Goal: Task Accomplishment & Management: Use online tool/utility

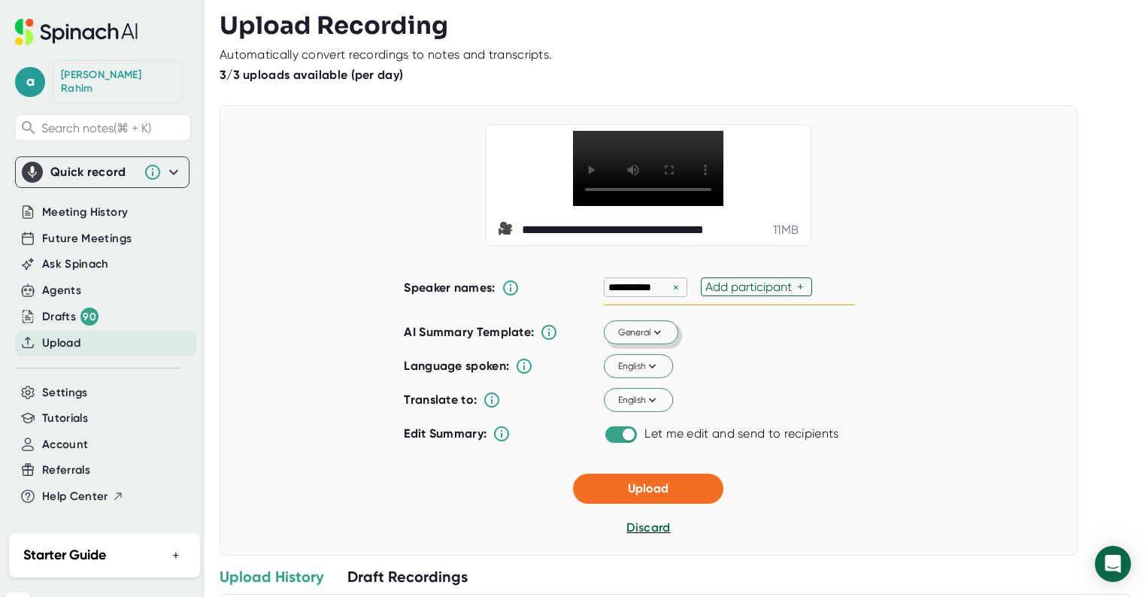
click at [657, 339] on icon at bounding box center [658, 333] width 14 height 14
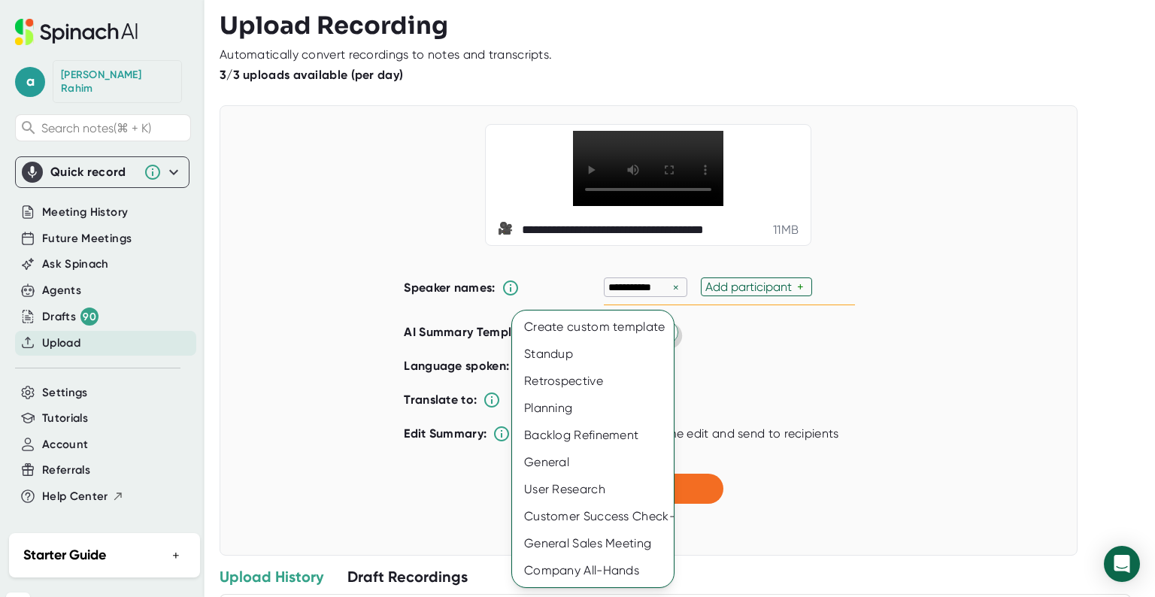
click at [897, 382] on div at bounding box center [577, 298] width 1155 height 597
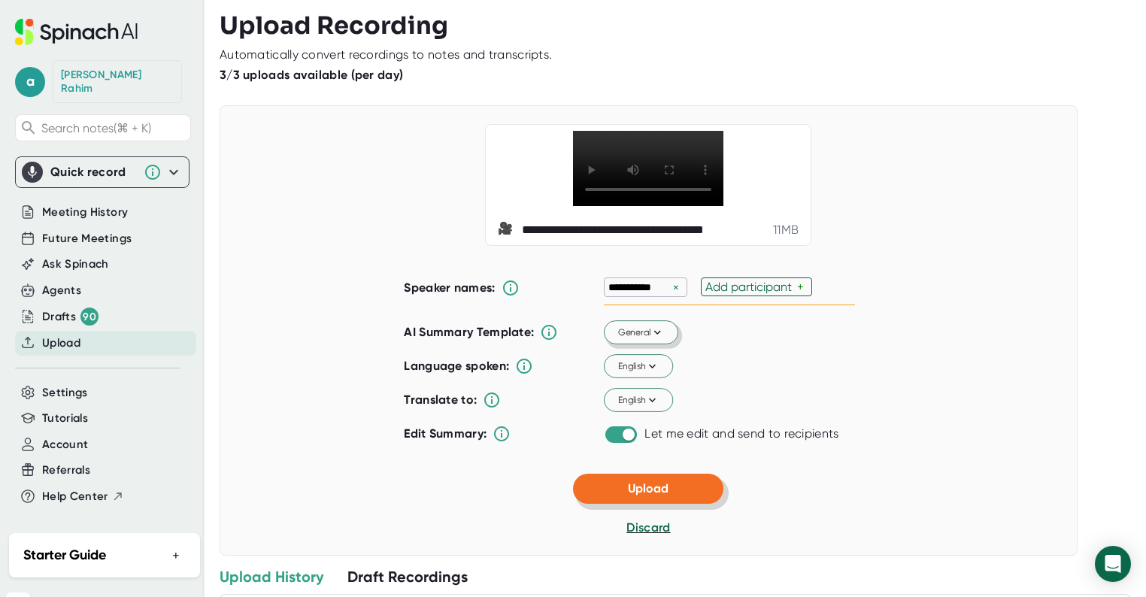
click at [676, 504] on button "Upload" at bounding box center [648, 489] width 150 height 30
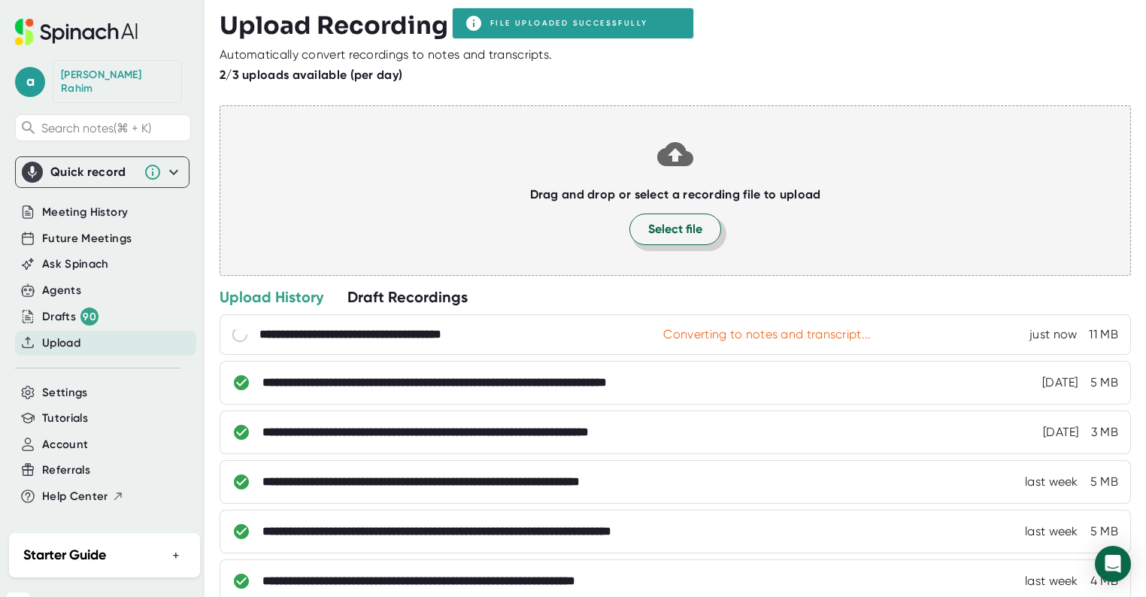
click at [673, 236] on span "Select file" at bounding box center [675, 229] width 54 height 18
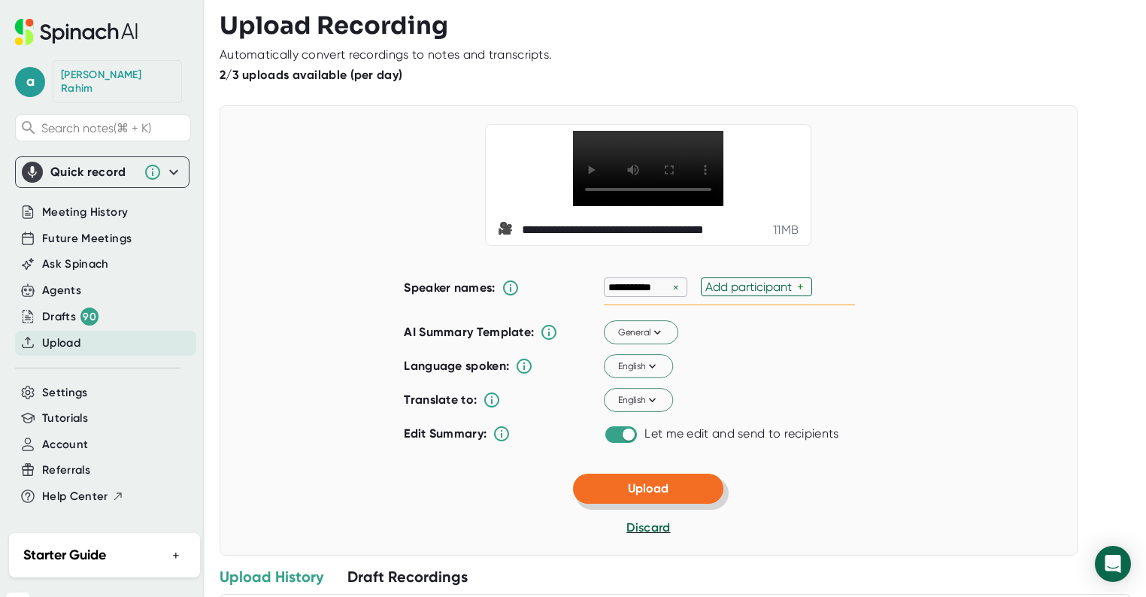
click at [687, 504] on button "Upload" at bounding box center [648, 489] width 150 height 30
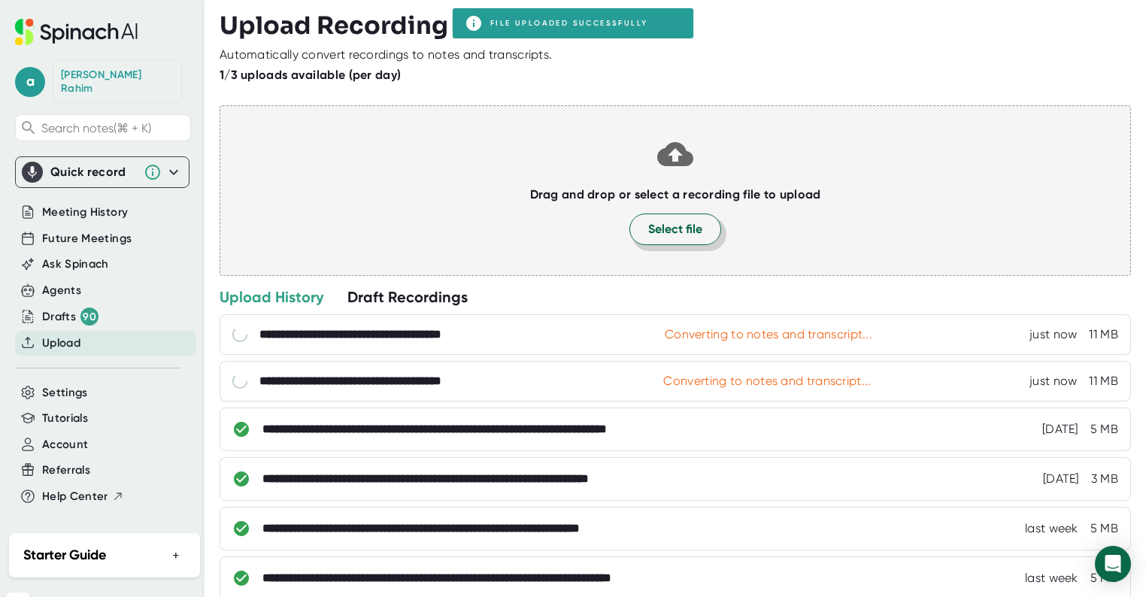
click at [662, 234] on span "Select file" at bounding box center [675, 229] width 54 height 18
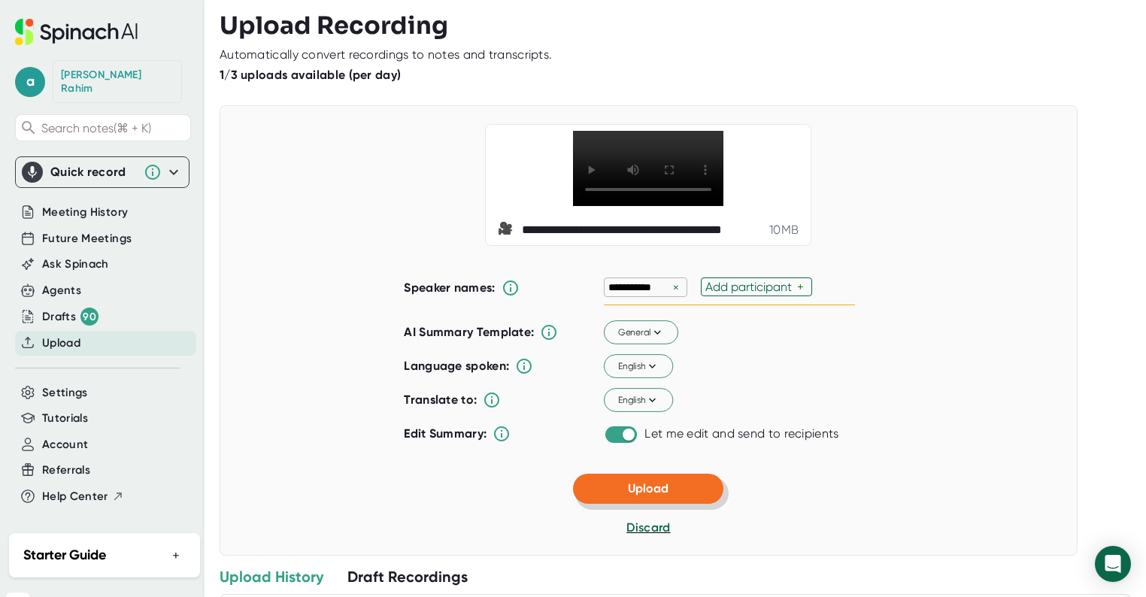
click at [672, 504] on button "Upload" at bounding box center [648, 489] width 150 height 30
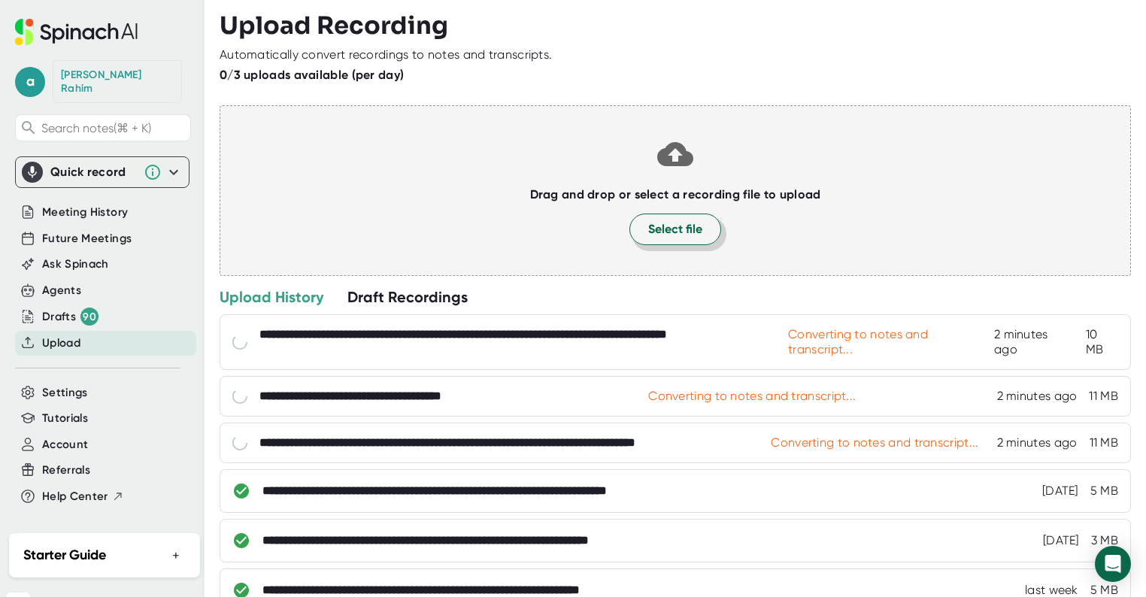
click at [666, 229] on span "Select file" at bounding box center [675, 229] width 54 height 18
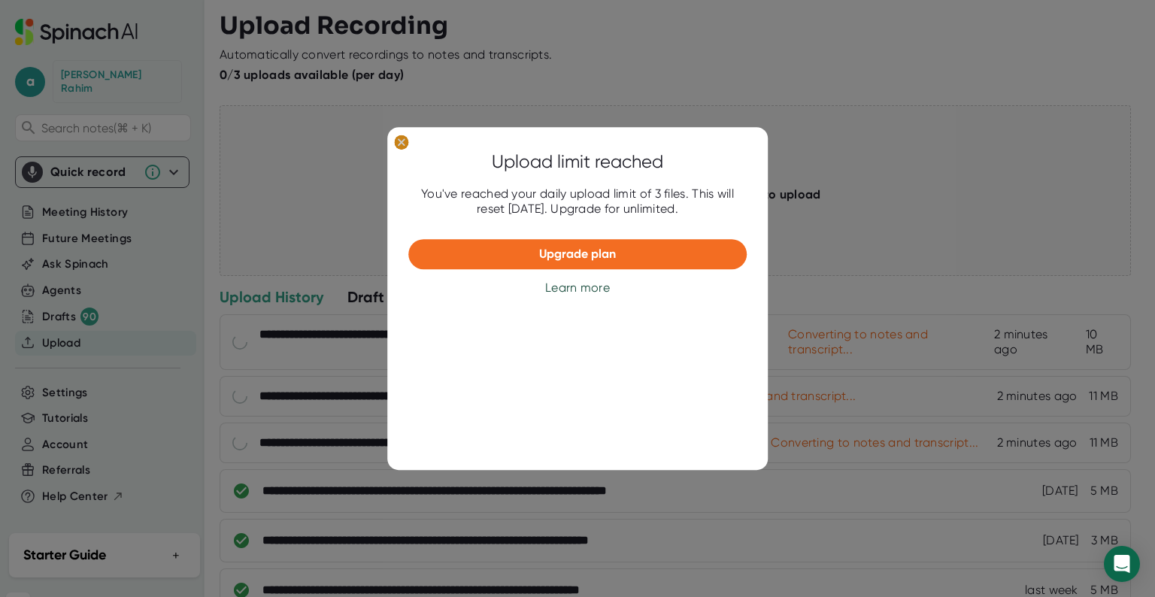
click at [398, 140] on ellipse at bounding box center [401, 142] width 14 height 15
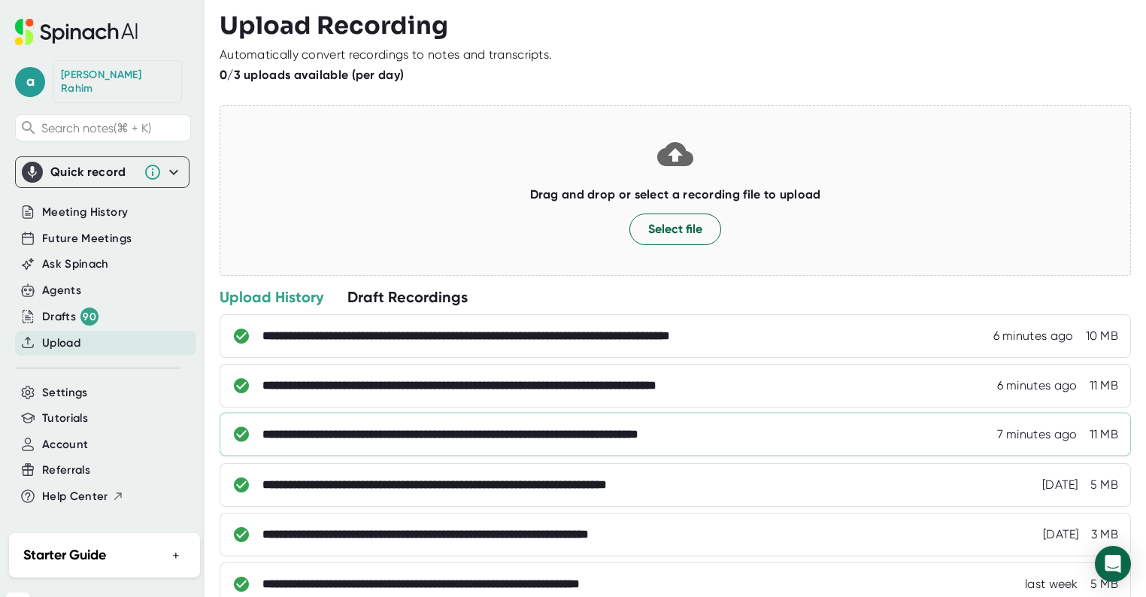
click at [420, 427] on div "**********" at bounding box center [509, 434] width 493 height 15
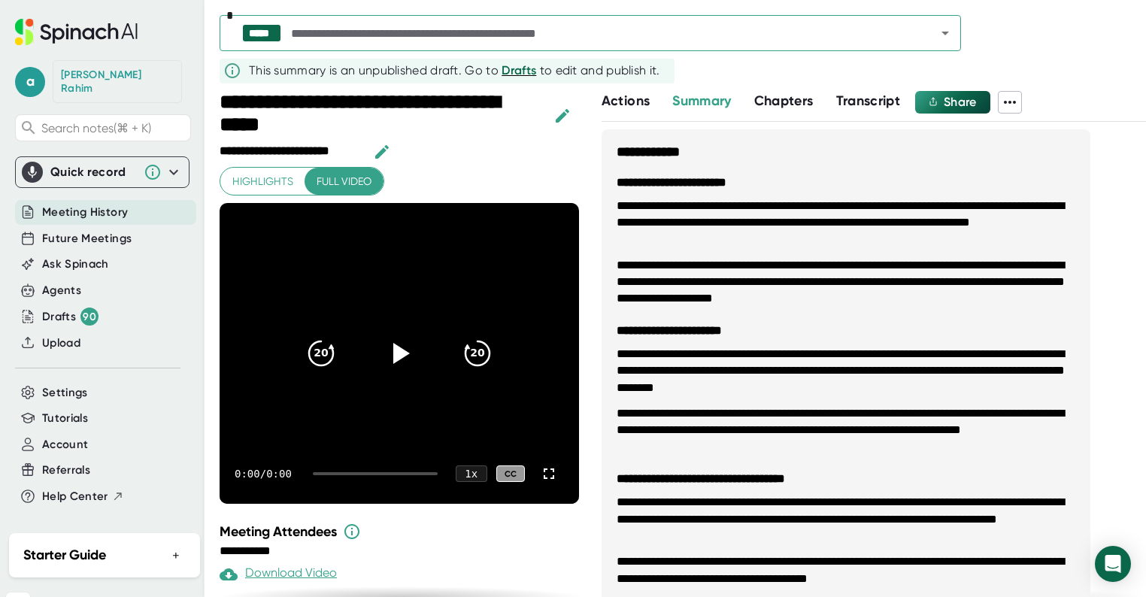
click at [421, 429] on video at bounding box center [400, 353] width 360 height 301
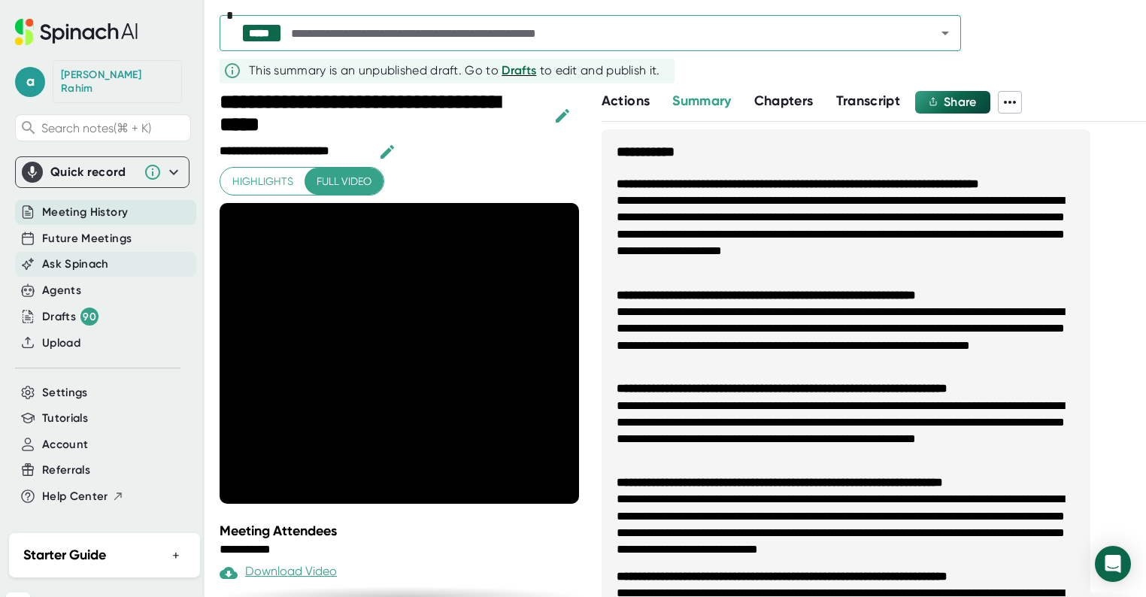
click at [87, 256] on span "Ask Spinach" at bounding box center [75, 264] width 67 height 17
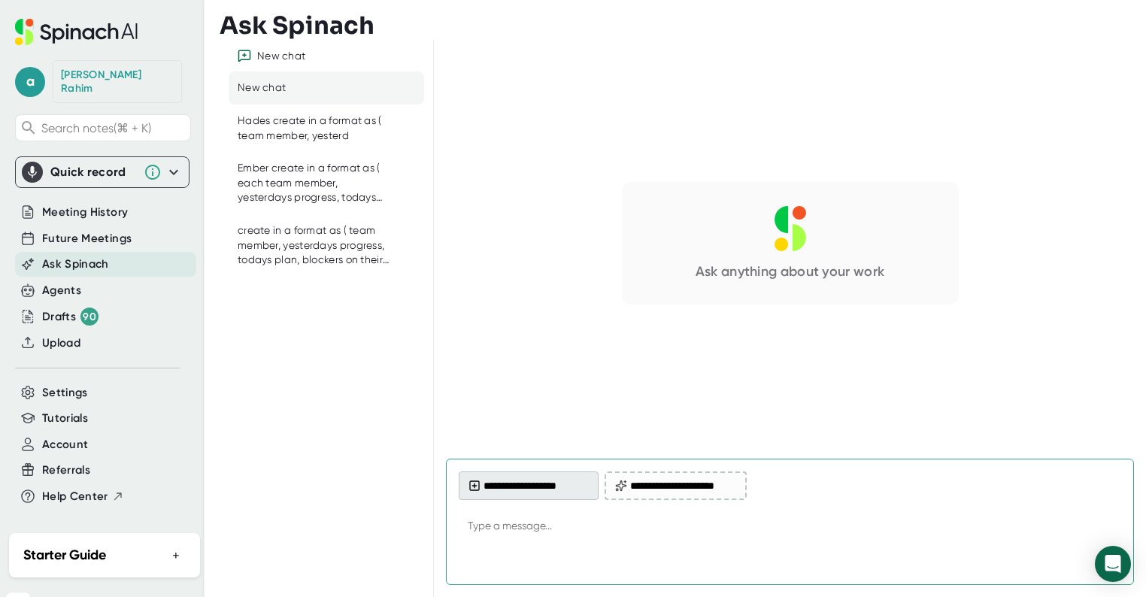
click at [535, 485] on button "**********" at bounding box center [529, 486] width 140 height 29
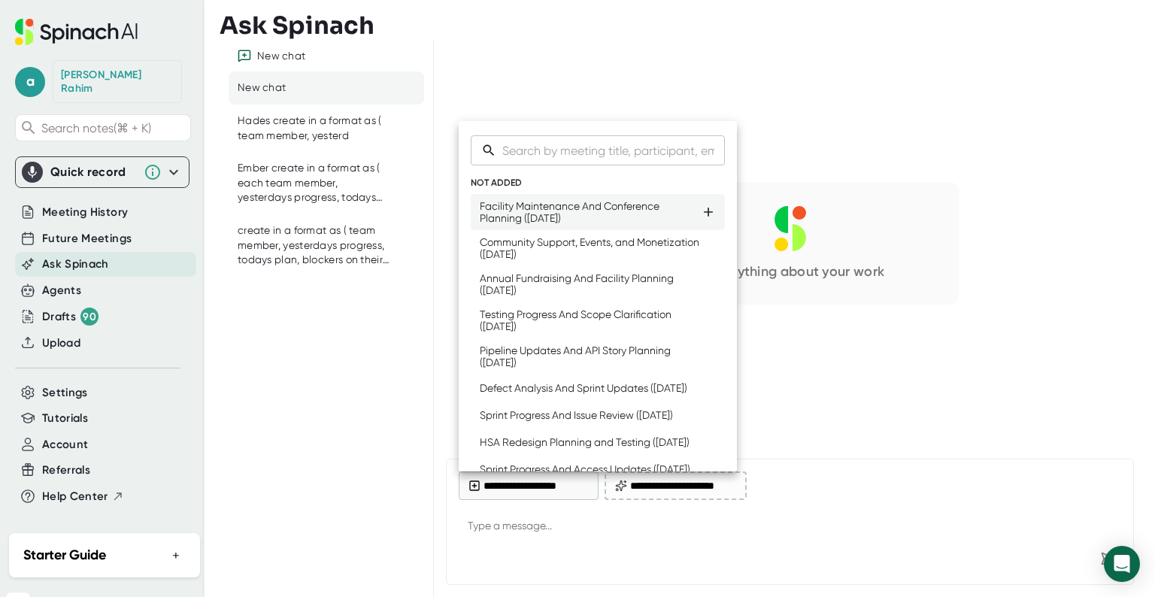
click at [563, 217] on div "Facility Maintenance And Conference Planning ([DATE])" at bounding box center [590, 212] width 221 height 24
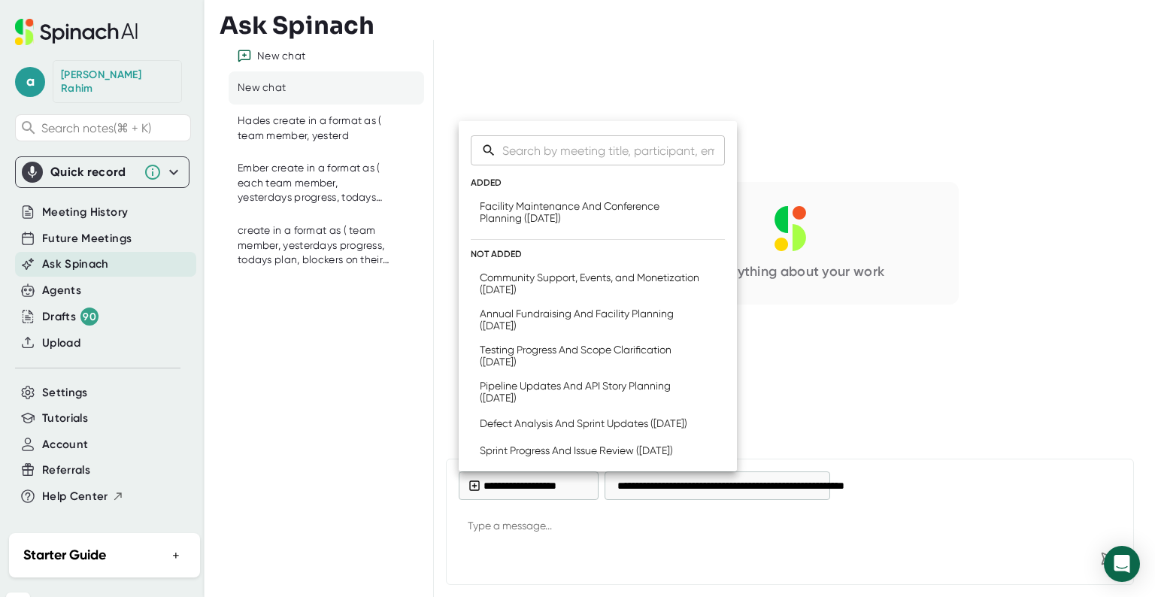
click at [345, 359] on div at bounding box center [577, 298] width 1155 height 597
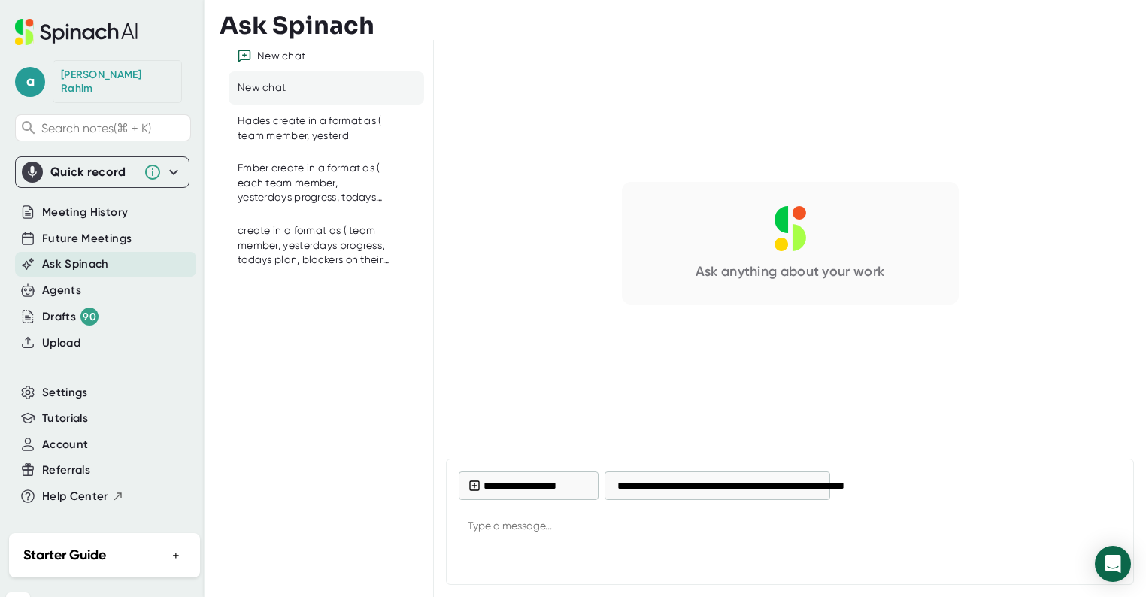
type textarea "x"
paste textarea "Agenda - Dua - ⁠Invited Guest - [PERSON_NAME] - ⁠[DEMOGRAPHIC_DATA] Conference …"
type textarea "Agenda - Dua - ⁠Invited Guest - [PERSON_NAME] - ⁠[DEMOGRAPHIC_DATA] Conference …"
type textarea "x"
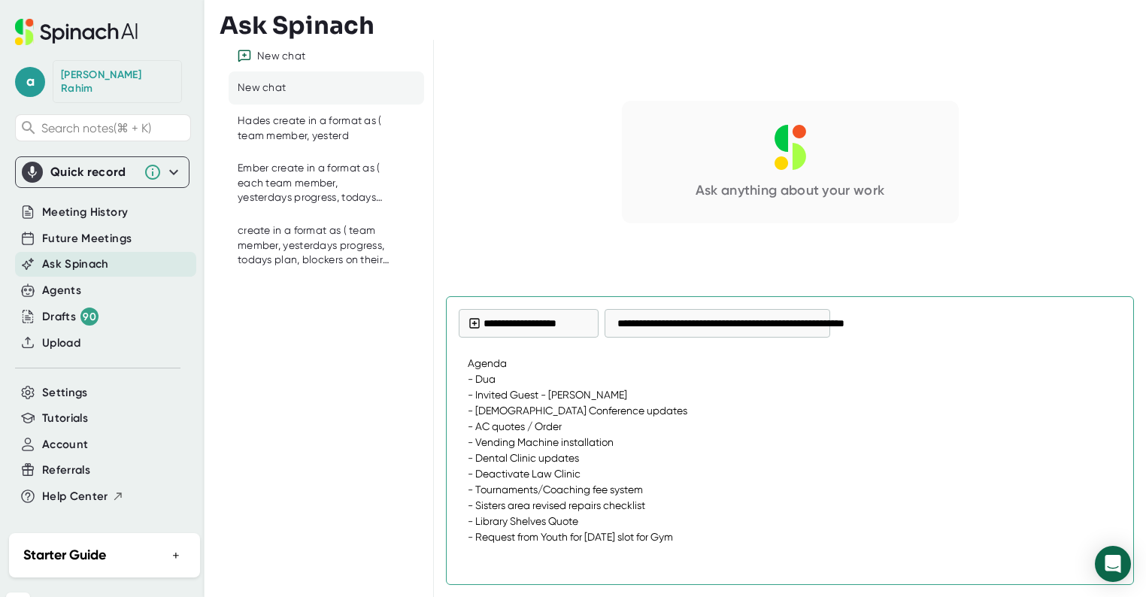
scroll to position [45, 0]
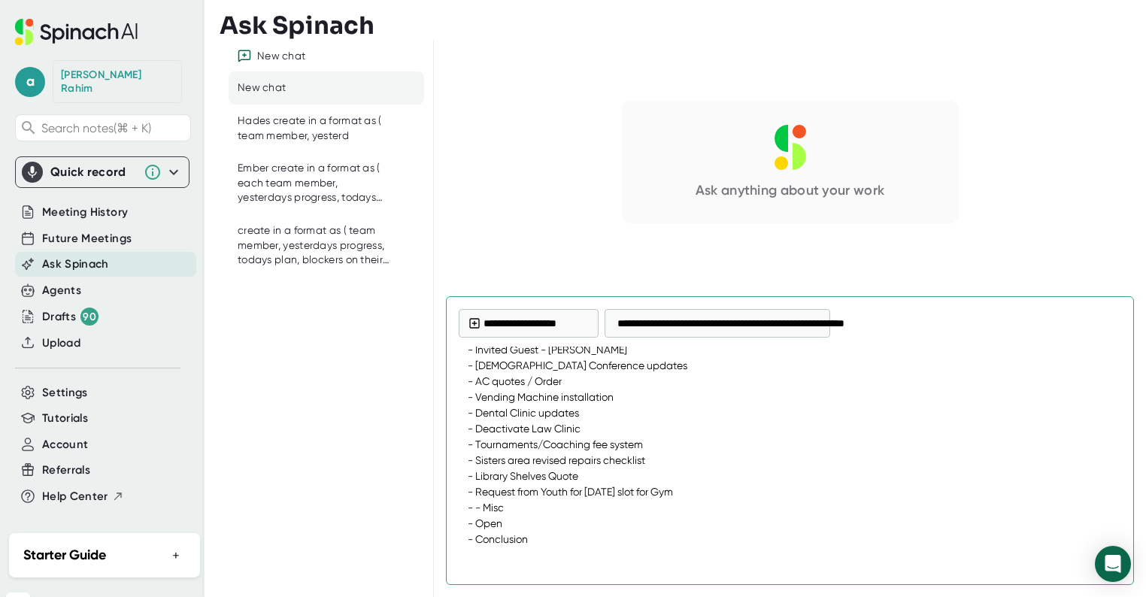
type textarea "Agenda - Dua - ⁠Invited Guest - [PERSON_NAME] - ⁠[DEMOGRAPHIC_DATA] Conference …"
type textarea "x"
click at [467, 348] on textarea "Agenda - Dua - ⁠Invited Guest - [PERSON_NAME] - ⁠[DEMOGRAPHIC_DATA] Conference …" at bounding box center [790, 446] width 663 height 199
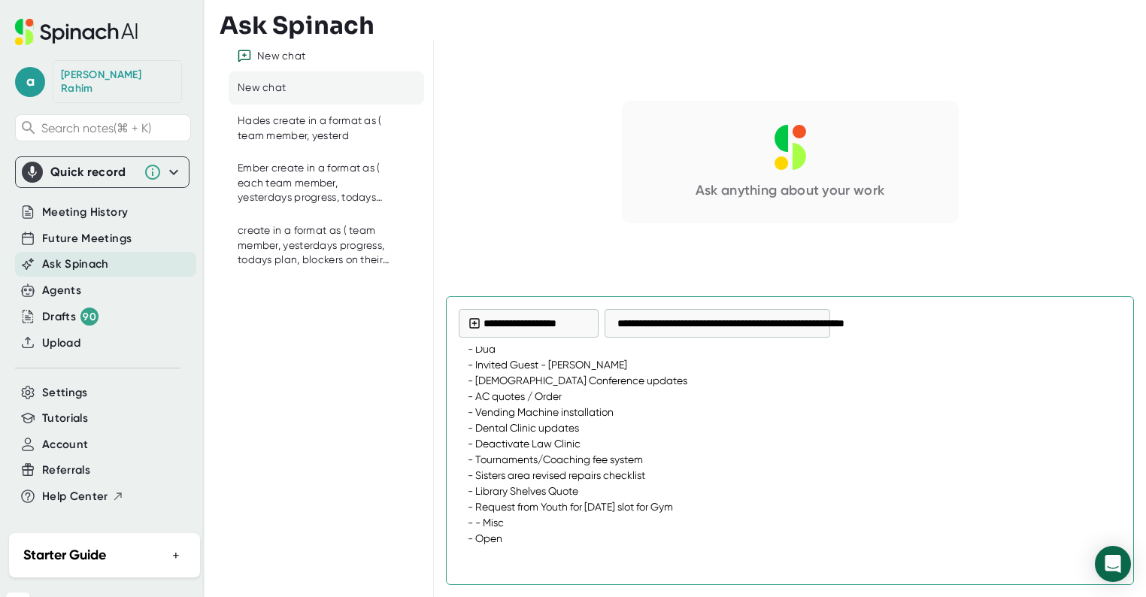
scroll to position [0, 0]
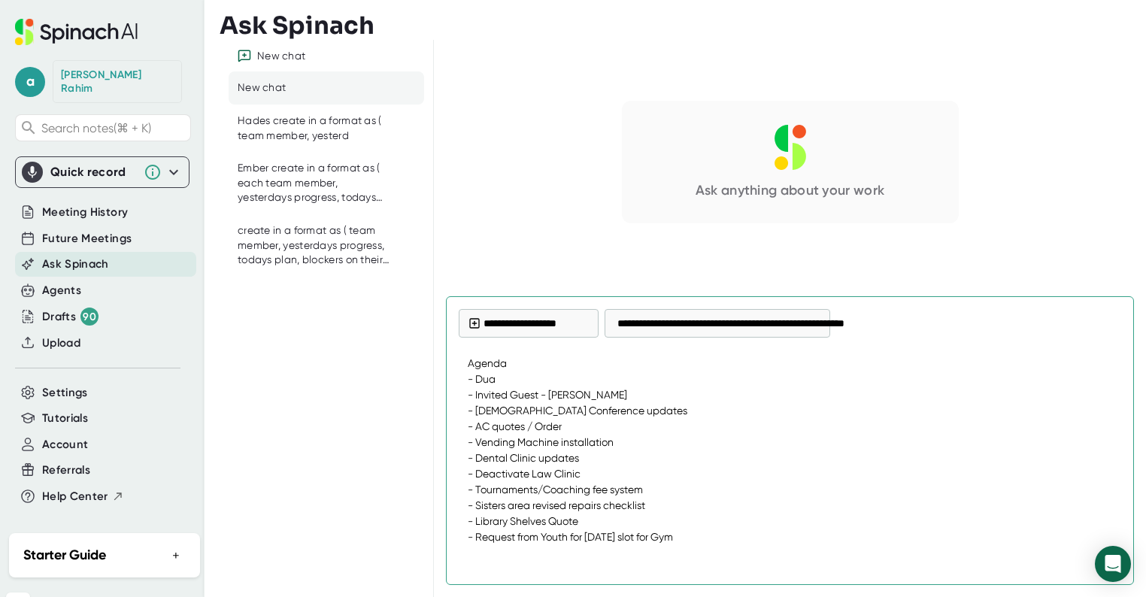
click at [469, 368] on textarea "Agenda - Dua - ⁠Invited Guest - [PERSON_NAME] - ⁠[DEMOGRAPHIC_DATA] Conference …" at bounding box center [790, 446] width 663 height 199
type textarea "MAgenda - Dua - ⁠Invited Guest - [PERSON_NAME] - ⁠[DEMOGRAPHIC_DATA] Conference…"
type textarea "x"
type textarea "MeAgenda - Dua - ⁠Invited Guest - Br AbdulRauf Alkhwadeh - ⁠[DEMOGRAPHIC_DATA] …"
type textarea "x"
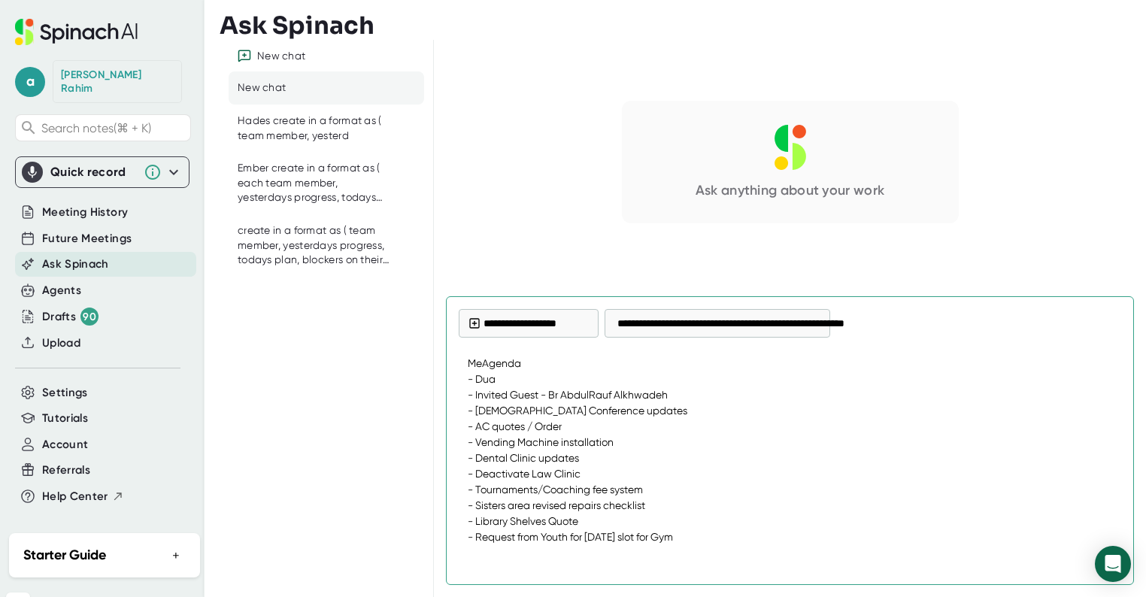
type textarea "MeeAgenda - Dua - ⁠Invited Guest - [PERSON_NAME] - ⁠Islamic Conference updates …"
type textarea "x"
type textarea "MeetAgenda - Dua - ⁠Invited Guest - [PERSON_NAME] Alkhwadeh - ⁠[DEMOGRAPHIC_DAT…"
type textarea "x"
type textarea "MeetiAgenda - Dua - ⁠Invited Guest - [PERSON_NAME] - ⁠[DEMOGRAPHIC_DATA] Confer…"
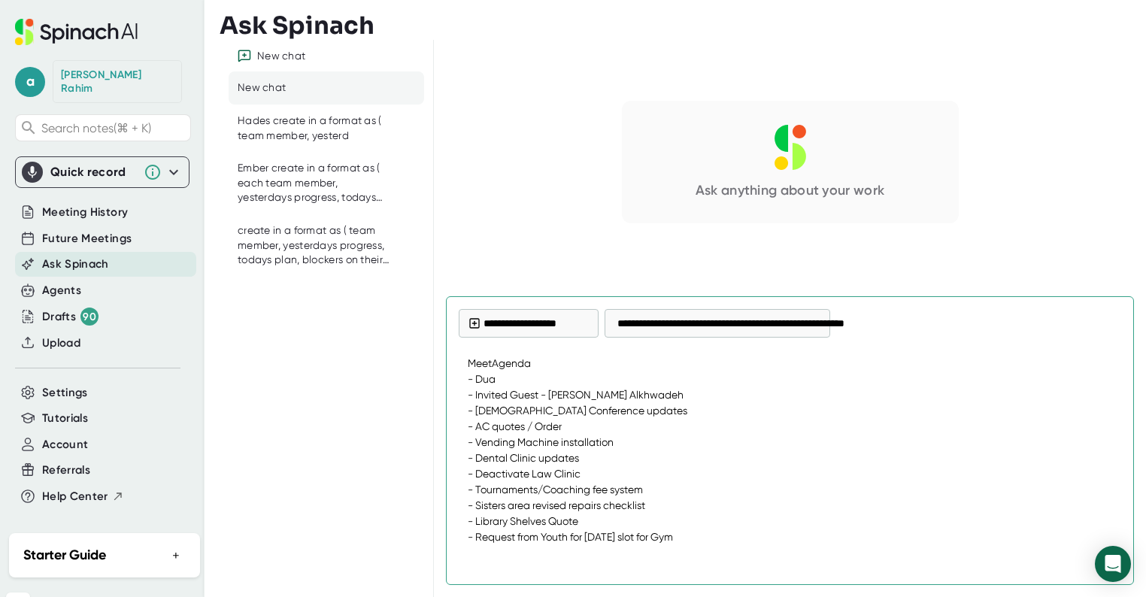
type textarea "x"
type textarea "MeetinAgenda - Dua - ⁠Invited Guest - [PERSON_NAME] - ⁠[DEMOGRAPHIC_DATA] Confe…"
type textarea "x"
type textarea "MeetingAgenda - Dua - ⁠Invited Guest - Br AbdulRauf Alkhwadeh - ⁠[DEMOGRAPHIC_D…"
type textarea "x"
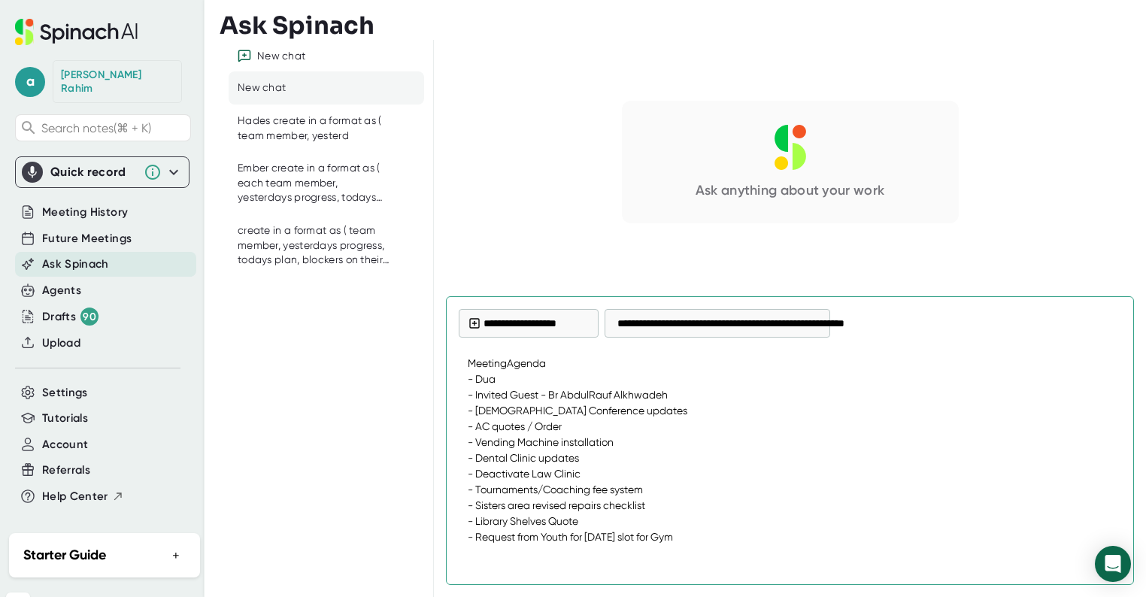
type textarea "Meeting Agenda - Dua - ⁠Invited Guest - [PERSON_NAME] - ⁠[DEMOGRAPHIC_DATA] Con…"
type textarea "x"
type textarea "Meeting mAgenda - Dua - ⁠Invited Guest - [PERSON_NAME] - ⁠[DEMOGRAPHIC_DATA] Co…"
type textarea "x"
type textarea "Meeting miAgenda - Dua - ⁠Invited Guest - [PERSON_NAME] - ⁠[DEMOGRAPHIC_DATA] C…"
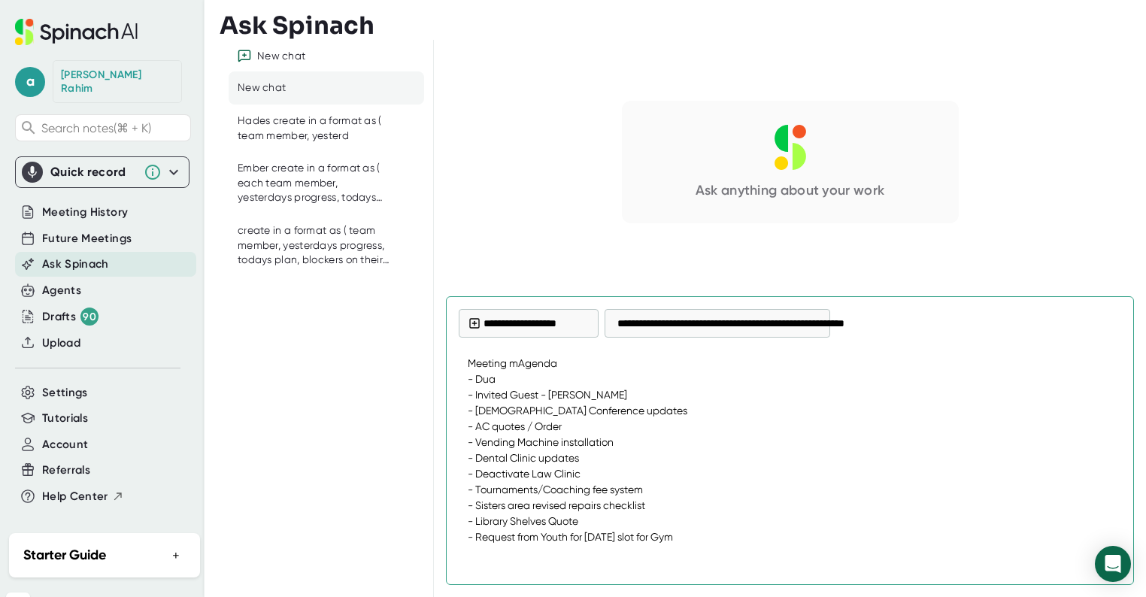
type textarea "x"
type textarea "Meeting minAgenda - Dua - ⁠Invited Guest - [PERSON_NAME] - ⁠[DEMOGRAPHIC_DATA] …"
type textarea "x"
type textarea "Meeting minuAgenda - Dua - ⁠Invited Guest - [PERSON_NAME] - ⁠[DEMOGRAPHIC_DATA]…"
type textarea "x"
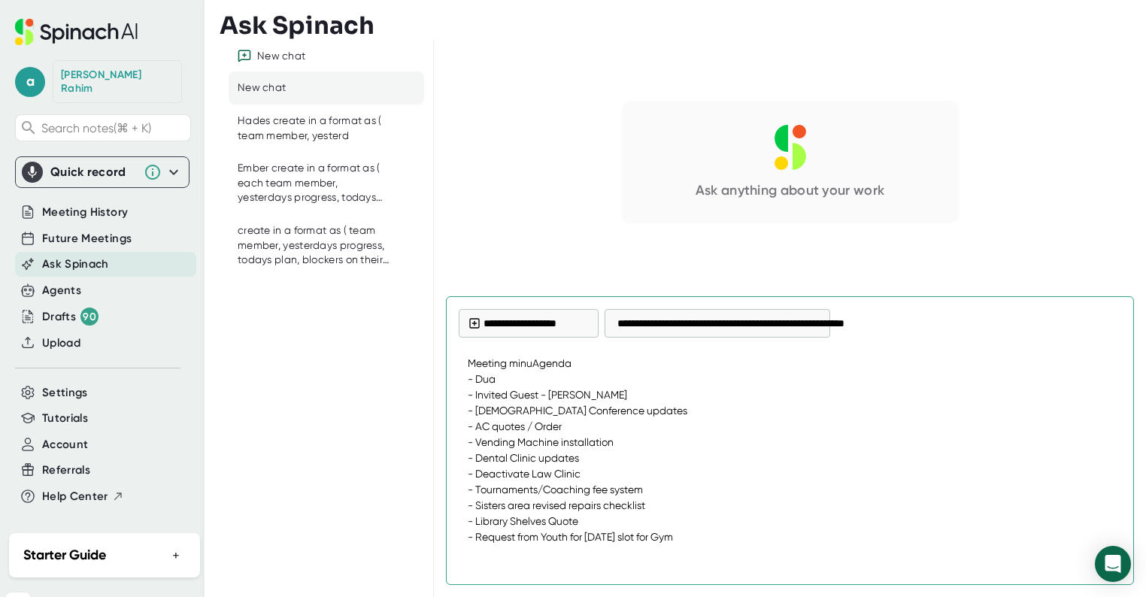
type textarea "Meeting minutAgenda - Dua - ⁠Invited Guest - [PERSON_NAME] - ⁠Islamic Conferenc…"
type textarea "x"
type textarea "Meeting minuteAgenda - Dua - ⁠Invited Guest - [PERSON_NAME] - ⁠[DEMOGRAPHIC_DAT…"
type textarea "x"
type textarea "Meeting minutesAgenda - Dua - ⁠Invited Guest - [PERSON_NAME] - ⁠[DEMOGRAPHIC_DA…"
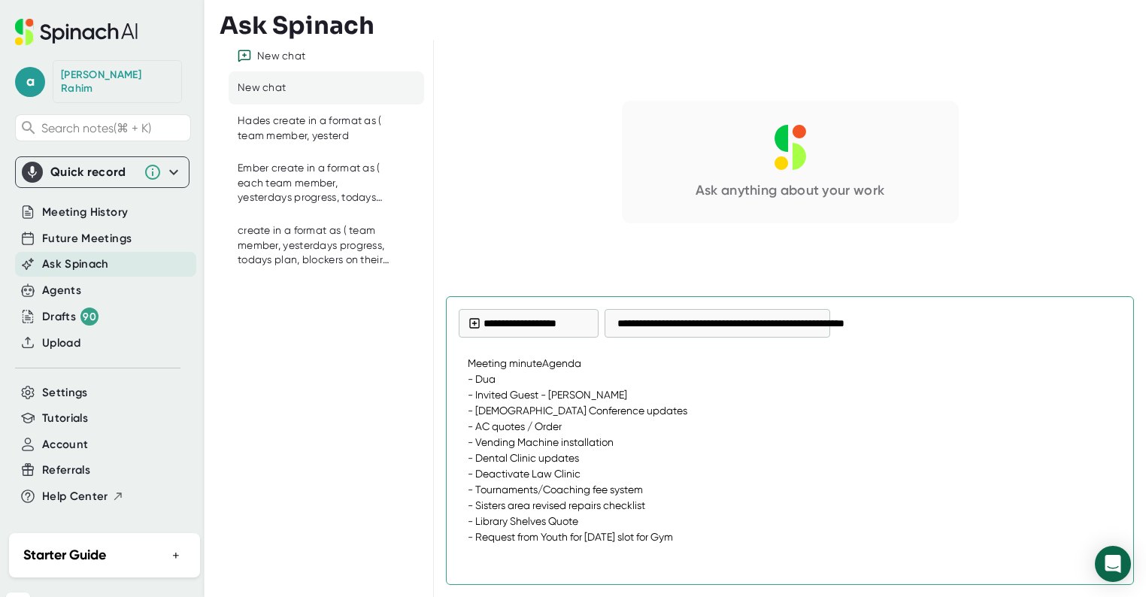
type textarea "x"
type textarea "Meeting minutes,Agenda - Dua - ⁠Invited Guest - [PERSON_NAME] - ⁠[DEMOGRAPHIC_D…"
type textarea "x"
type textarea "Meeting minutes, Agenda - Dua - ⁠Invited Guest - [PERSON_NAME] - ⁠[DEMOGRAPHIC_…"
type textarea "x"
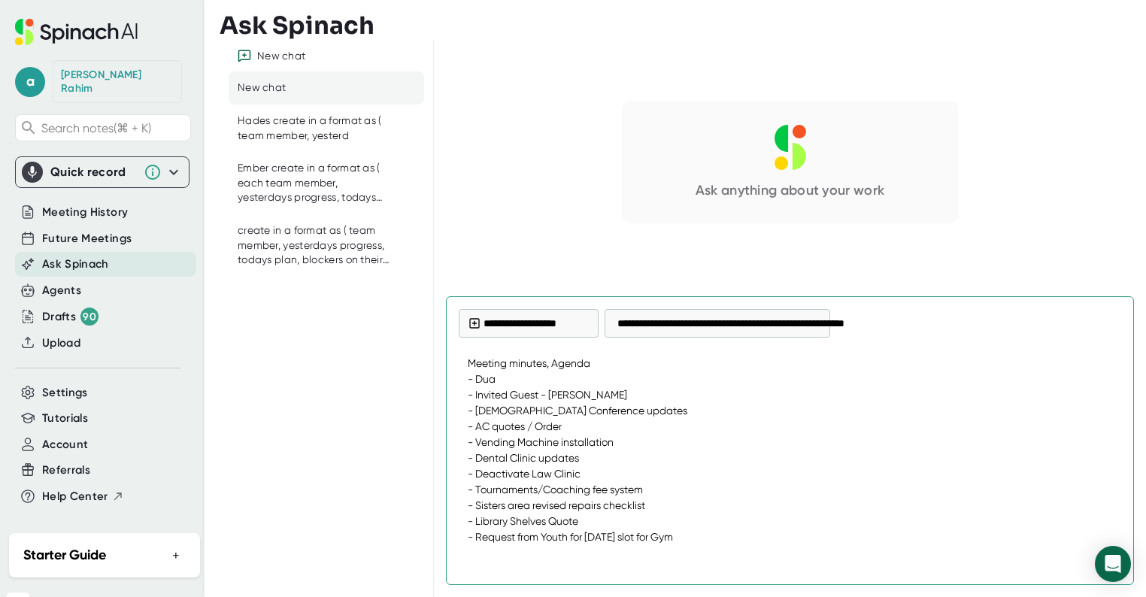
type textarea "Meeting minutes, dAgenda - Dua - ⁠Invited Guest - Br AbdulRauf Alkhwadeh - ⁠Isl…"
type textarea "x"
type textarea "Meeting minutes, diAgenda - Dua - ⁠Invited Guest - Br AbdulRauf Alkhwadeh - ⁠Is…"
type textarea "x"
type textarea "Meeting minutes, dAgenda - Dua - ⁠Invited Guest - Br AbdulRauf Alkhwadeh - ⁠Isl…"
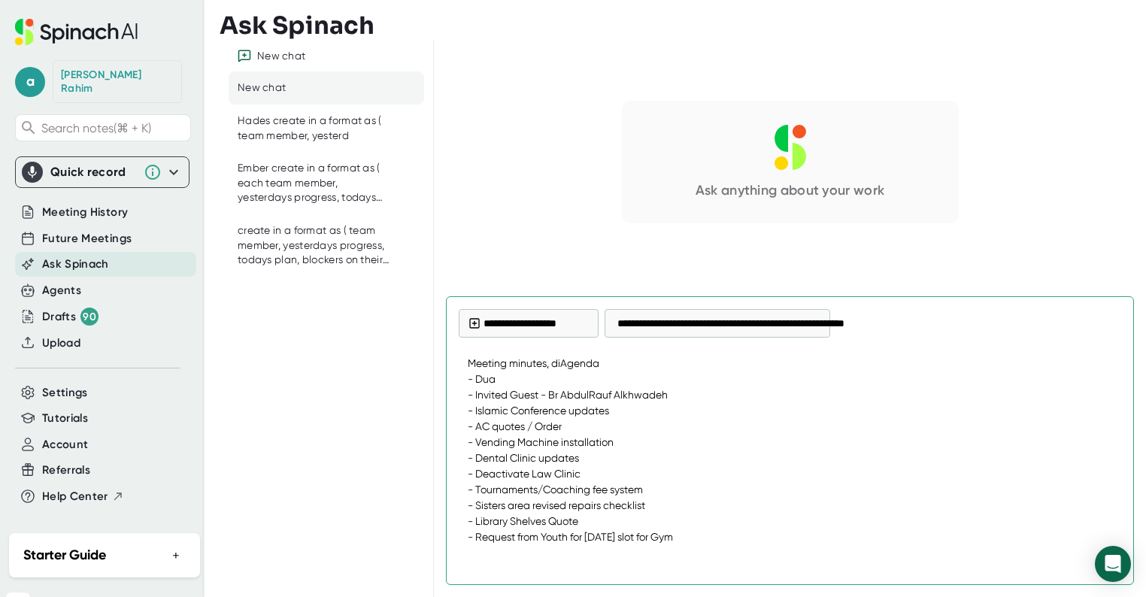
type textarea "x"
type textarea "Meeting minutes, diAgenda - Dua - ⁠Invited Guest - Br AbdulRauf Alkhwadeh - ⁠Is…"
type textarea "x"
type textarea "Meeting minutes, disAgenda - Dua - ⁠Invited Guest - Br AbdulRauf Alkhwadeh - ⁠I…"
type textarea "x"
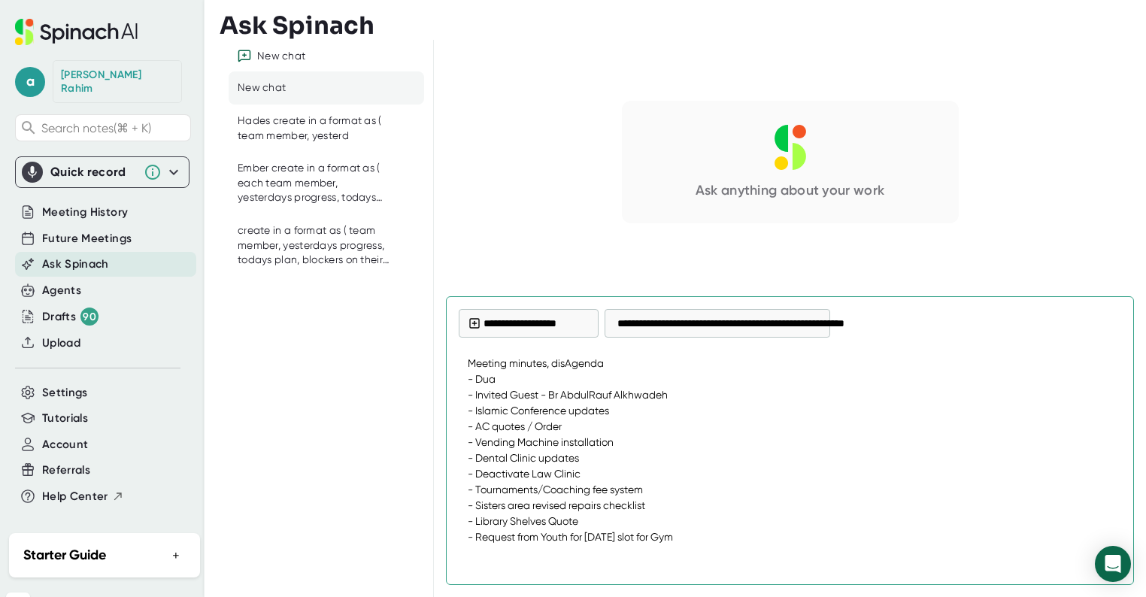
type textarea "Meeting minutes, discAgenda - Dua - ⁠Invited Guest - [PERSON_NAME] - ⁠Islamic C…"
type textarea "x"
type textarea "Meeting minutes, discuAgenda - Dua - ⁠Invited Guest - Br AbdulRauf Alkhwadeh - …"
type textarea "x"
type textarea "Meeting minutes, discusAgenda - Dua - ⁠Invited Guest - [PERSON_NAME] Alkhwadeh …"
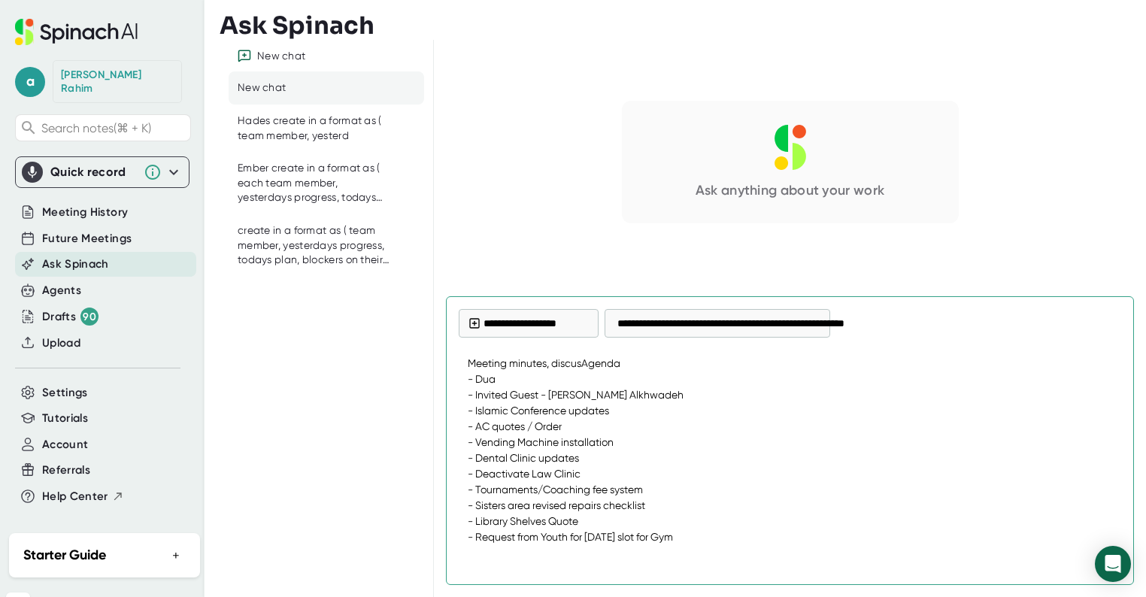
type textarea "x"
type textarea "Meeting minutes, discussAgenda - Dua - ⁠Invited Guest - Br AbdulRauf Alkhwadeh …"
type textarea "x"
type textarea "Meeting minutes, discussiAgenda - Dua - ⁠Invited Guest - [PERSON_NAME] Alkhwade…"
type textarea "x"
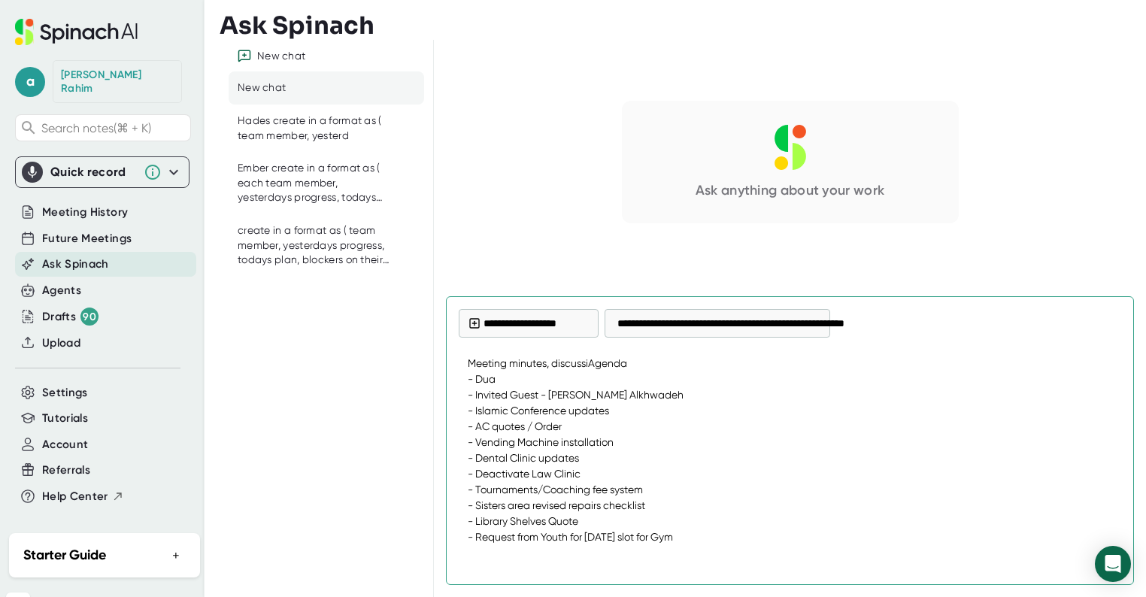
type textarea "Meeting minutes, discussioAgenda - Dua - ⁠Invited Guest - [PERSON_NAME] - ⁠Isla…"
type textarea "x"
type textarea "Meeting minutes, discussionAgenda - Dua - ⁠Invited Guest - [PERSON_NAME] - ⁠Isl…"
type textarea "x"
type textarea "Meeting minutes, discussion,Agenda - Dua - ⁠Invited Guest - [PERSON_NAME] Alkhw…"
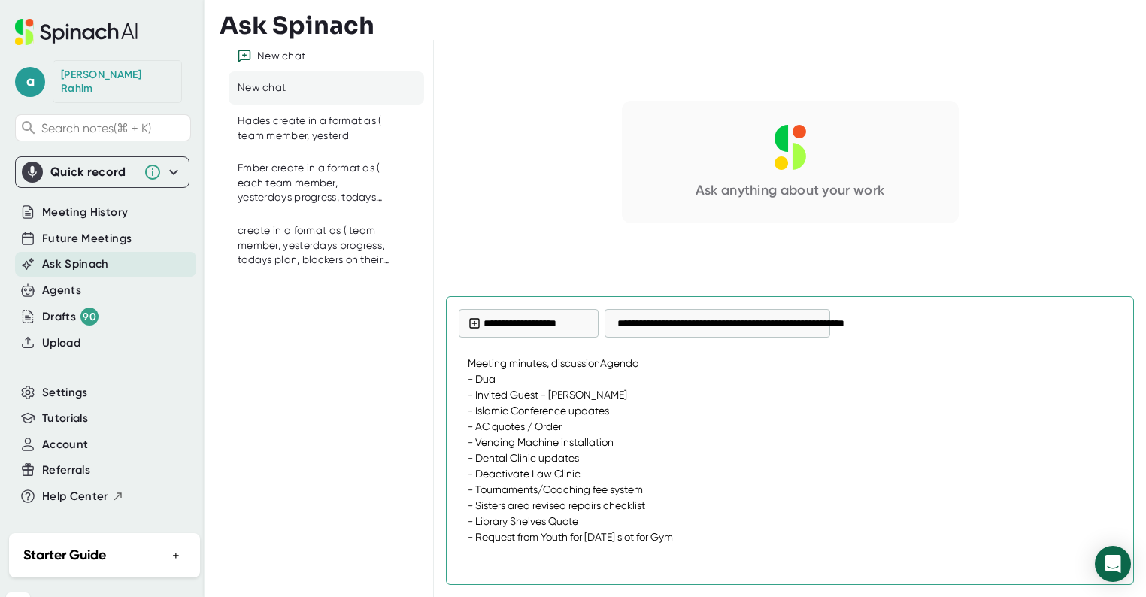
type textarea "x"
type textarea "Meeting minutes, discussion, Agenda - Dua - ⁠Invited Guest - [PERSON_NAME] Alkh…"
type textarea "x"
type textarea "Meeting minutes, discussion, dAgenda - Dua - ⁠Invited Guest - [PERSON_NAME] Alk…"
type textarea "x"
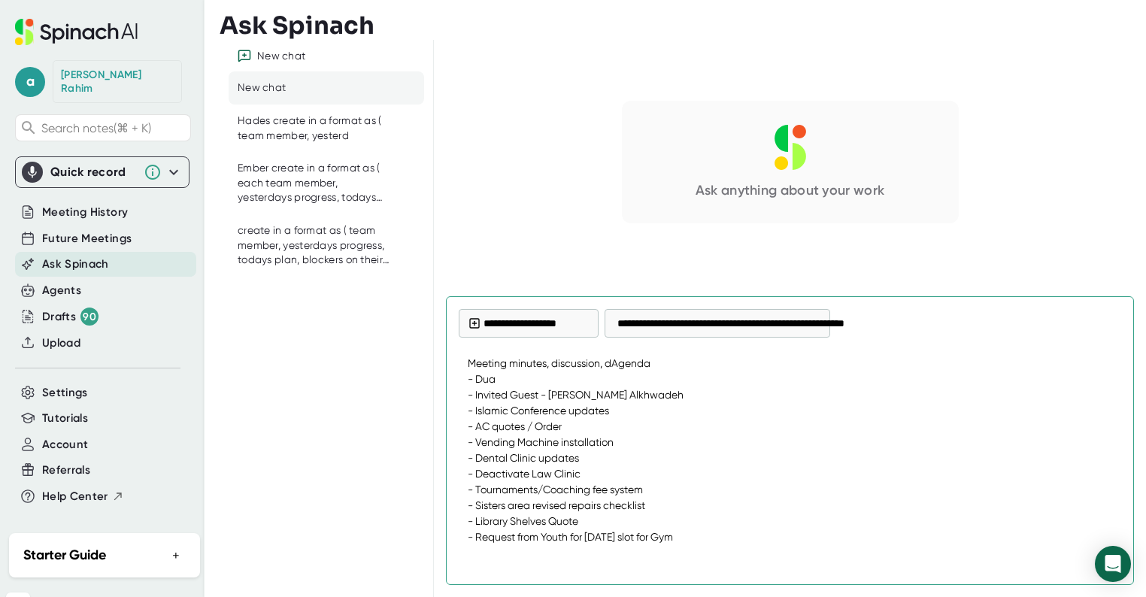
type textarea "Meeting minutes, discussion, deAgenda - Dua - ⁠Invited Guest - [PERSON_NAME] Al…"
type textarea "x"
type textarea "Meeting minutes, discussion, decAgenda - Dua - ⁠Invited Guest - [PERSON_NAME] A…"
type textarea "x"
type textarea "Meeting minutes, discussion, deciAgenda - Dua - ⁠Invited Guest - [PERSON_NAME] …"
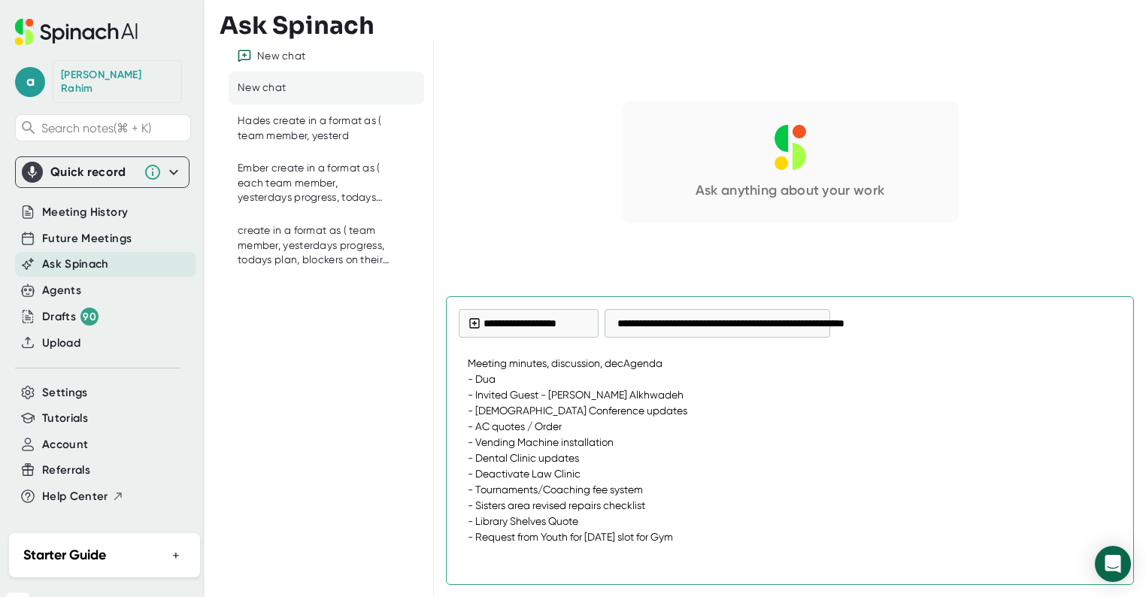
type textarea "x"
type textarea "Meeting minutes, discussion, decisAgenda - Dua - ⁠Invited Guest - [PERSON_NAME]…"
type textarea "x"
type textarea "Meeting minutes, discussion, decisiAgenda - Dua - ⁠Invited Guest - [PERSON_NAME…"
type textarea "x"
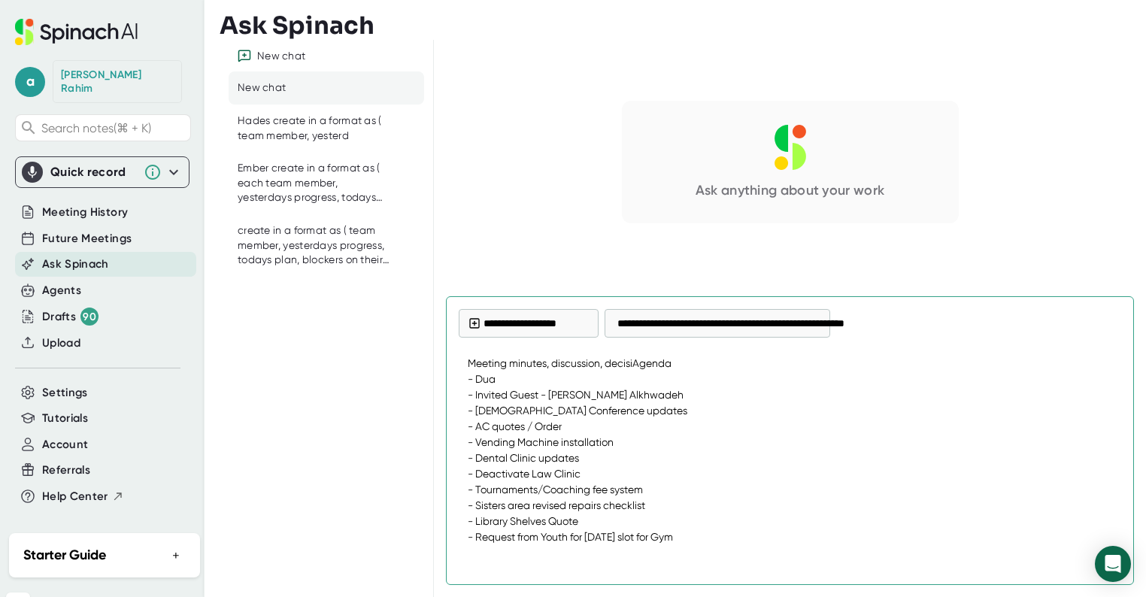
type textarea "Meeting minutes, discussion, decisioAgenda - Dua - ⁠Invited Guest - [PERSON_NAM…"
type textarea "x"
type textarea "Meeting minutes, discussion, decisionAgenda - Dua - ⁠Invited Guest - [PERSON_NA…"
type textarea "x"
type textarea "Meeting minutes, discussion, decision Agenda - Dua - ⁠Invited Guest - [PERSON_N…"
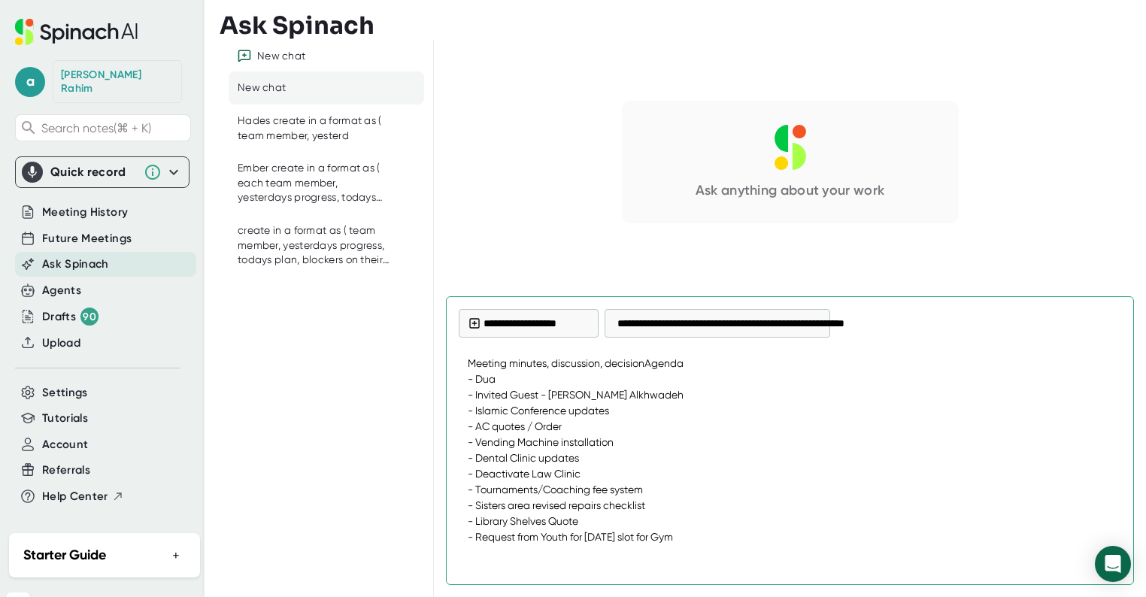
type textarea "x"
type textarea "Meeting minutes, discussion, decision aAgenda - Dua - ⁠Invited Guest - [PERSON_…"
type textarea "x"
type textarea "Meeting minutes, discussion, decision anAgenda - Dua - ⁠Invited Guest - [PERSON…"
type textarea "x"
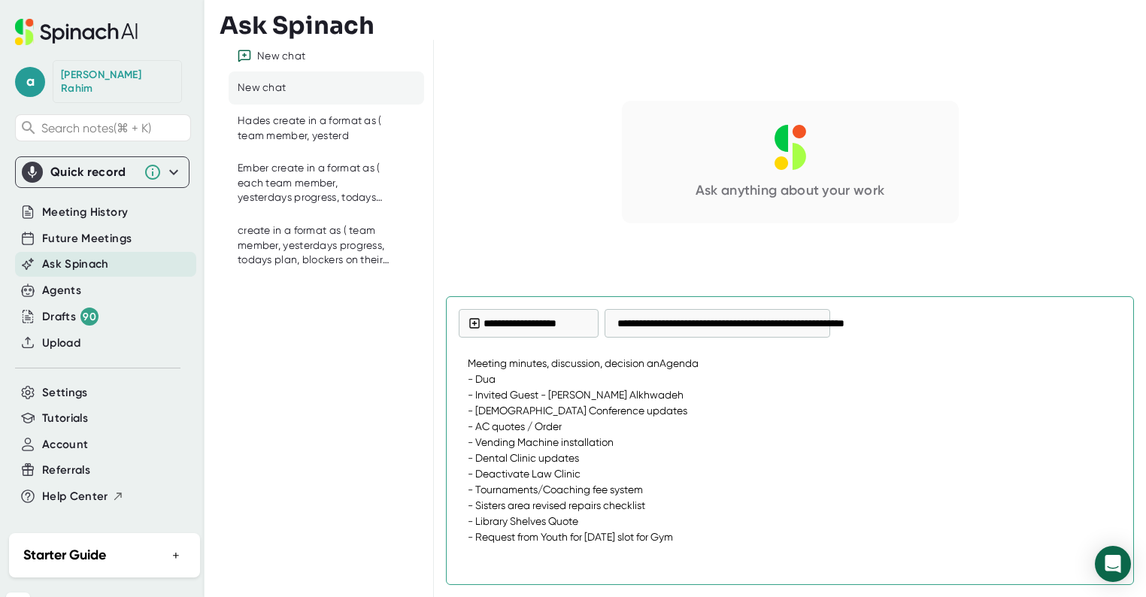
type textarea "Meeting minutes, discussion, decision andAgenda - Dua - ⁠Invited Guest - [PERSO…"
type textarea "x"
type textarea "Meeting minutes, discussion, decision and Agenda - Dua - ⁠Invited Guest - [PERS…"
type textarea "x"
type textarea "Meeting minutes, discussion, decision and aAgenda - Dua - ⁠Invited Guest - [PER…"
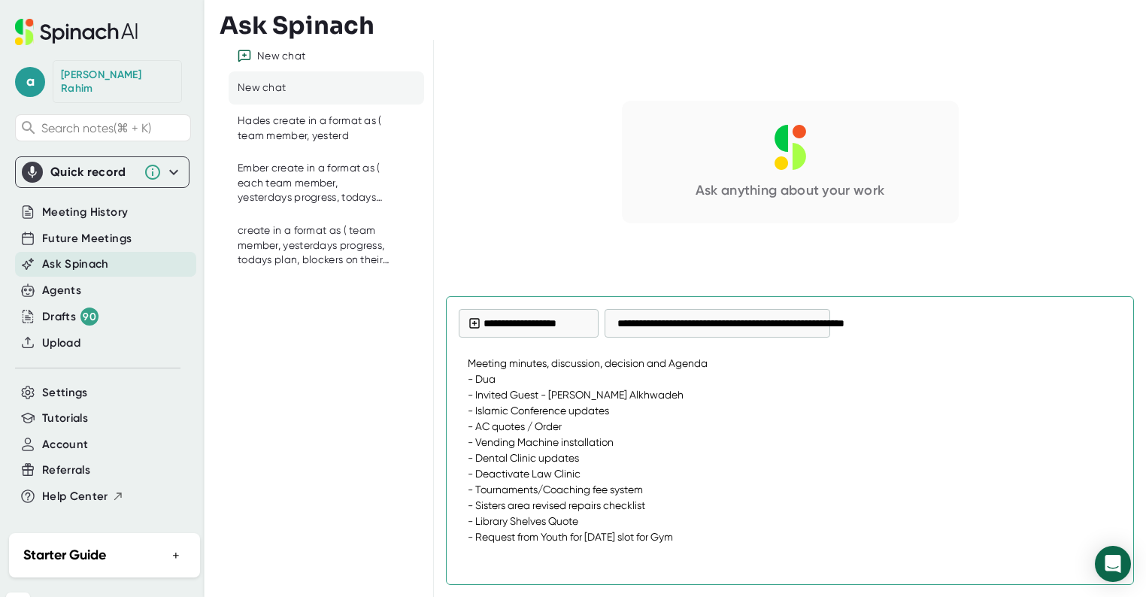
type textarea "x"
type textarea "Meeting minutes, discussion, decision and acAgenda - Dua - ⁠Invited Guest - [PE…"
type textarea "x"
type textarea "Meeting minutes, discussion, decision and actAgenda - Dua - ⁠Invited Guest - [P…"
type textarea "x"
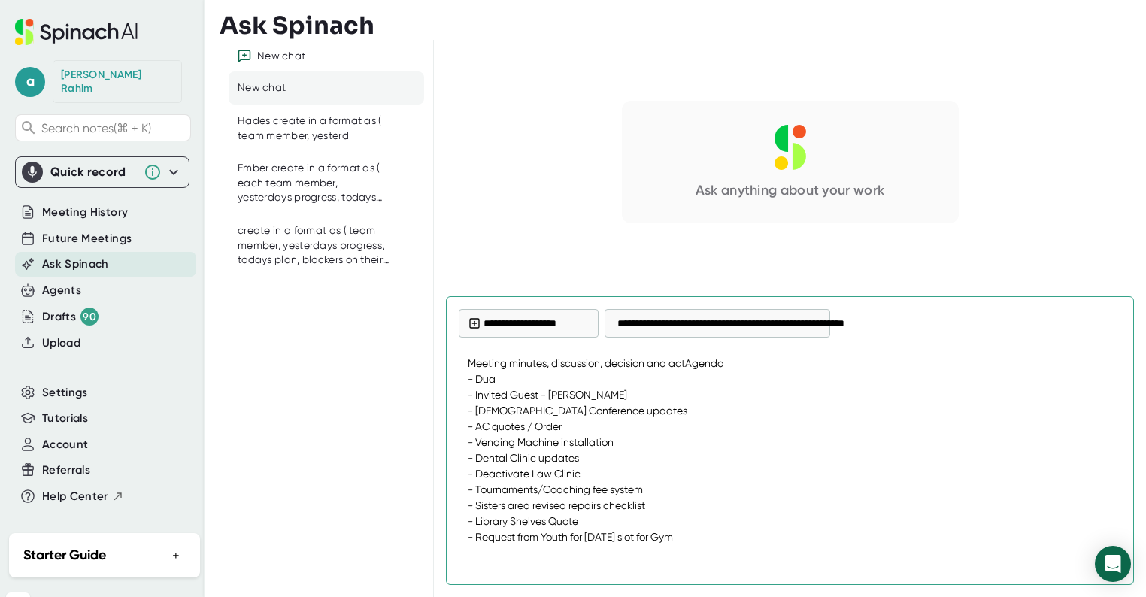
type textarea "Meeting minutes, discussion, decision and actiAgenda - Dua - ⁠Invited Guest - […"
type textarea "x"
type textarea "Meeting minutes, discussion, decision and actioAgenda - Dua - ⁠Invited Guest - …"
type textarea "x"
type textarea "Meeting minutes, discussion, decision and actionAgenda - Dua - ⁠Invited Guest -…"
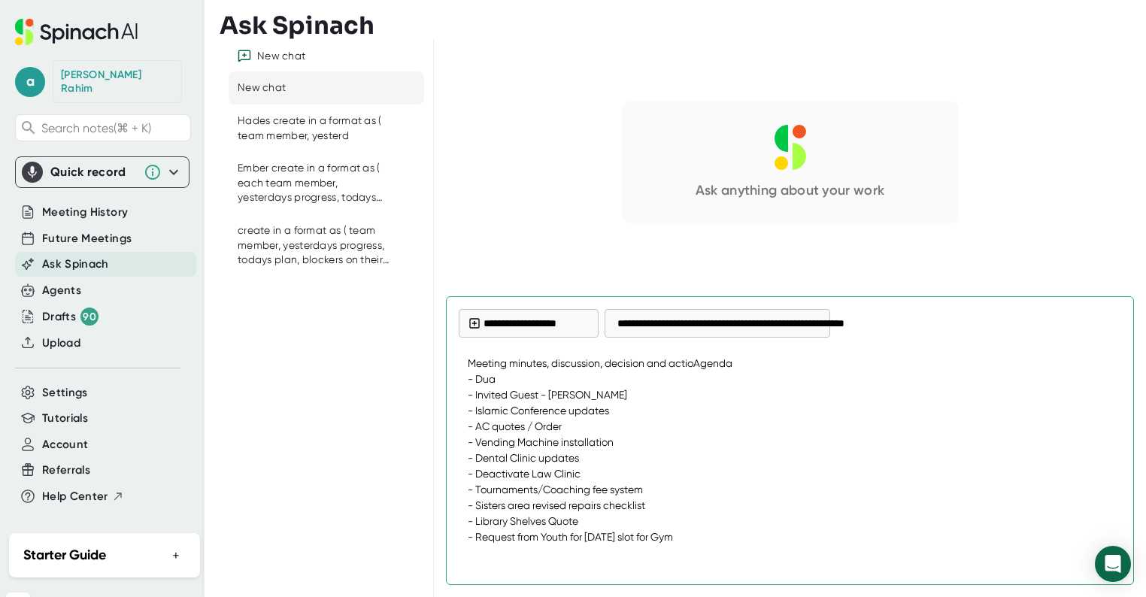
type textarea "x"
type textarea "Meeting minutes, discussion, decision and action Agenda - Dua - ⁠Invited Guest …"
type textarea "x"
type textarea "Meeting minutes, discussion, decision and action iAgenda - Dua - ⁠Invited Guest…"
type textarea "x"
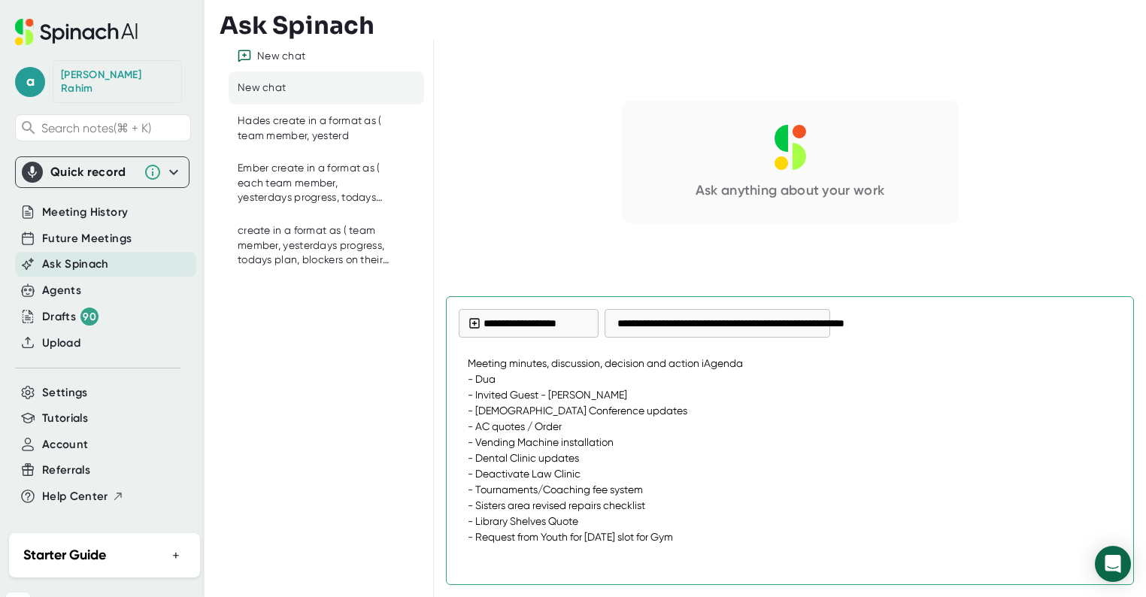
type textarea "Meeting minutes, discussion, decision and action itAgenda - Dua - ⁠Invited Gues…"
type textarea "x"
type textarea "Meeting minutes, discussion, decision and action iteAgenda - Dua - ⁠Invited Gue…"
type textarea "x"
type textarea "Meeting minutes, discussion, decision and action itemAgenda - Dua - ⁠Invited Gu…"
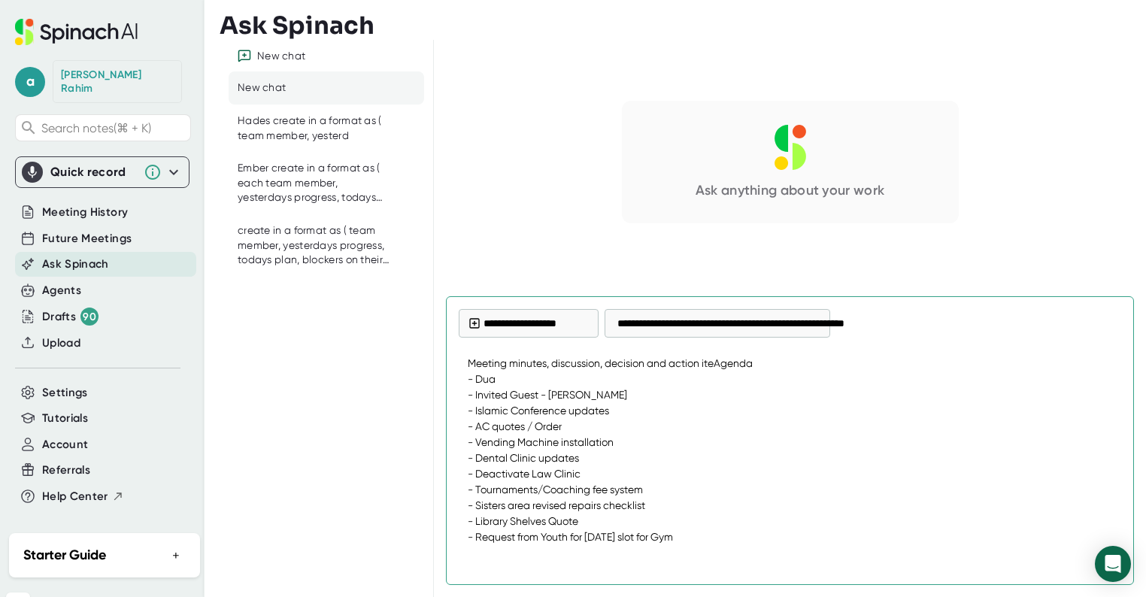
type textarea "x"
type textarea "Meeting minutes, discussion, decision and action item Agenda - Dua - ⁠Invited G…"
type textarea "x"
type textarea "Meeting minutes, discussion, decision and action item fAgenda - Dua - ⁠Invited …"
type textarea "x"
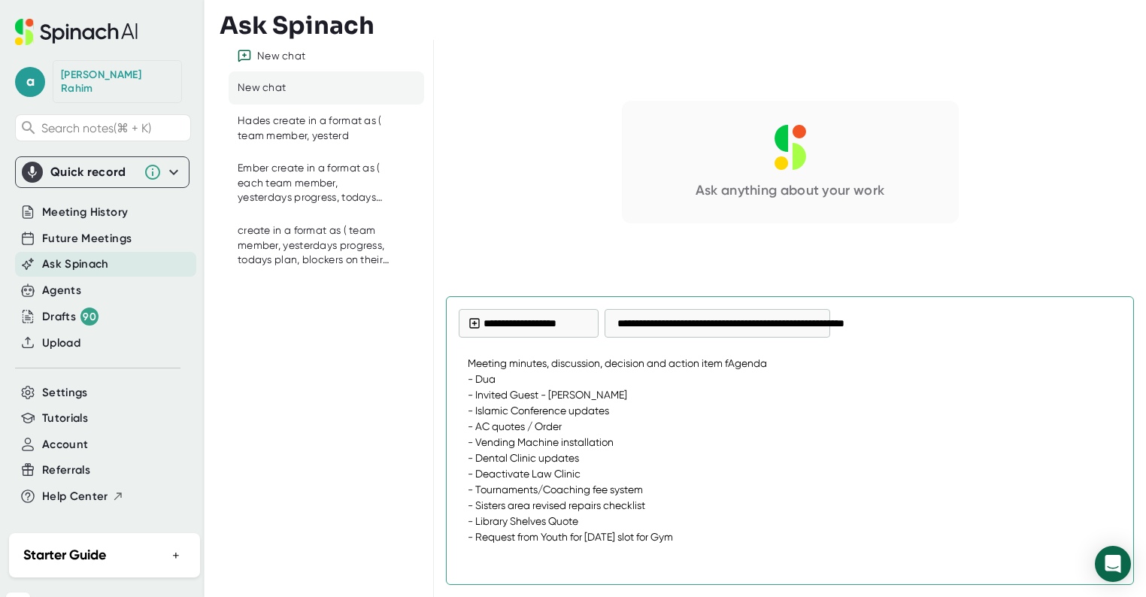
type textarea "Meeting minutes, discussion, decision and action item foAgenda - Dua - ⁠Invited…"
type textarea "x"
type textarea "Meeting minutes, discussion, decision and action item forAgenda - Dua - ⁠Invite…"
type textarea "x"
type textarea "Meeting minutes, discussion, decision and action item for Agenda - Dua - ⁠Invit…"
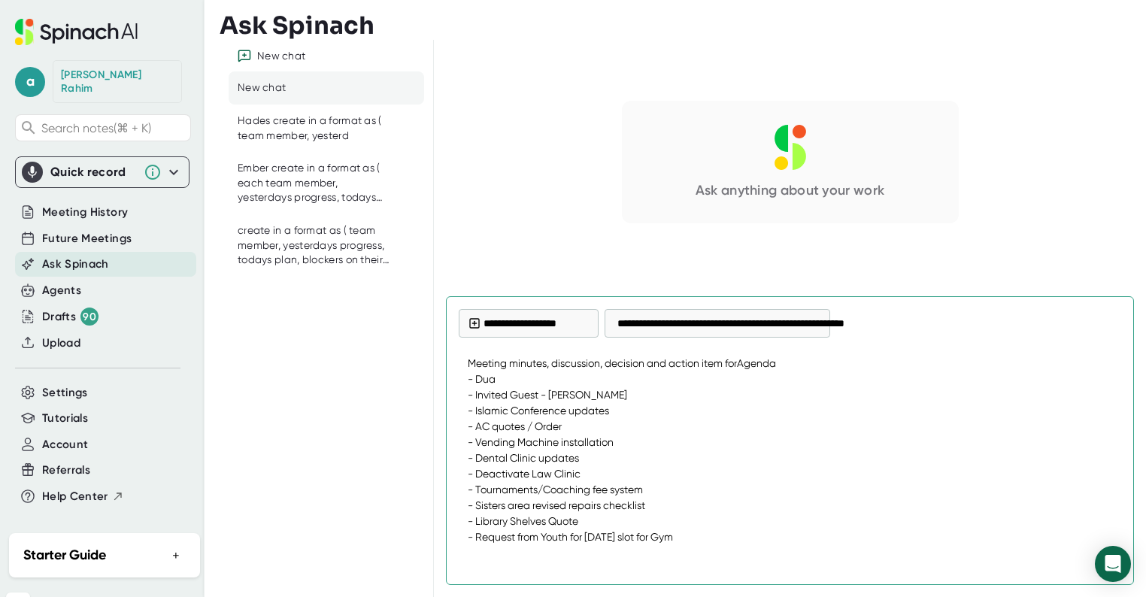
type textarea "x"
type textarea "Meeting minutes, discussion, decision and action item for eAgenda - Dua - ⁠Invi…"
type textarea "x"
type textarea "Meeting minutes, discussion, decision and action item for ecAgenda - Dua - ⁠Inv…"
type textarea "x"
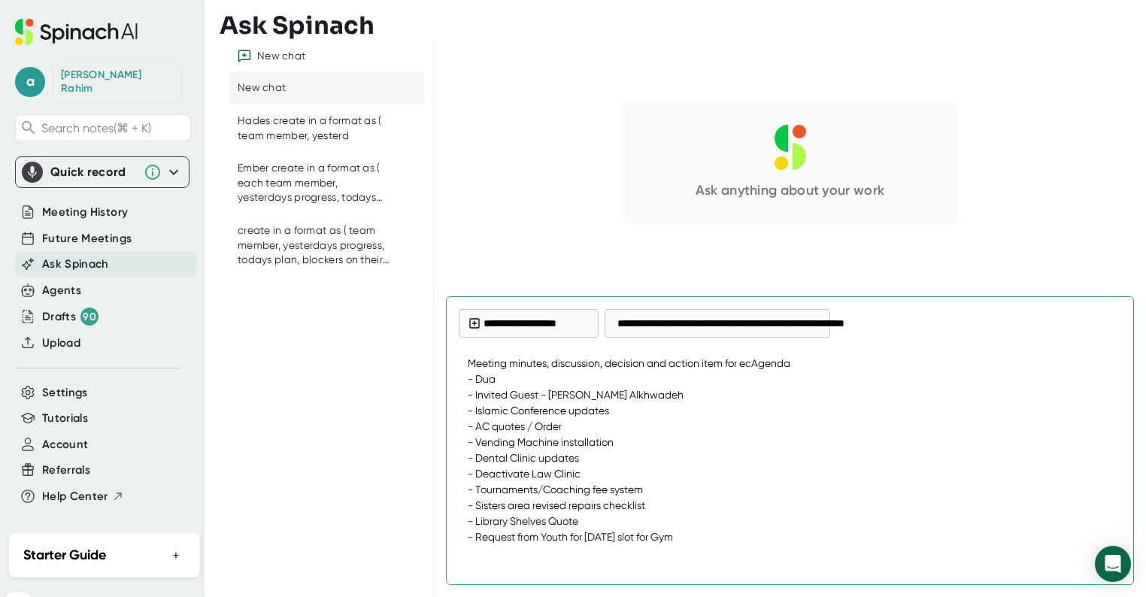
type textarea "Meeting minutes, discussion, decision and action item for echAgenda - Dua - ⁠In…"
type textarea "x"
type textarea "Meeting minutes, discussion, decision and action item for ech Agenda - Dua - ⁠I…"
type textarea "x"
type textarea "Meeting minutes, discussion, decision and action item for ech aAgenda - Dua - ⁠…"
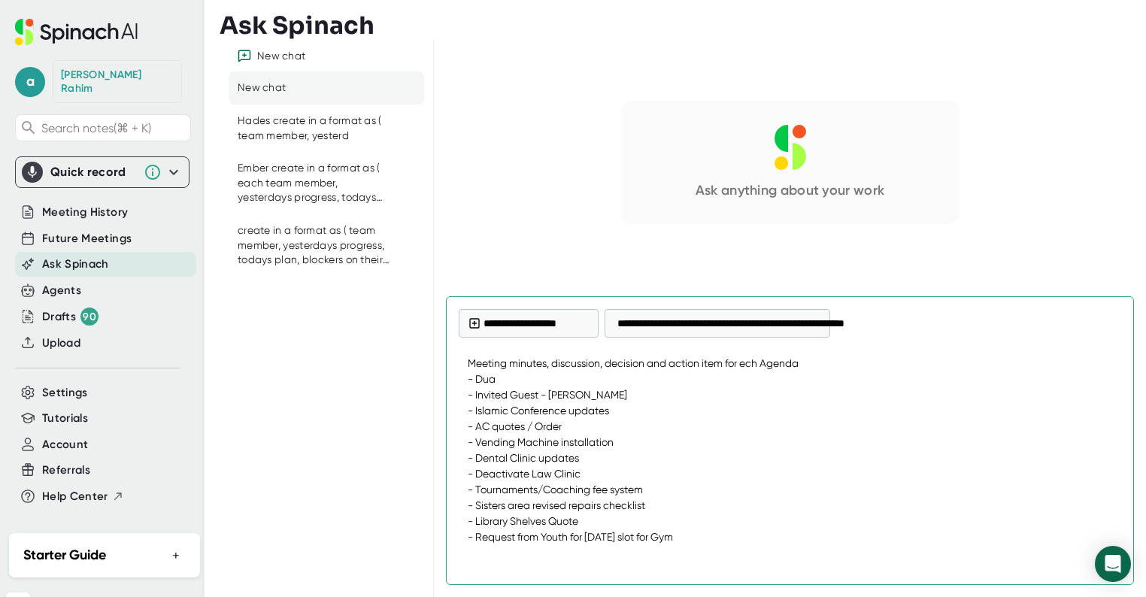
type textarea "x"
type textarea "Meeting minutes, discussion, decision and action item for ech agAgenda - Dua - …"
type textarea "x"
type textarea "Meeting minutes, discussion, decision and action item for ech aAgenda - Dua - ⁠…"
type textarea "x"
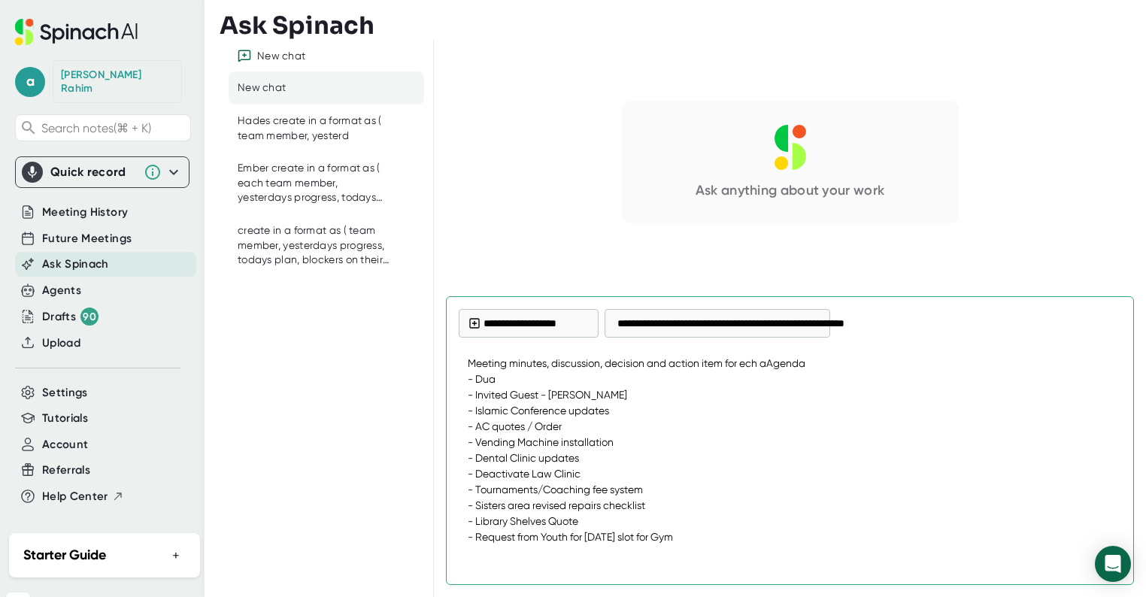
type textarea "Meeting minutes, discussion, decision and action item for ech Agenda - Dua - ⁠I…"
type textarea "x"
type textarea "Meeting minutes, discussion, decision and action item for ech (Agenda - Dua - ⁠…"
type textarea "x"
click at [708, 525] on textarea "Meeting minutes, discussion, decision and action item for ech (Agenda - Dua - ⁠…" at bounding box center [790, 446] width 663 height 199
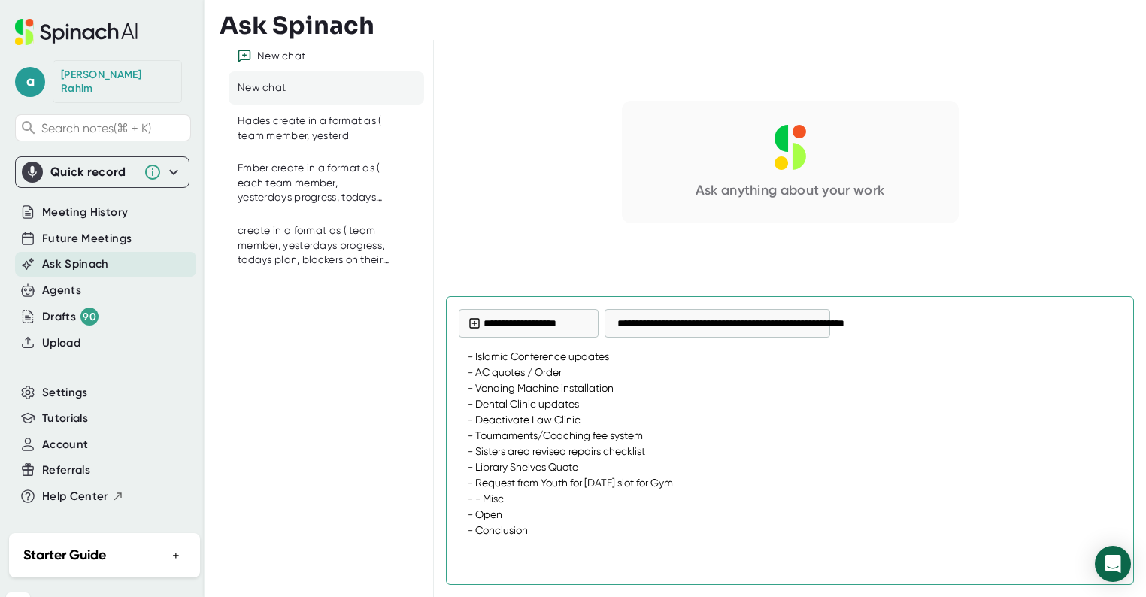
scroll to position [56, 0]
click at [589, 505] on textarea "Meeting minutes, discussion, decision and action item for ech (Agenda - Dua - ⁠…" at bounding box center [790, 446] width 663 height 199
click at [584, 522] on textarea "Meeting minutes, discussion, decision and action item for ech (Agenda - Dua - ⁠…" at bounding box center [790, 446] width 663 height 199
type textarea "Meeting minutes, discussion, decision and action item for ech (Agenda - Dua - ⁠…"
type textarea "x"
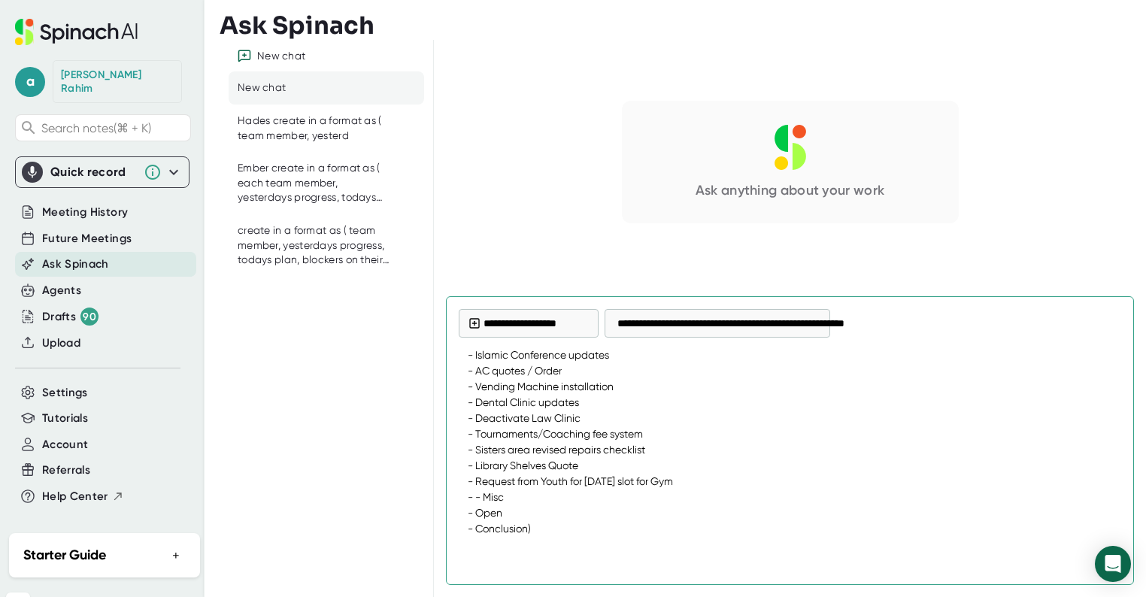
type textarea "Meeting minutes, discussion, decision and action item for ech (Agenda - Dua - ⁠…"
type textarea "x"
type textarea "Meeting minutes, discussion, decision and action item for ech (Agenda - Dua - ⁠…"
type textarea "x"
type textarea "Meeting minutes, discussion, decision and action item for ech (Agenda - Dua - ⁠…"
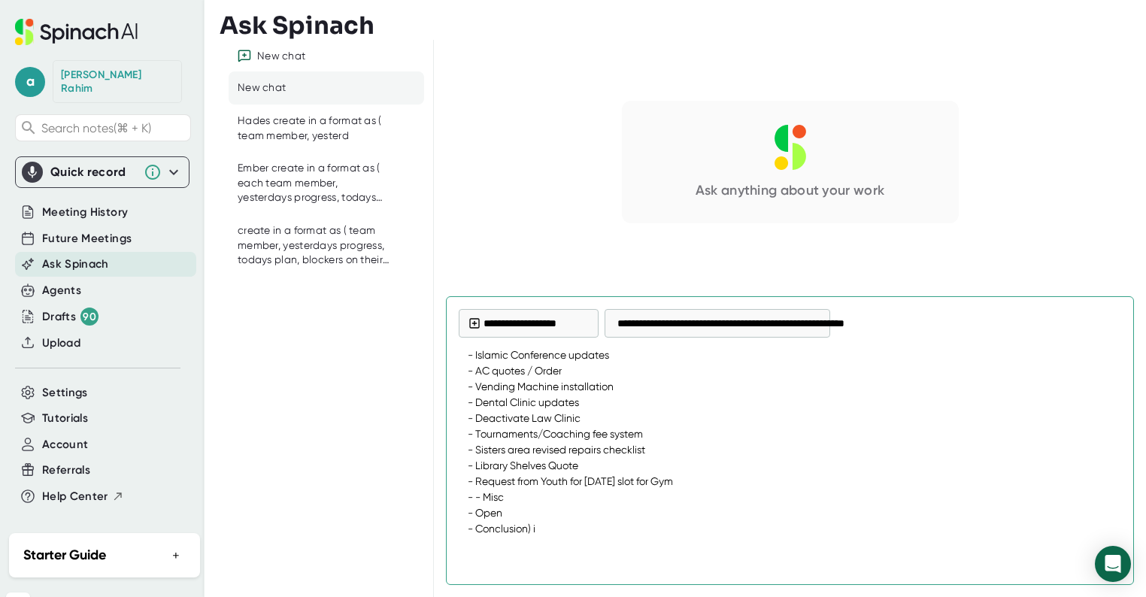
type textarea "x"
type textarea "Meeting minutes, discussion, decision and action item for ech (Agenda - Dua - ⁠…"
type textarea "x"
type textarea "Meeting minutes, discussion, decision and action item for ech (Agenda - Dua - ⁠…"
type textarea "x"
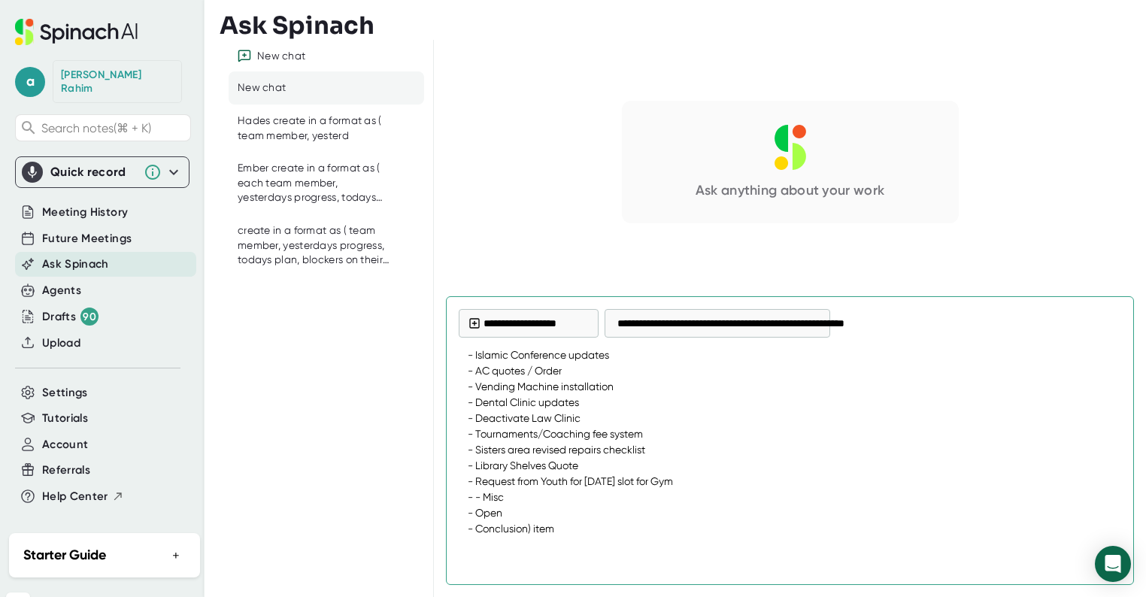
type textarea "Meeting minutes, discussion, decision and action item for ech (Agenda - Dua - ⁠…"
type textarea "x"
type textarea "Meeting minutes, discussion, decision and action item for ech (Agenda - Dua - ⁠…"
click at [1061, 557] on div at bounding box center [790, 558] width 663 height 27
click at [1072, 563] on div at bounding box center [790, 558] width 663 height 27
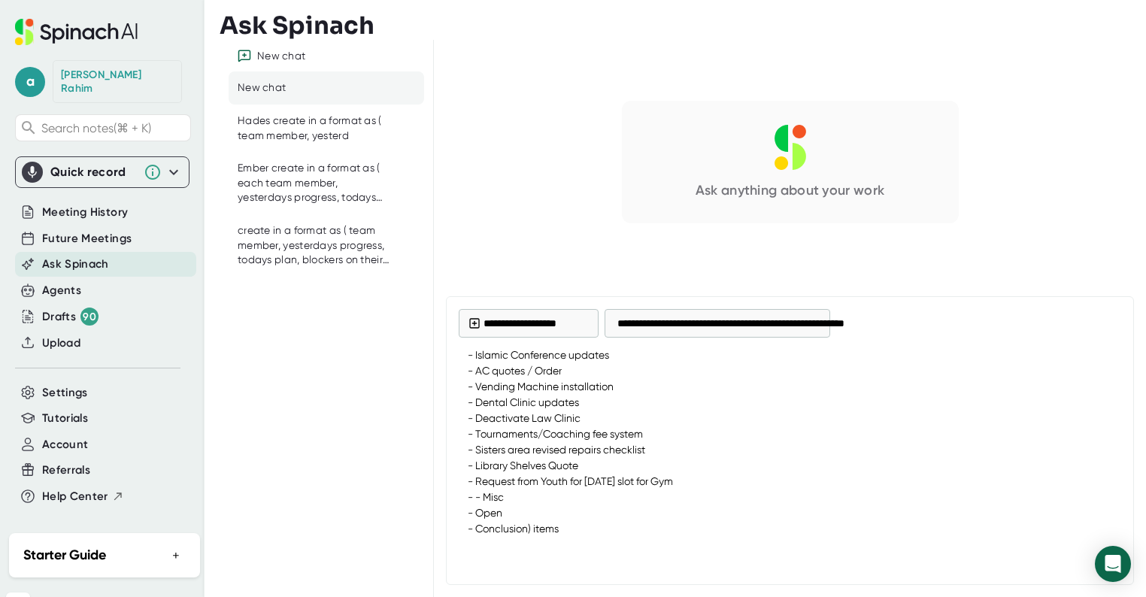
click at [1087, 560] on div at bounding box center [790, 558] width 663 height 27
click at [836, 463] on textarea "Meeting minutes, discussion, decision and action item for ech (Agenda - Dua - ⁠…" at bounding box center [790, 446] width 663 height 199
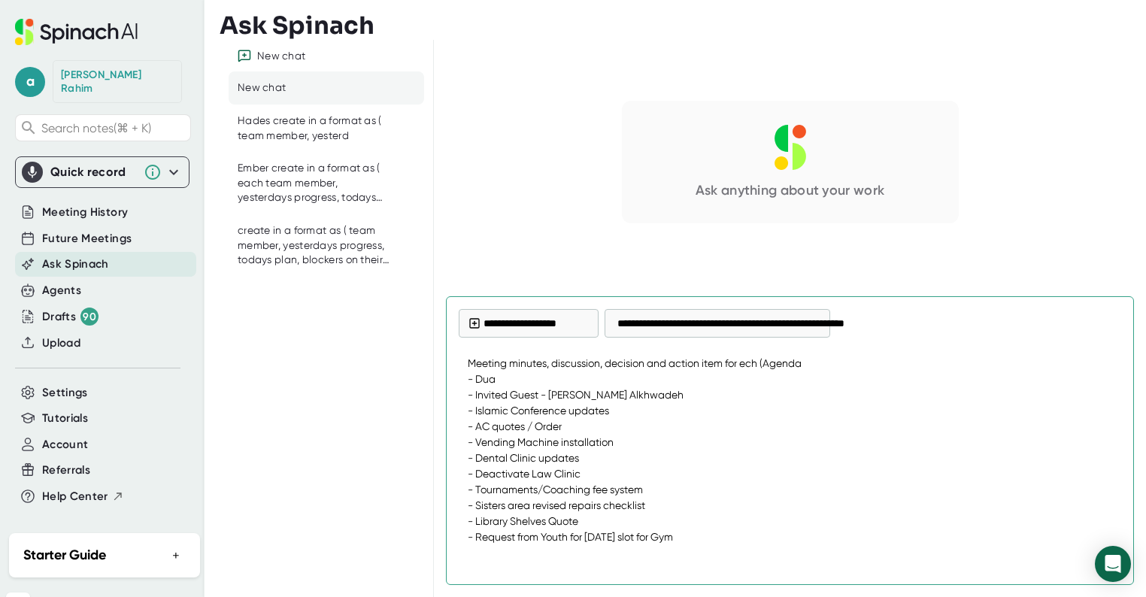
scroll to position [0, 0]
drag, startPoint x: 572, startPoint y: 395, endPoint x: 591, endPoint y: 394, distance: 19.6
click at [572, 394] on textarea "Meeting minutes, discussion, decision and action item for ech (Agenda - Dua - ⁠…" at bounding box center [790, 446] width 663 height 199
click at [1046, 351] on textarea "Meeting minutes, discussion, decision and action item for ech (Agenda - Dua - ⁠…" at bounding box center [790, 446] width 663 height 199
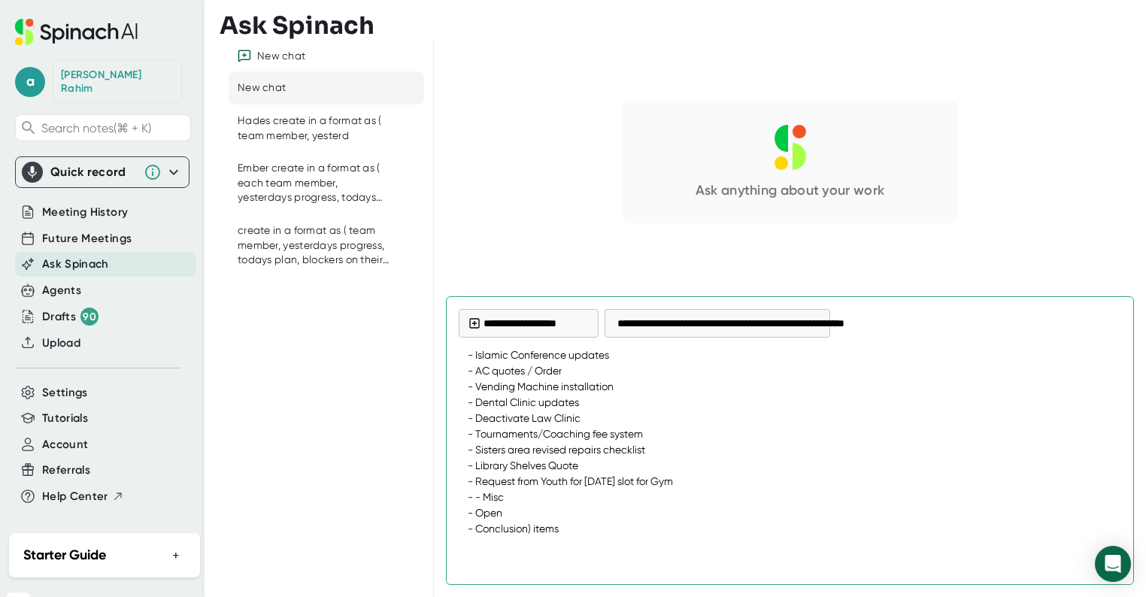
click at [1092, 562] on div at bounding box center [790, 558] width 663 height 27
click at [1094, 565] on body "**********" at bounding box center [573, 298] width 1146 height 597
click at [1091, 572] on div "**********" at bounding box center [790, 440] width 688 height 289
click at [1107, 563] on icon "Open Intercom Messenger" at bounding box center [1112, 564] width 17 height 20
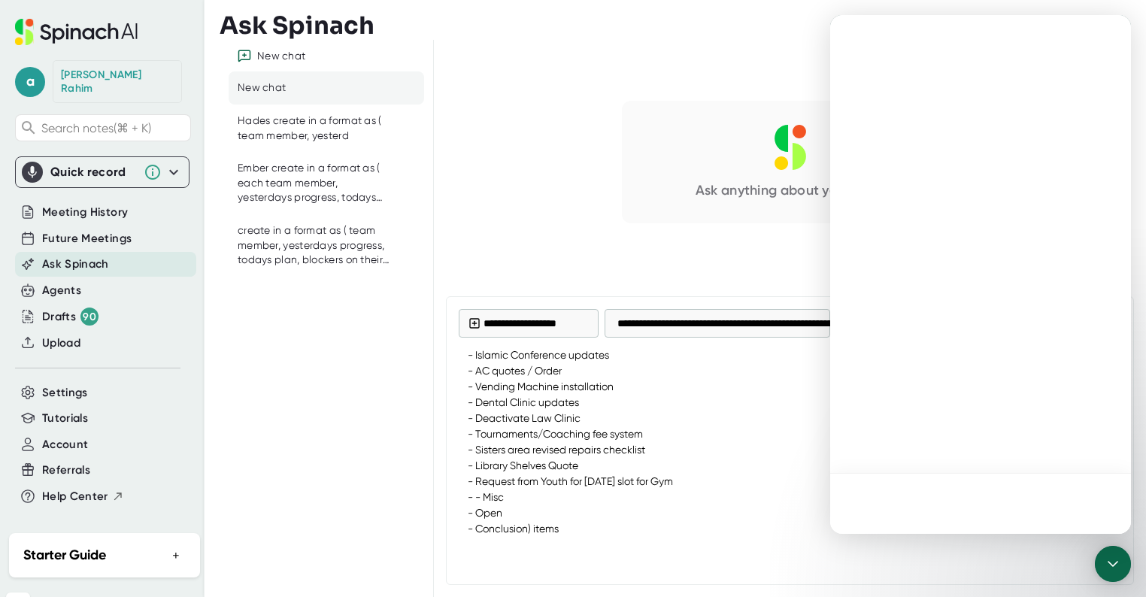
scroll to position [0, 0]
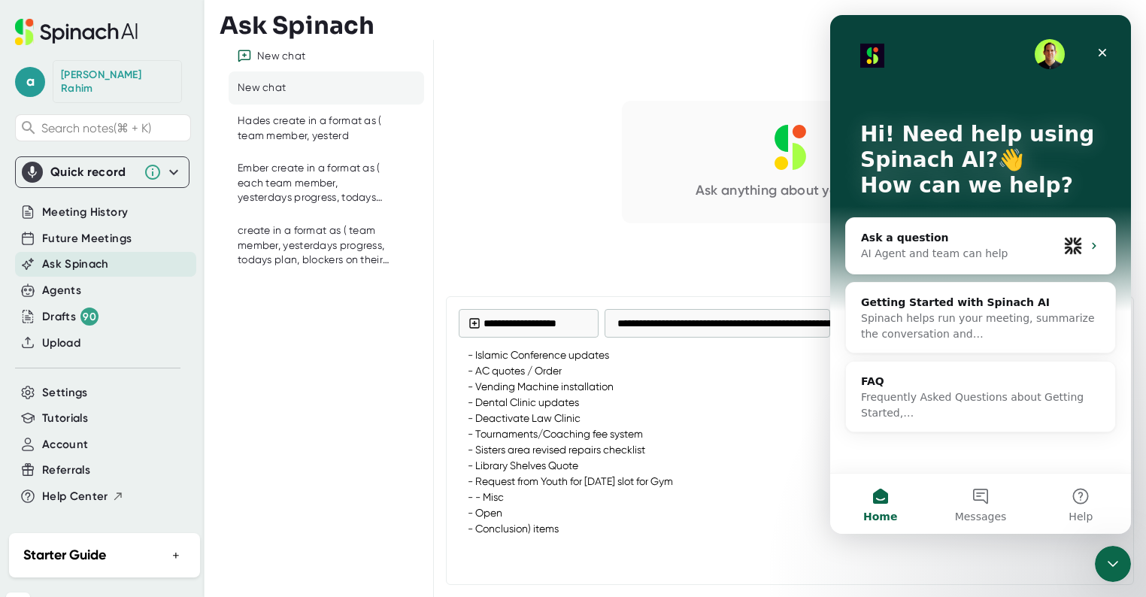
click at [1115, 562] on icon "Close Intercom Messenger" at bounding box center [1113, 564] width 18 height 18
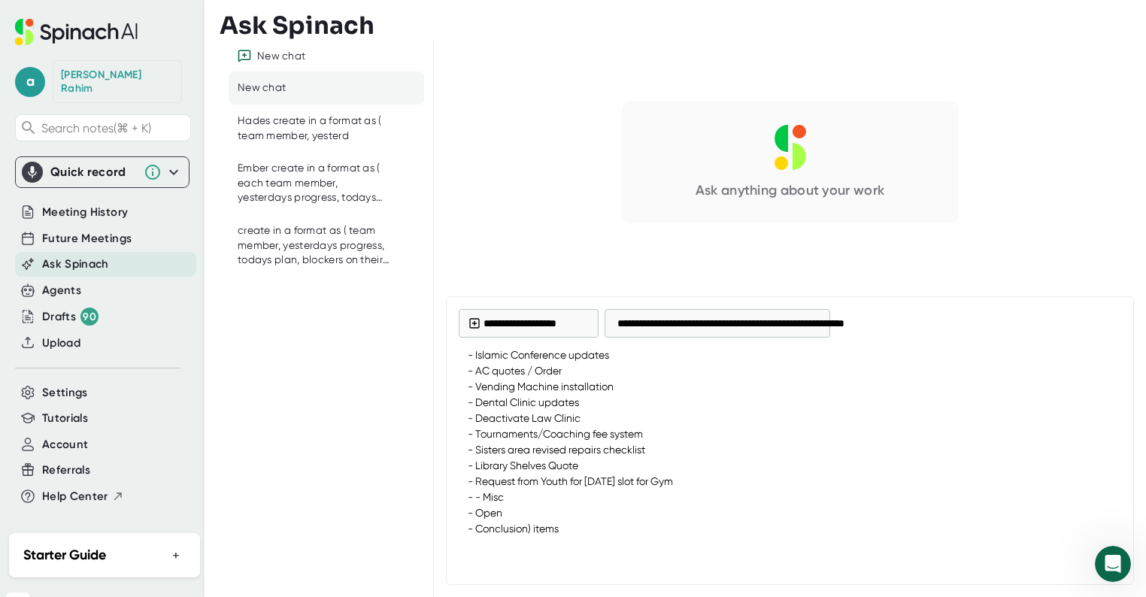
click at [1055, 557] on div at bounding box center [790, 558] width 663 height 27
click at [705, 421] on textarea "Meeting minutes, discussion, decision and action item for ech (Agenda - Dua - ⁠…" at bounding box center [790, 446] width 663 height 199
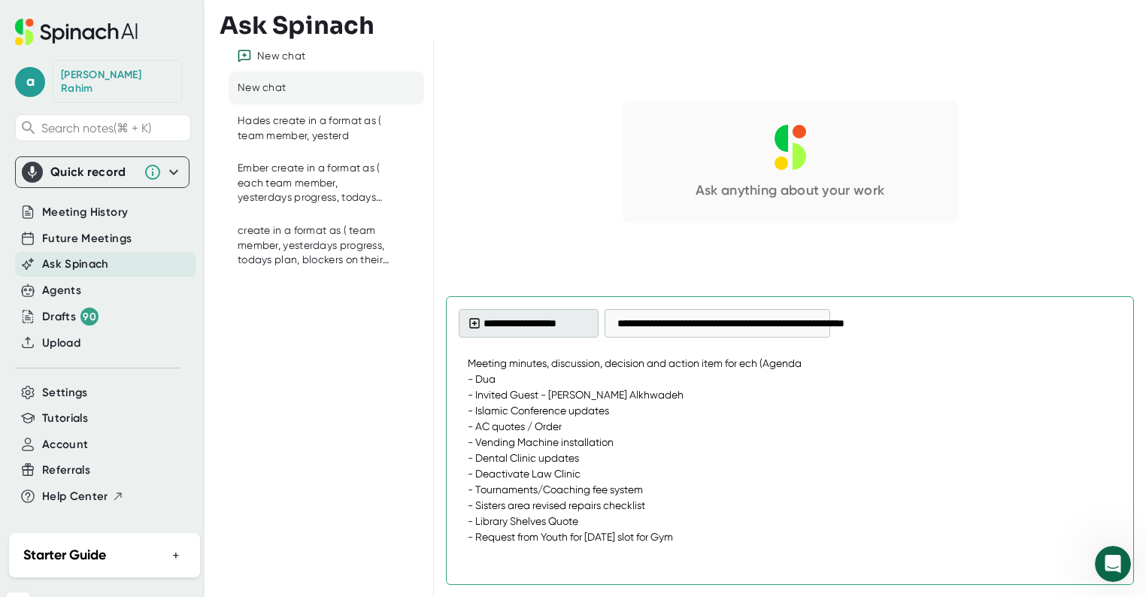
click at [569, 319] on button "**********" at bounding box center [529, 323] width 140 height 29
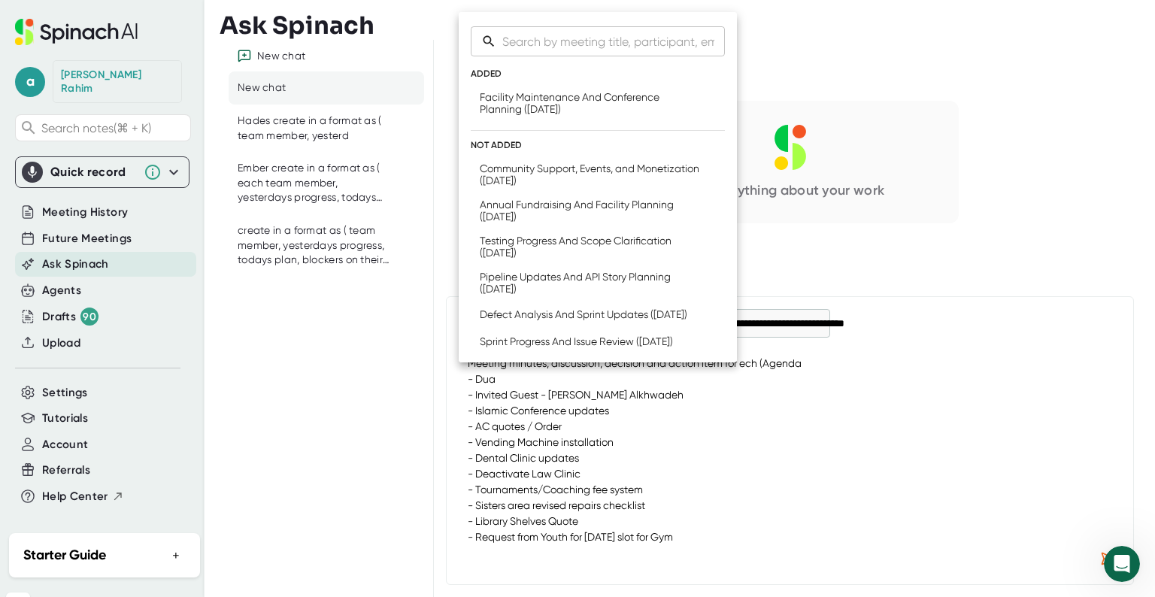
click at [83, 335] on div at bounding box center [577, 298] width 1155 height 597
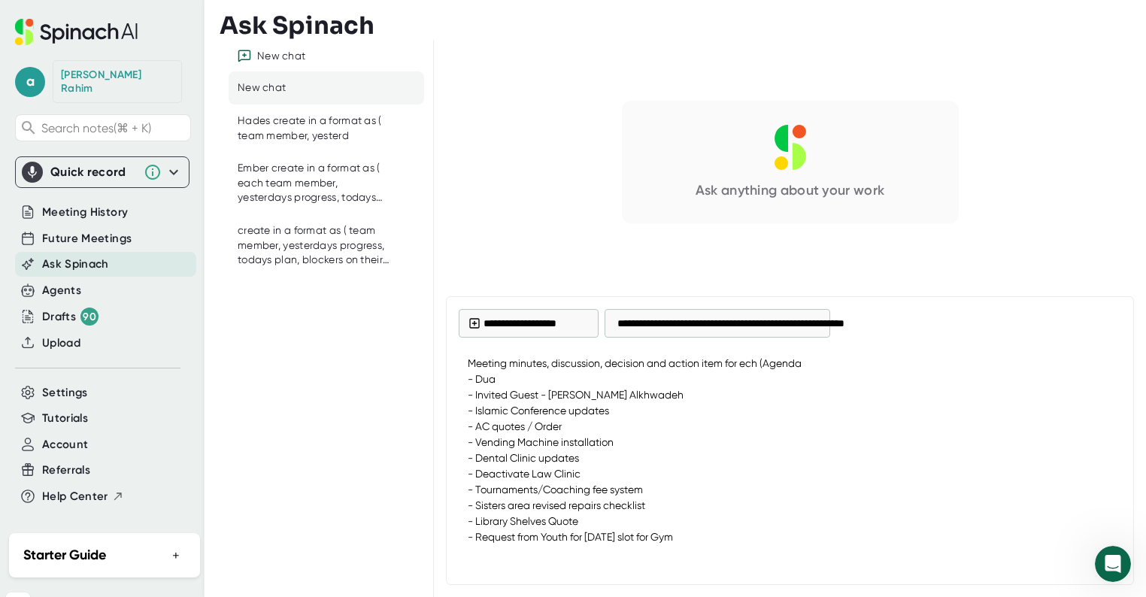
type textarea "x"
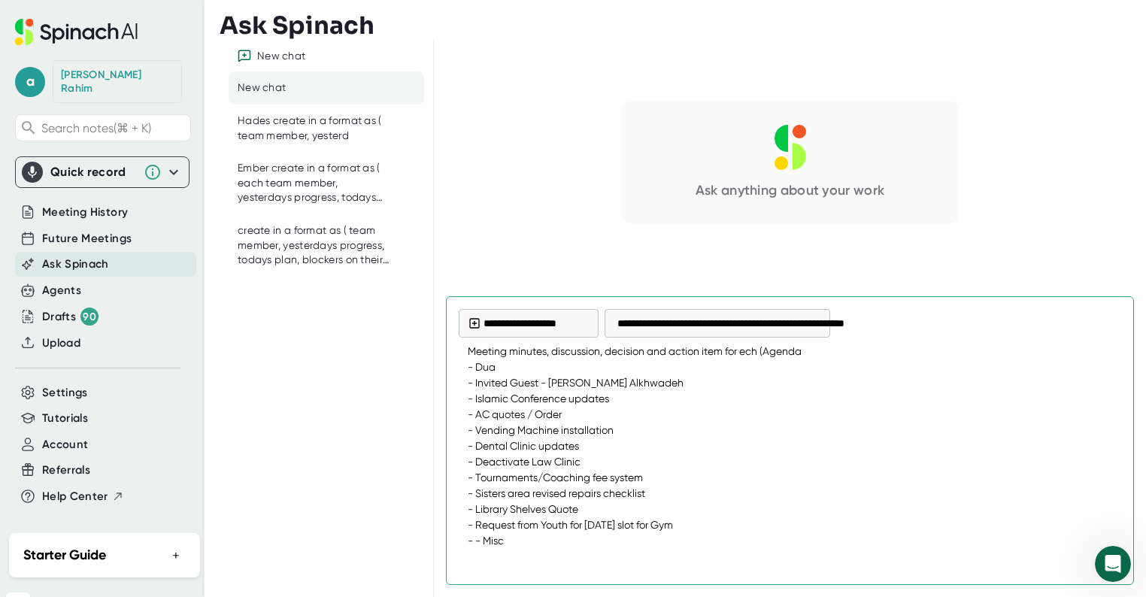
drag, startPoint x: 684, startPoint y: 539, endPoint x: 478, endPoint y: 411, distance: 242.1
click at [478, 411] on textarea "Meeting minutes, discussion, decision and action item for ech (Agenda - Dua - ⁠…" at bounding box center [790, 446] width 663 height 199
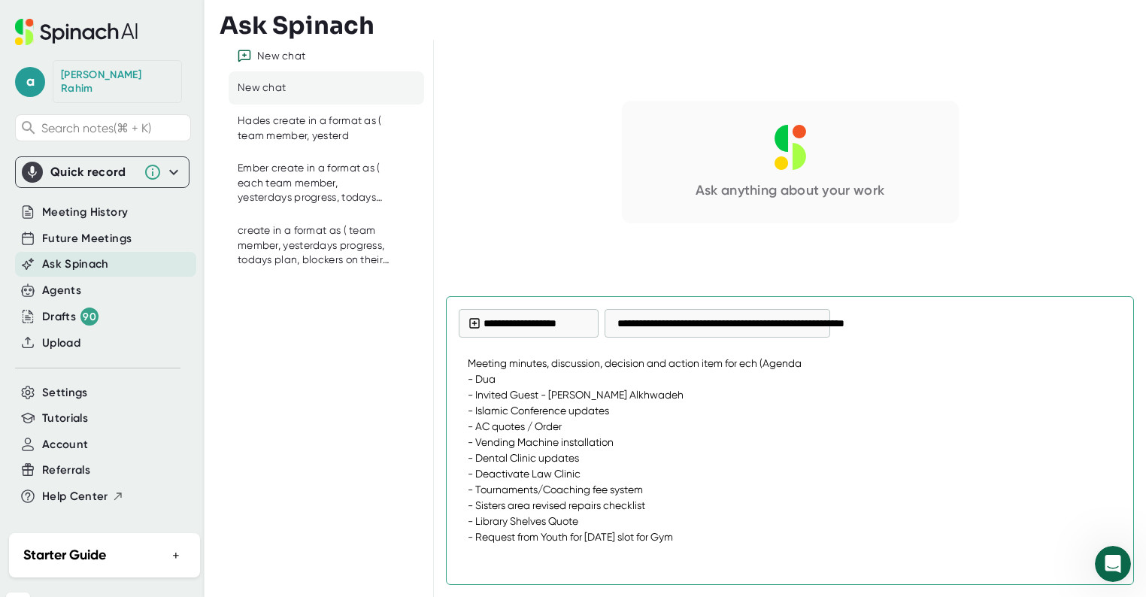
scroll to position [56, 0]
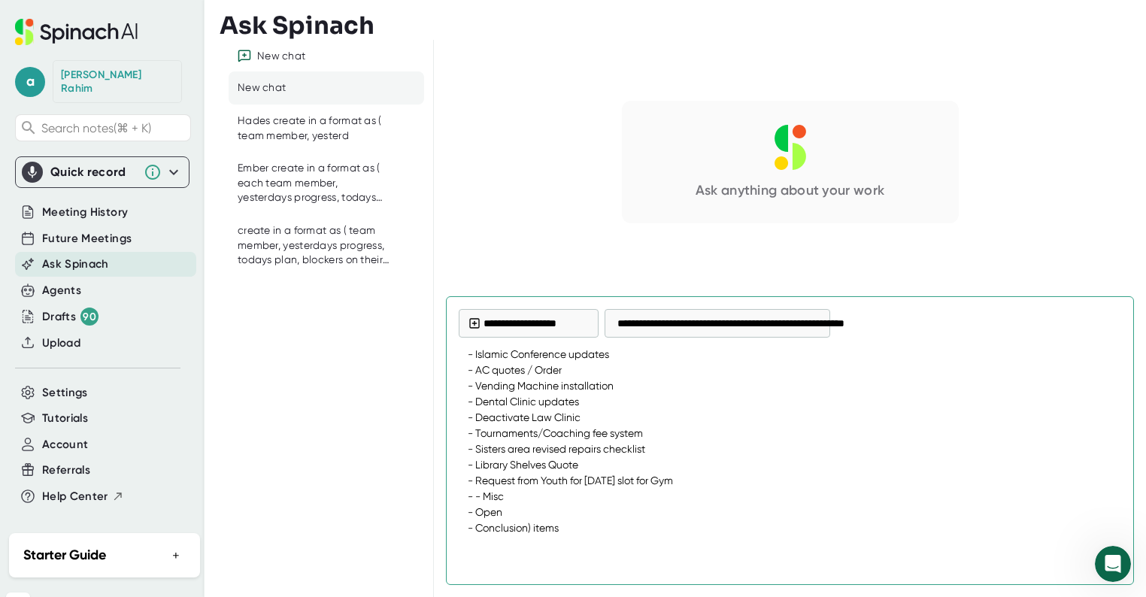
drag, startPoint x: 467, startPoint y: 362, endPoint x: 590, endPoint y: 561, distance: 234.0
click at [617, 587] on div "**********" at bounding box center [790, 318] width 712 height 557
type textarea "x"
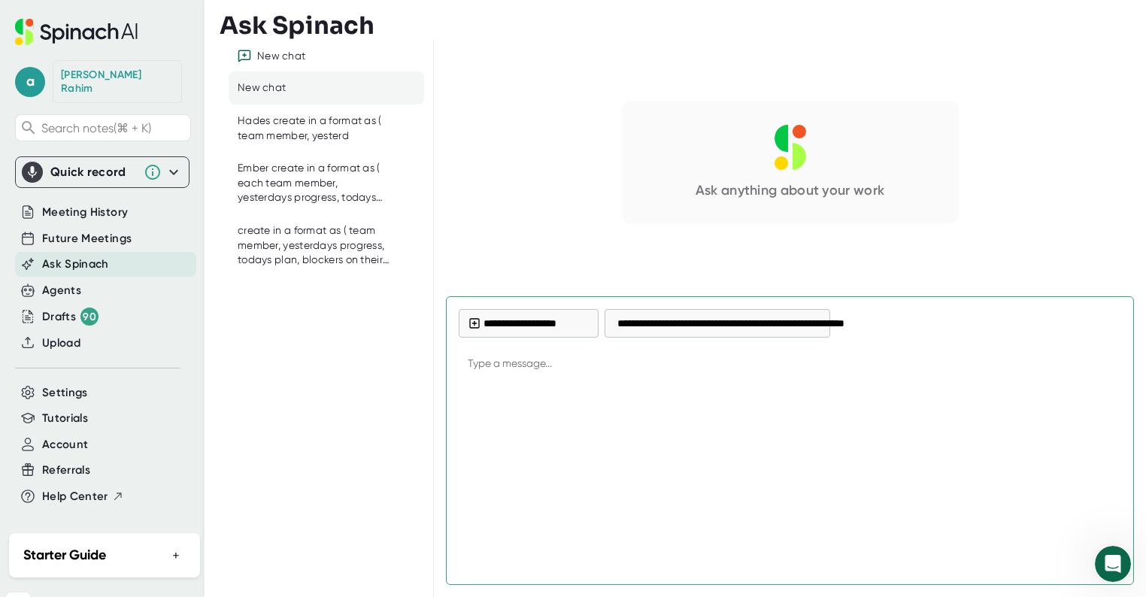
scroll to position [0, 0]
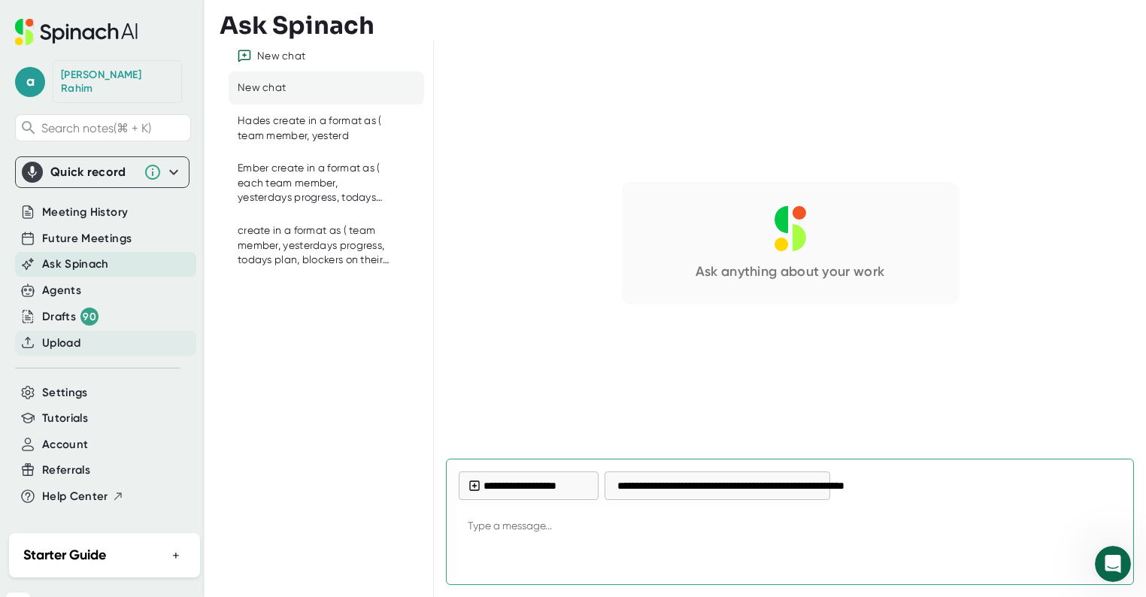
type textarea "x"
click at [56, 335] on span "Upload" at bounding box center [61, 343] width 38 height 17
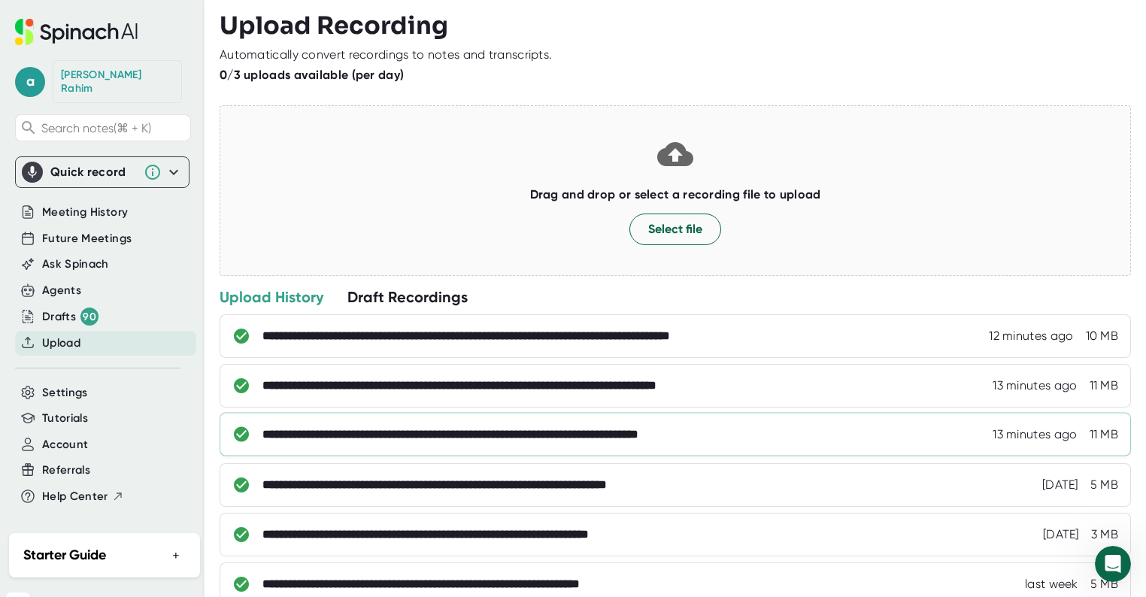
click at [558, 432] on div "**********" at bounding box center [509, 434] width 493 height 15
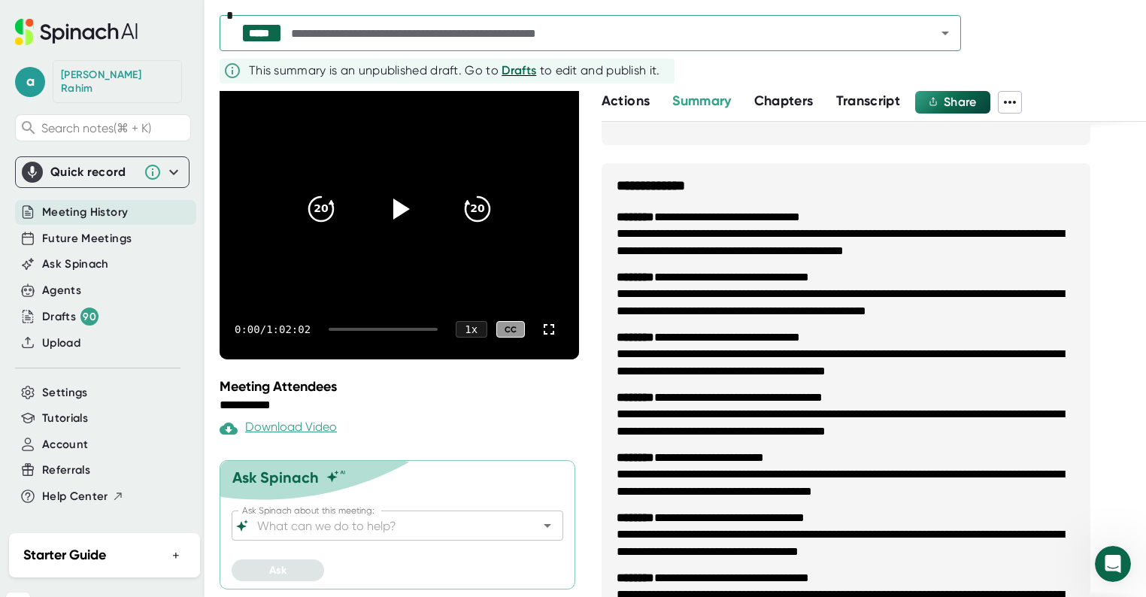
scroll to position [584, 0]
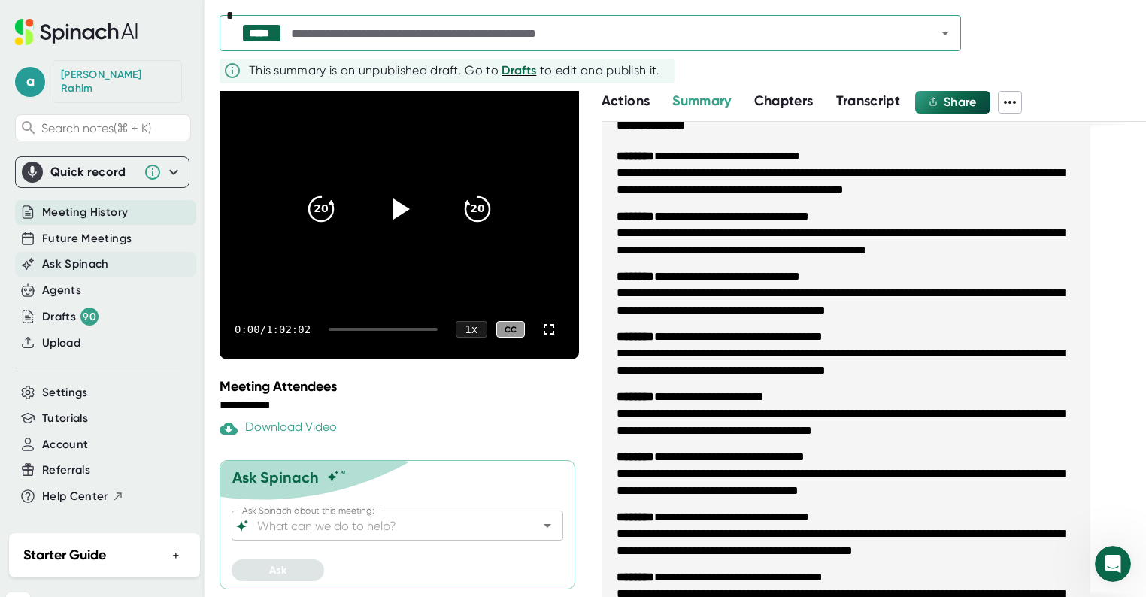
click at [65, 256] on span "Ask Spinach" at bounding box center [75, 264] width 67 height 17
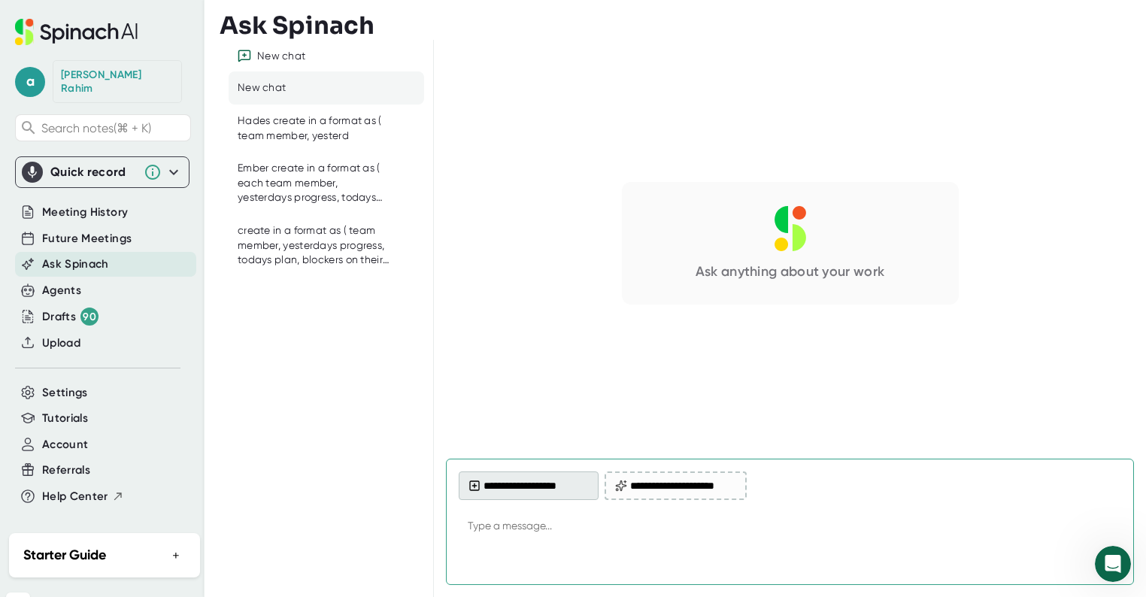
click at [569, 491] on button "**********" at bounding box center [529, 486] width 140 height 29
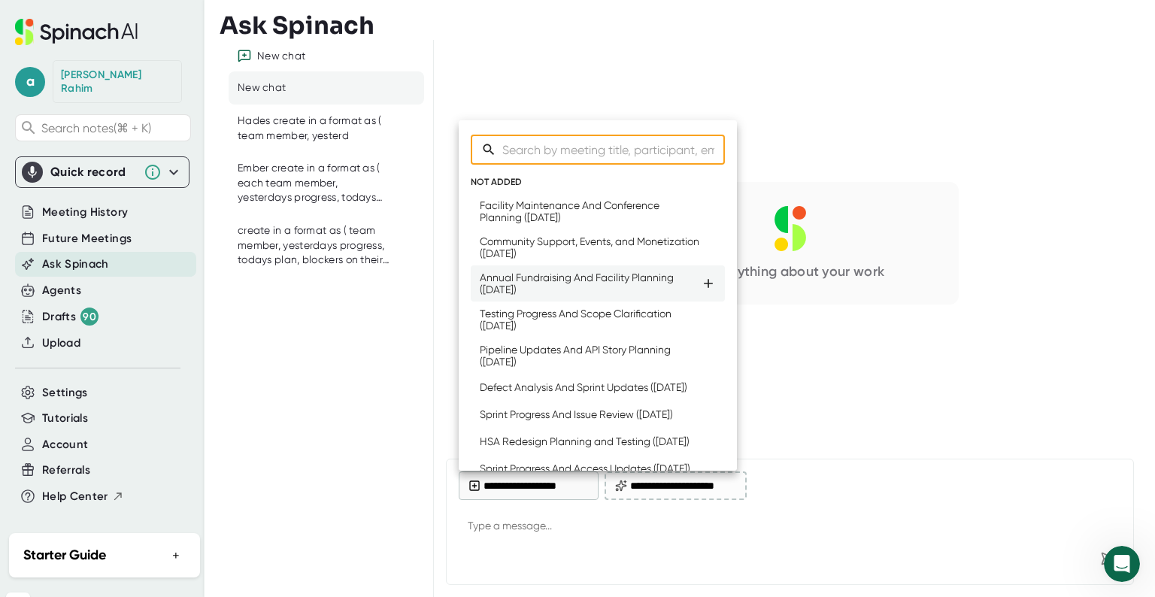
click at [563, 277] on div "Annual Fundraising And Facility Planning ([DATE])" at bounding box center [590, 284] width 221 height 24
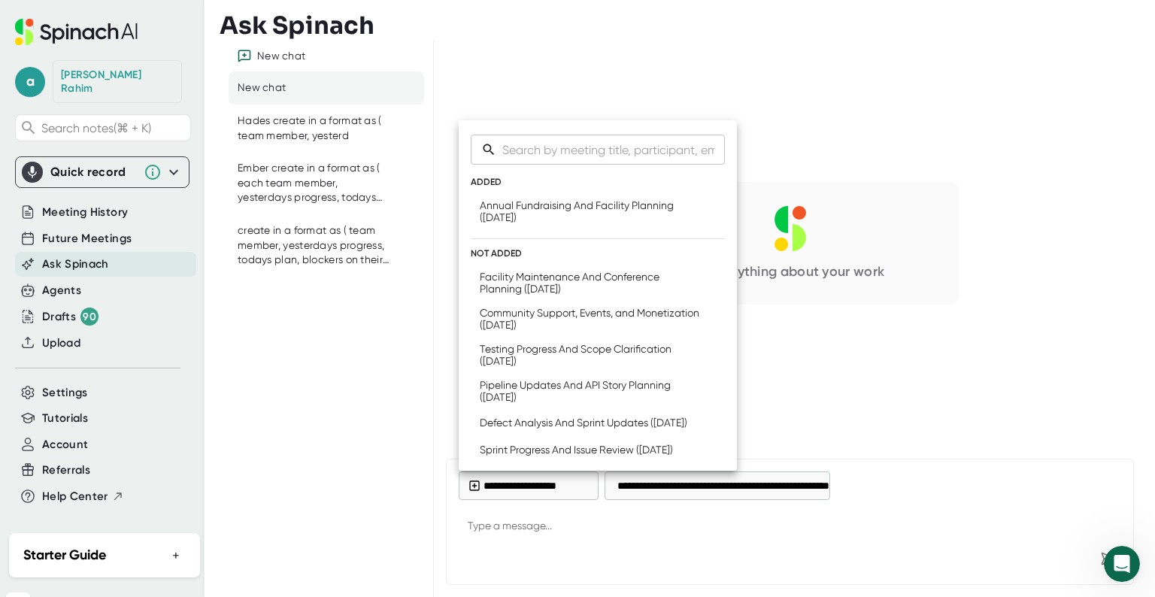
click at [544, 533] on div at bounding box center [577, 298] width 1155 height 597
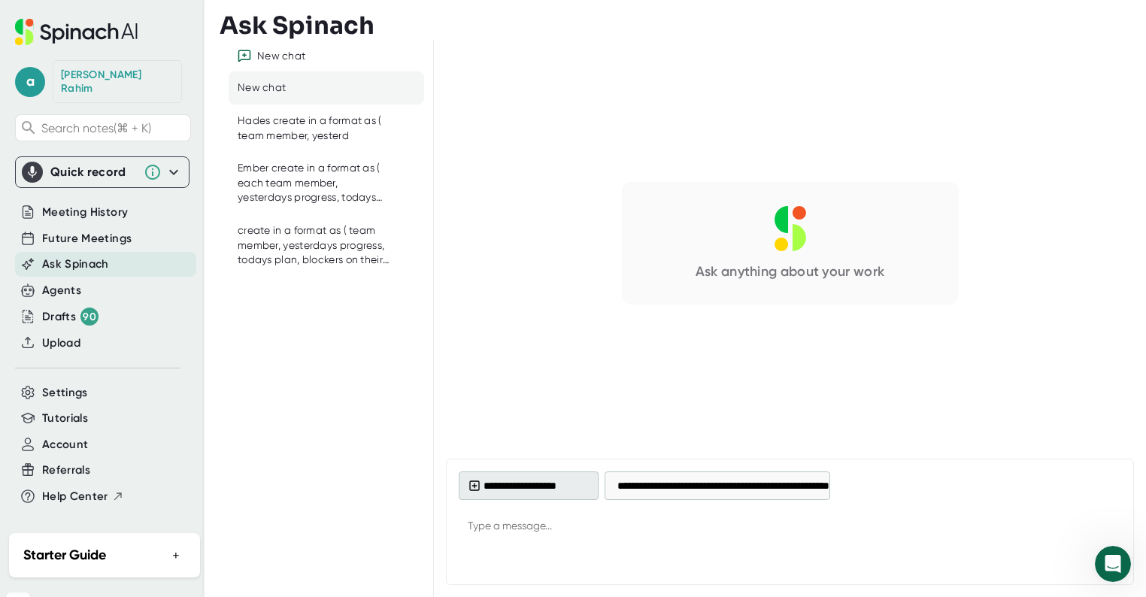
click at [524, 487] on button "**********" at bounding box center [529, 486] width 140 height 29
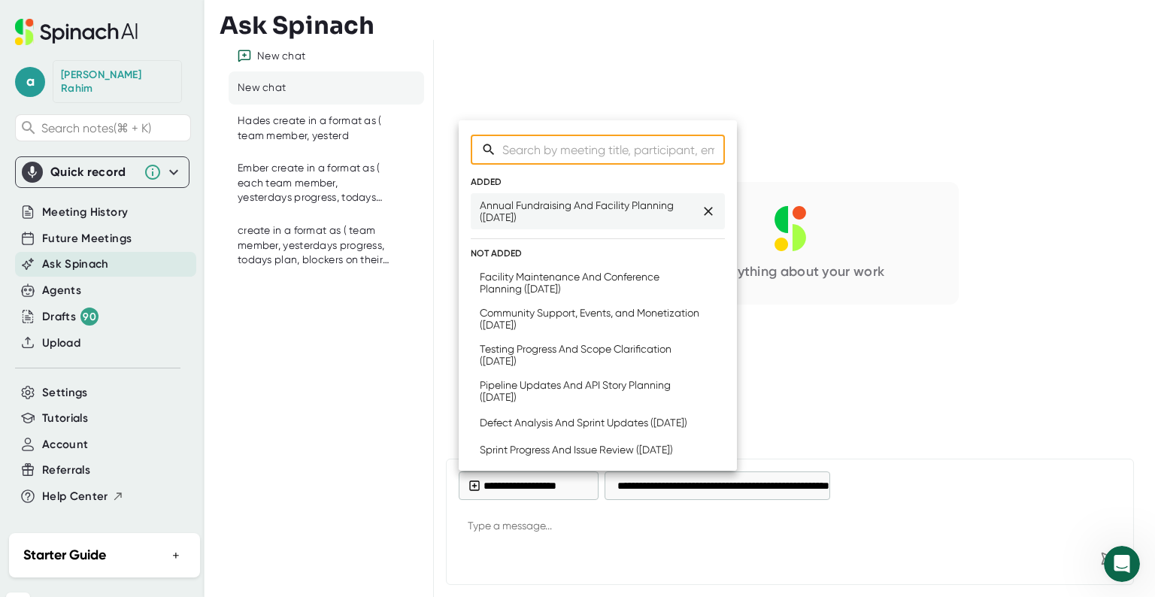
click at [603, 216] on div "Annual Fundraising And Facility Planning ([DATE])" at bounding box center [590, 211] width 221 height 24
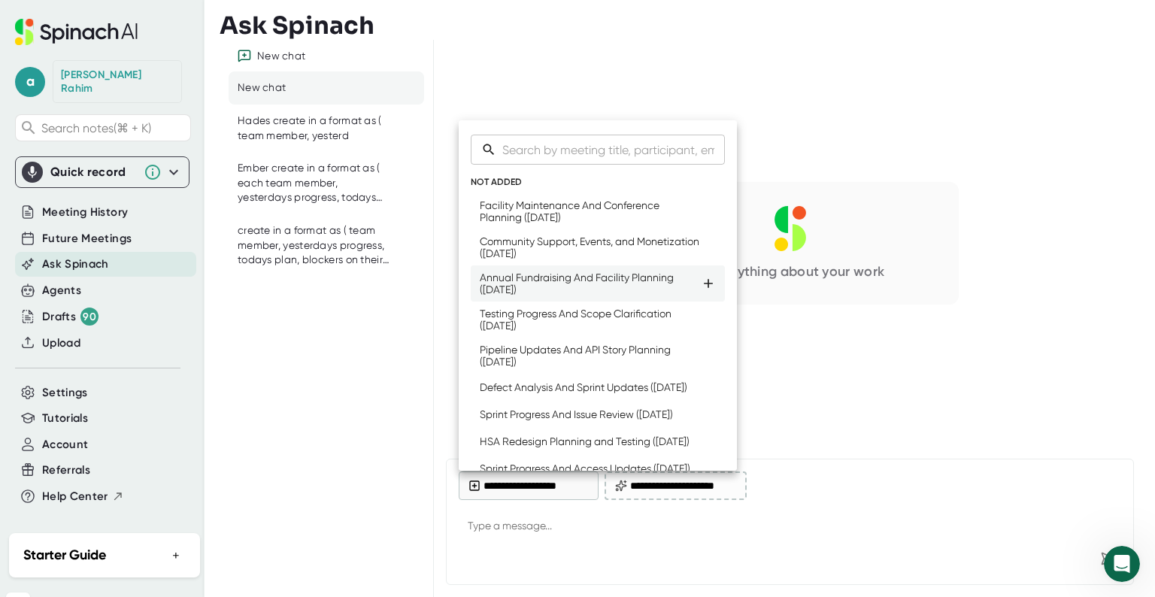
click at [545, 290] on div "Annual Fundraising And Facility Planning ([DATE])" at bounding box center [590, 284] width 221 height 24
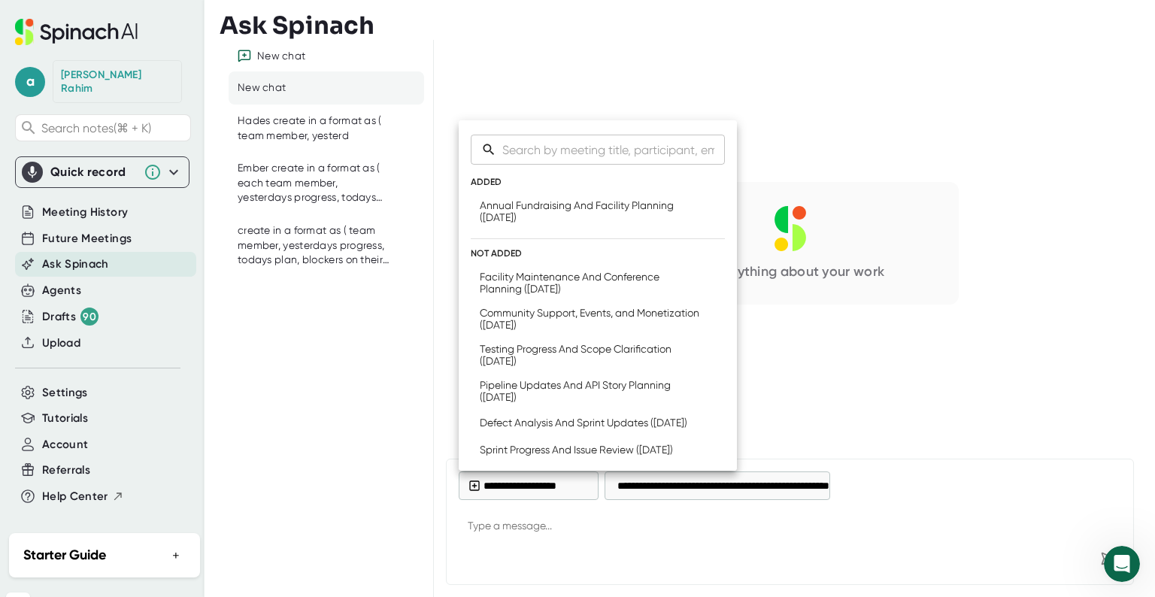
click at [641, 536] on div at bounding box center [577, 298] width 1155 height 597
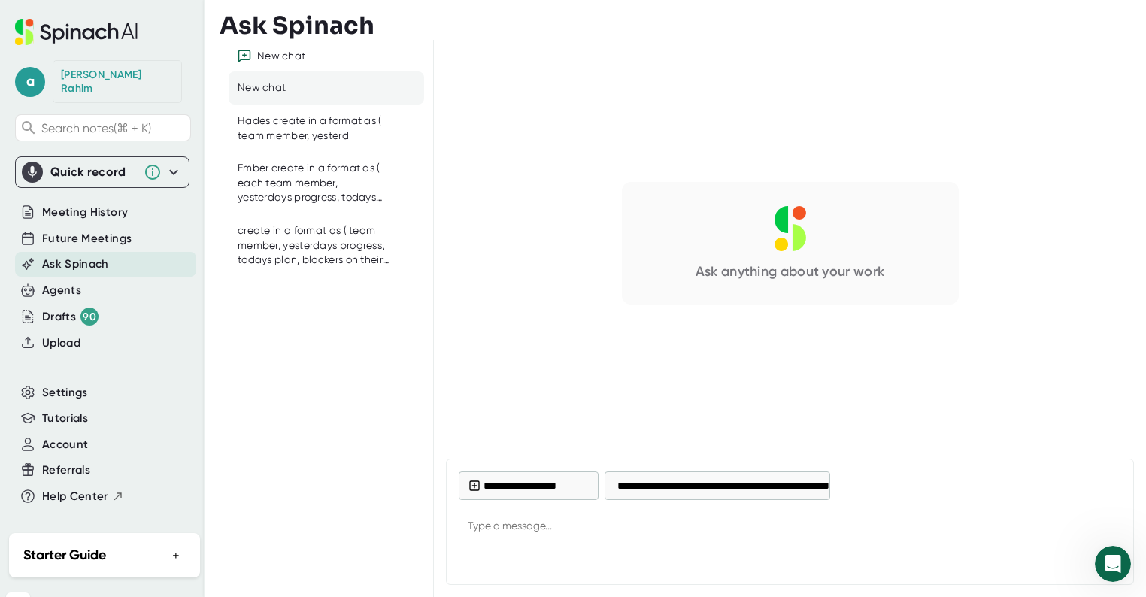
type textarea "x"
click at [515, 524] on textarea at bounding box center [790, 527] width 663 height 36
paste textarea "Meeting minutes, discussion, decision and action item for ech (Agenda - Dua - ⁠…"
type textarea "Meeting minutes, discussion, decision and action item for ech (Agenda - Dua - ⁠…"
type textarea "x"
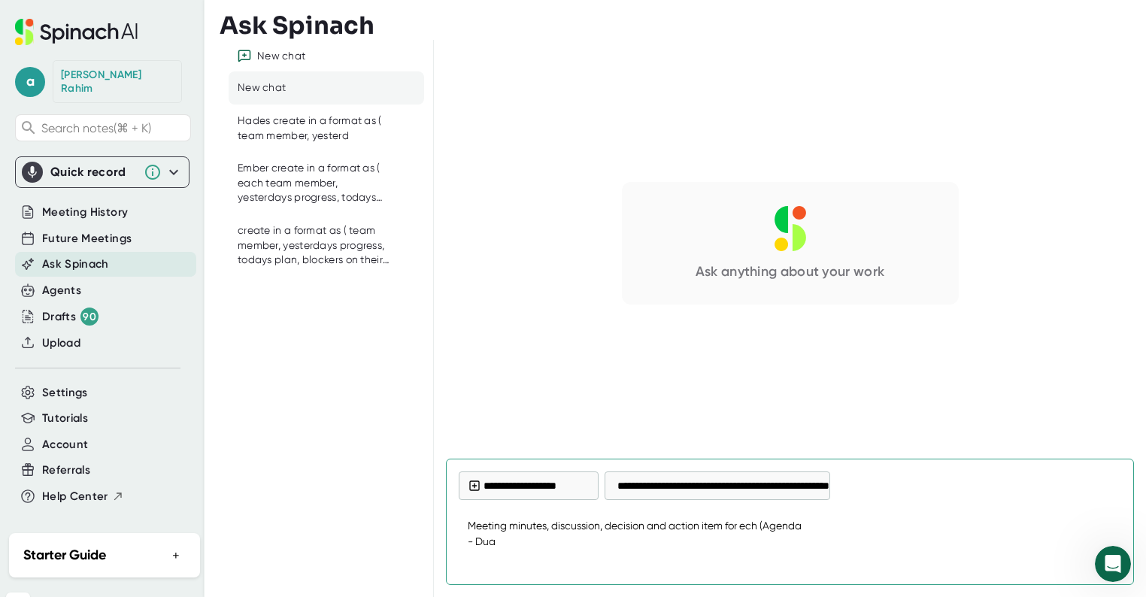
scroll to position [45, 0]
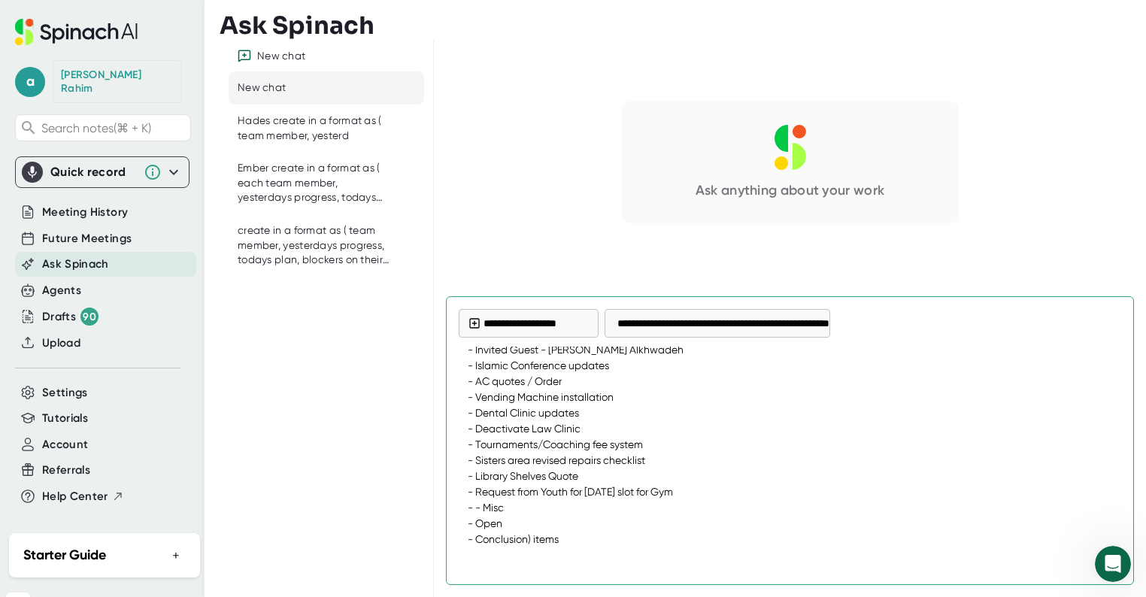
type textarea "Meeting minutes, discussion, decision and action item for ech (Agenda - Dua - ⁠…"
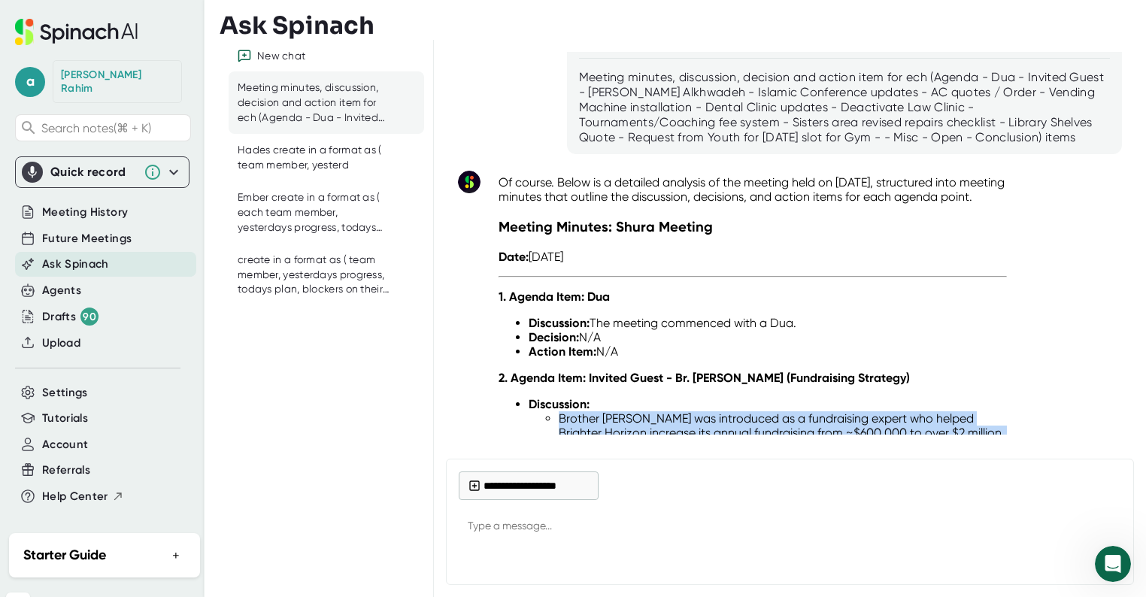
scroll to position [86, 0]
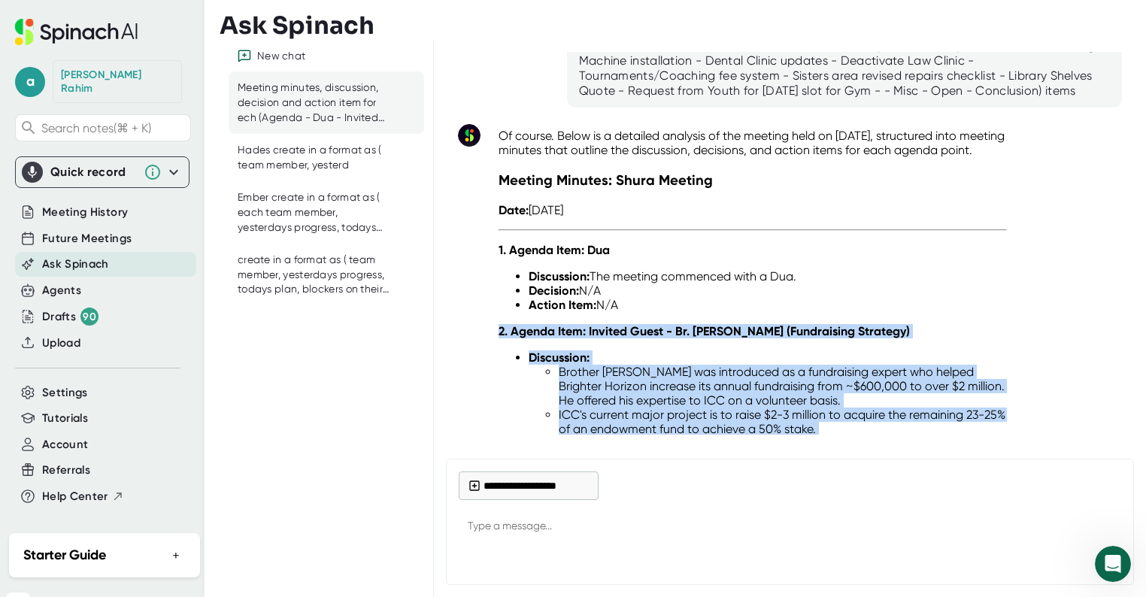
drag, startPoint x: 857, startPoint y: 393, endPoint x: 502, endPoint y: 347, distance: 358.0
copy div "2. Agenda Item: Invited Guest - Br. [PERSON_NAME] (Fundraising Strategy) Discus…"
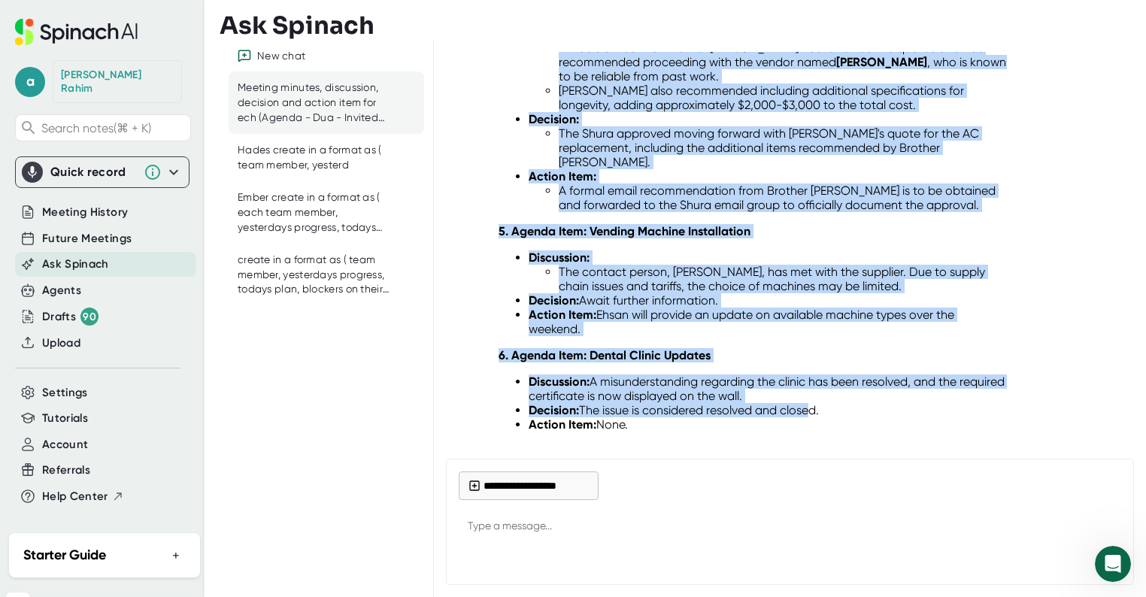
scroll to position [1291, 0]
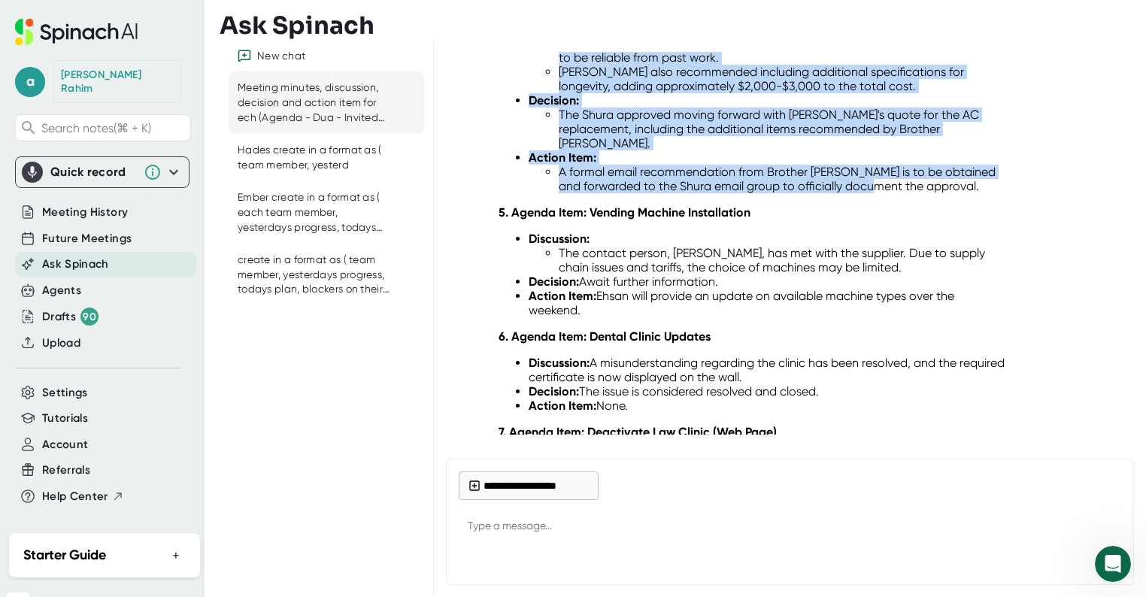
drag, startPoint x: 590, startPoint y: 157, endPoint x: 892, endPoint y: 209, distance: 306.8
click at [892, 209] on div "Of course. Below is a detailed analysis of the meeting held on [DATE], structur…" at bounding box center [753, 203] width 508 height 2560
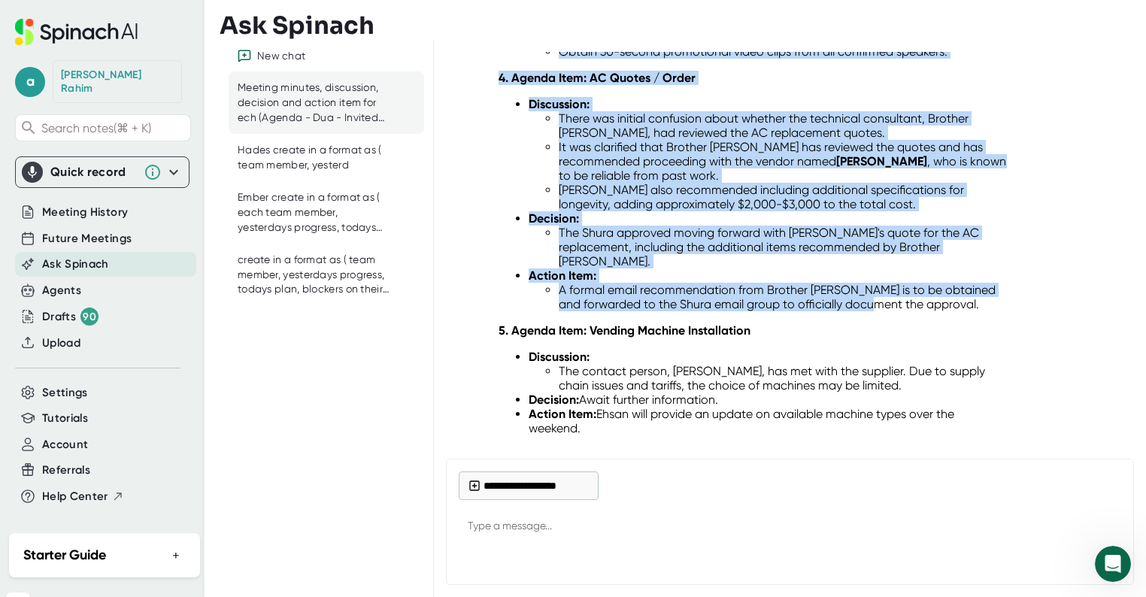
scroll to position [1035, 0]
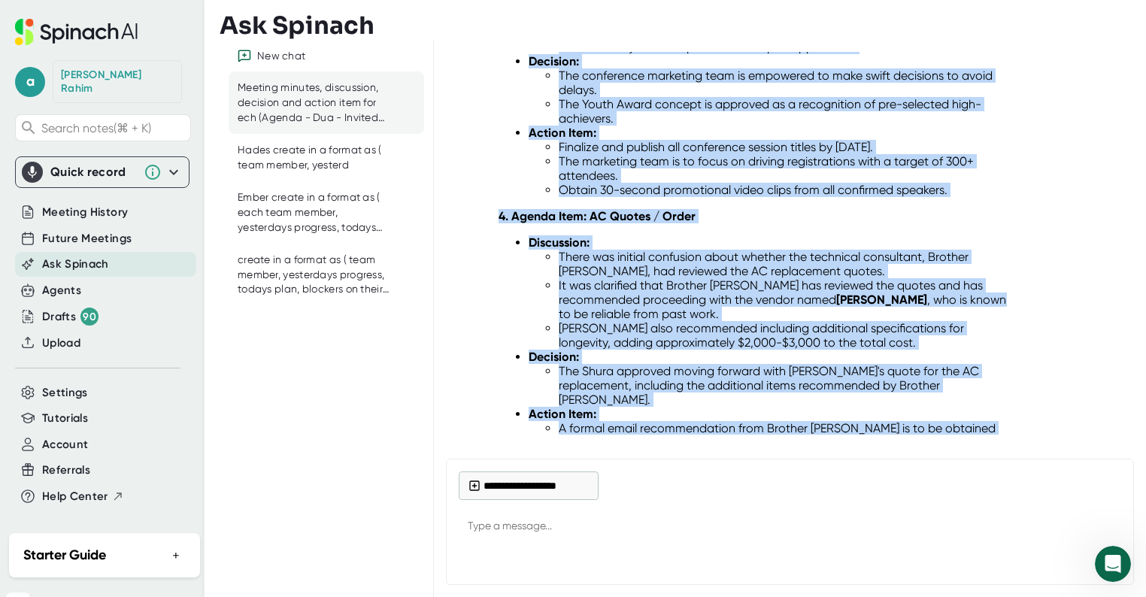
click at [888, 197] on li "Obtain 30-second promotional video clips from all confirmed speakers." at bounding box center [783, 190] width 448 height 14
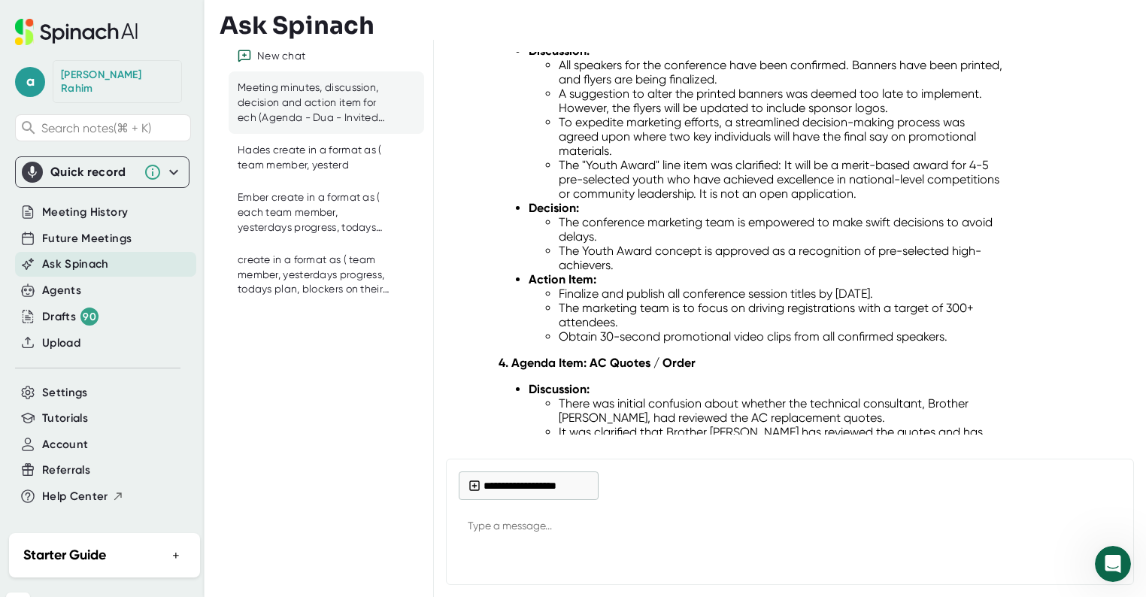
scroll to position [888, 0]
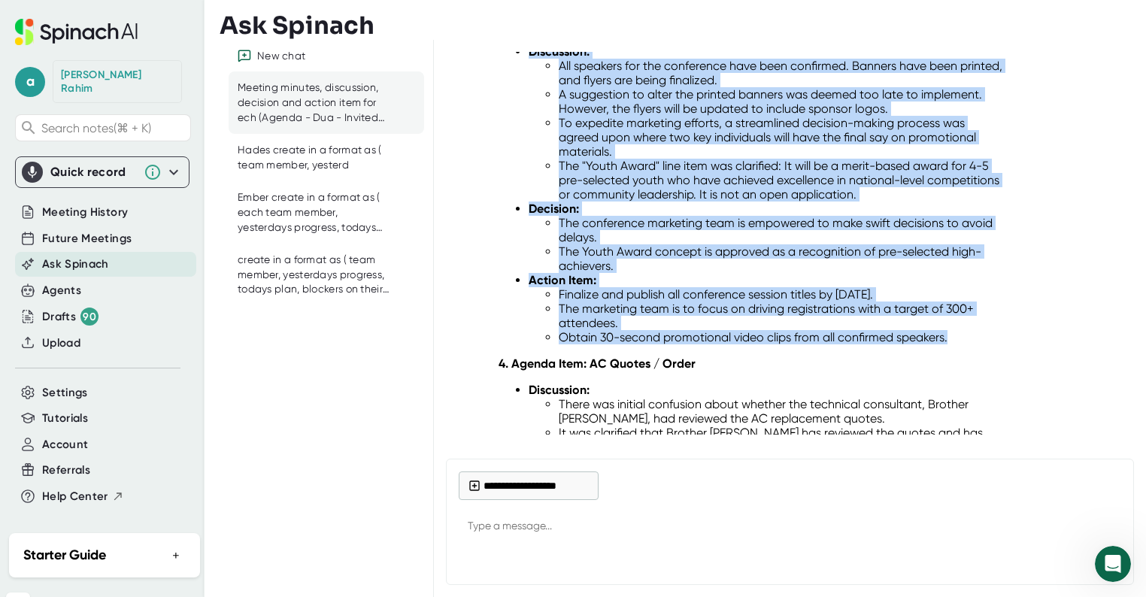
drag, startPoint x: 949, startPoint y: 377, endPoint x: 589, endPoint y: 69, distance: 473.8
click at [589, 69] on div "Of course. Below is a detailed analysis of the meeting held on [DATE], structur…" at bounding box center [753, 607] width 508 height 2560
copy div "[DEMOGRAPHIC_DATA] Conference Updates Discussion: All speakers for the conferen…"
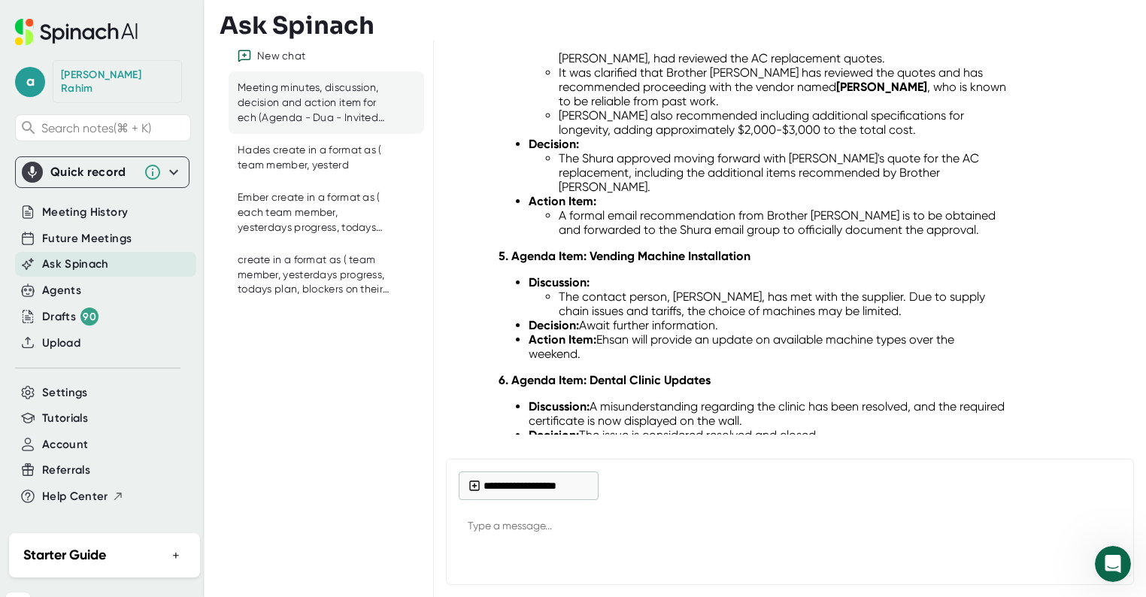
scroll to position [1245, 0]
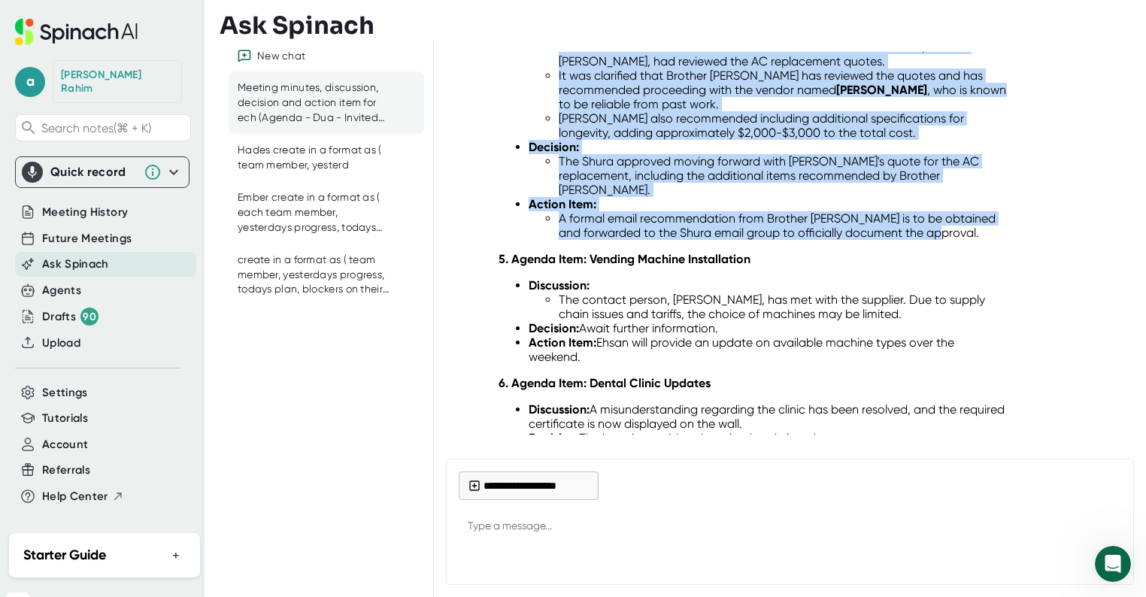
drag, startPoint x: 592, startPoint y: 213, endPoint x: 954, endPoint y: 252, distance: 363.9
click at [954, 252] on div "Of course. Below is a detailed analysis of the meeting held on [DATE], structur…" at bounding box center [753, 250] width 508 height 2560
copy div "AC Quotes / Order Discussion: There was initial confusion about whether the tec…"
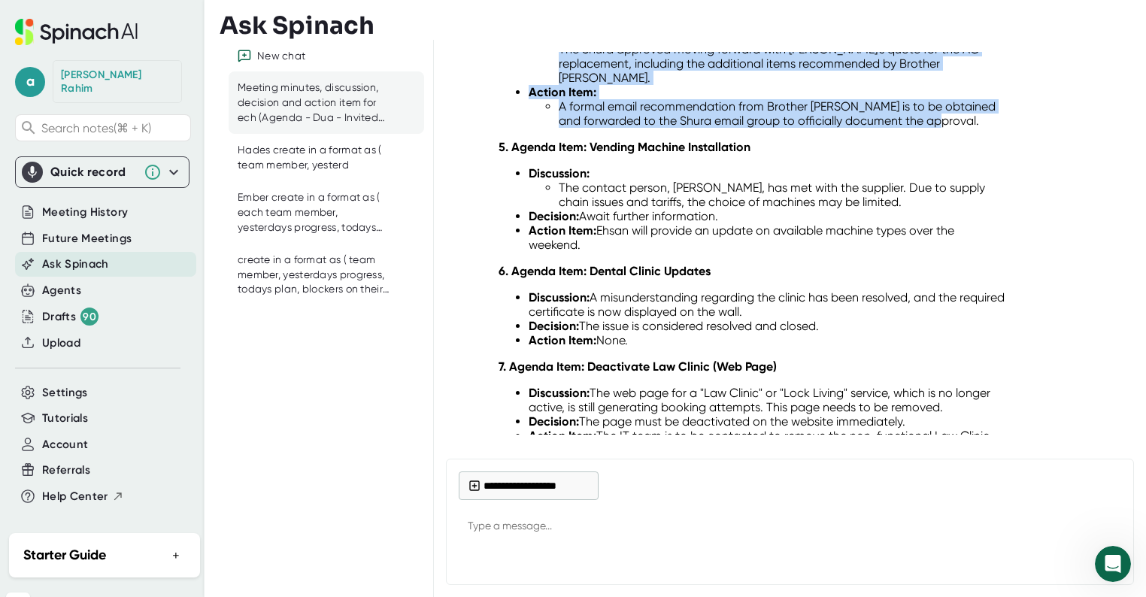
scroll to position [1358, 0]
drag, startPoint x: 591, startPoint y: 161, endPoint x: 645, endPoint y: 257, distance: 110.1
click at [645, 257] on div "Of course. Below is a detailed analysis of the meeting held on [DATE], structur…" at bounding box center [753, 137] width 508 height 2560
copy div "Vending Machine Installation Discussion: The contact person, Ehsan, has met wit…"
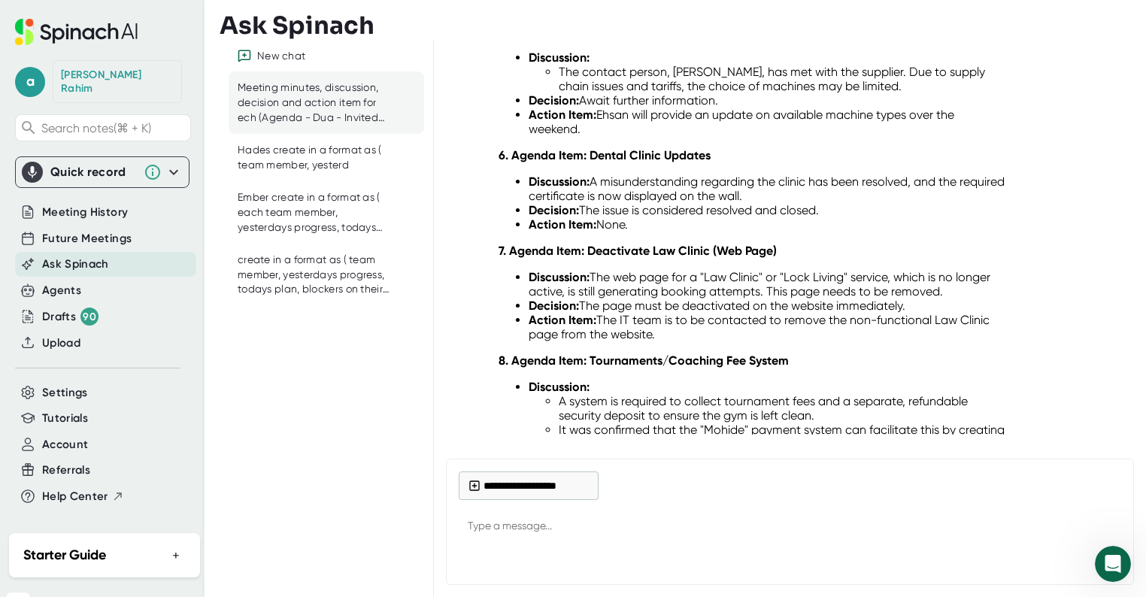
scroll to position [1499, 0]
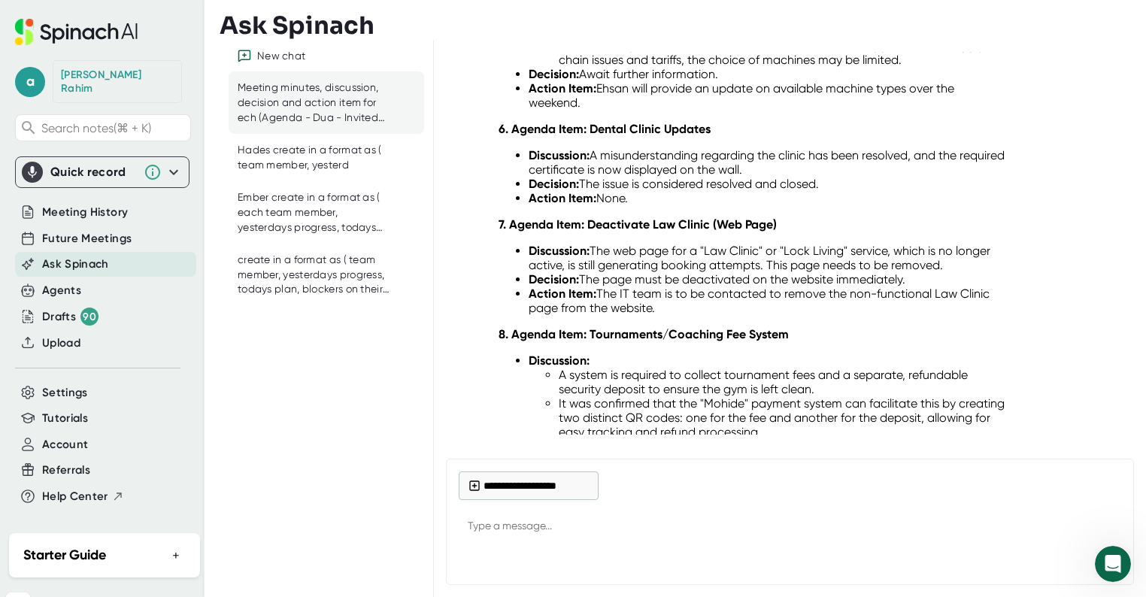
drag, startPoint x: 590, startPoint y: 145, endPoint x: 655, endPoint y: 210, distance: 91.5
copy div "Dental Clinic Updates Discussion: A misunderstanding regarding the clinic has b…"
click at [621, 272] on li "Discussion: The web page for a "Law Clinic" or "Lock Living" service, which is …" at bounding box center [768, 258] width 478 height 29
drag, startPoint x: 511, startPoint y: 240, endPoint x: 671, endPoint y: 323, distance: 180.0
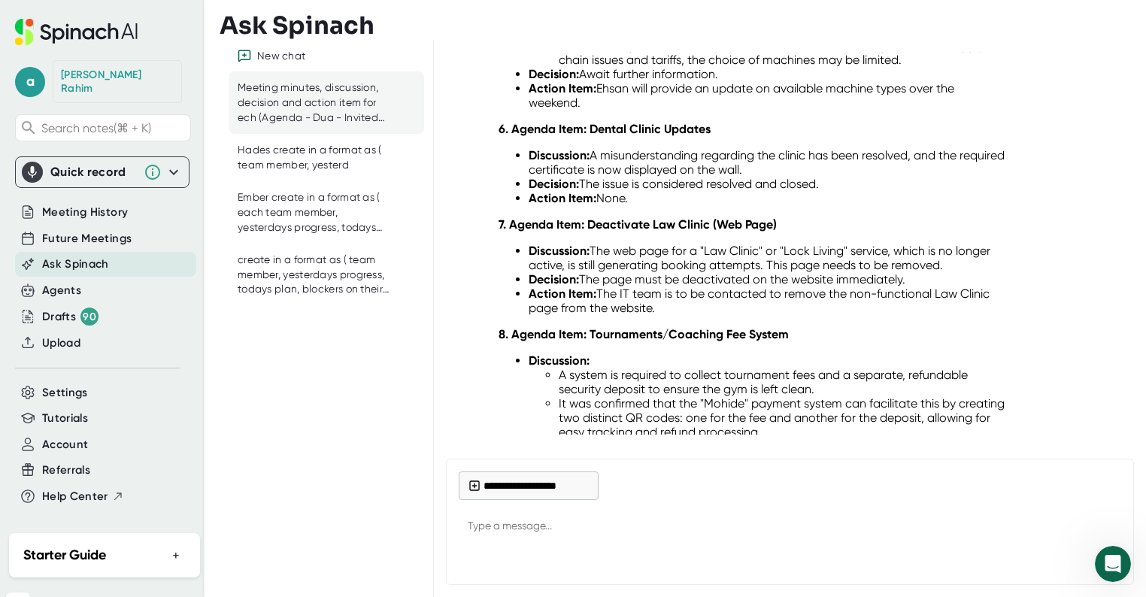
copy div "Agenda Item: Deactivate Law Clinic (Web Page) Discussion: The web page for a "L…"
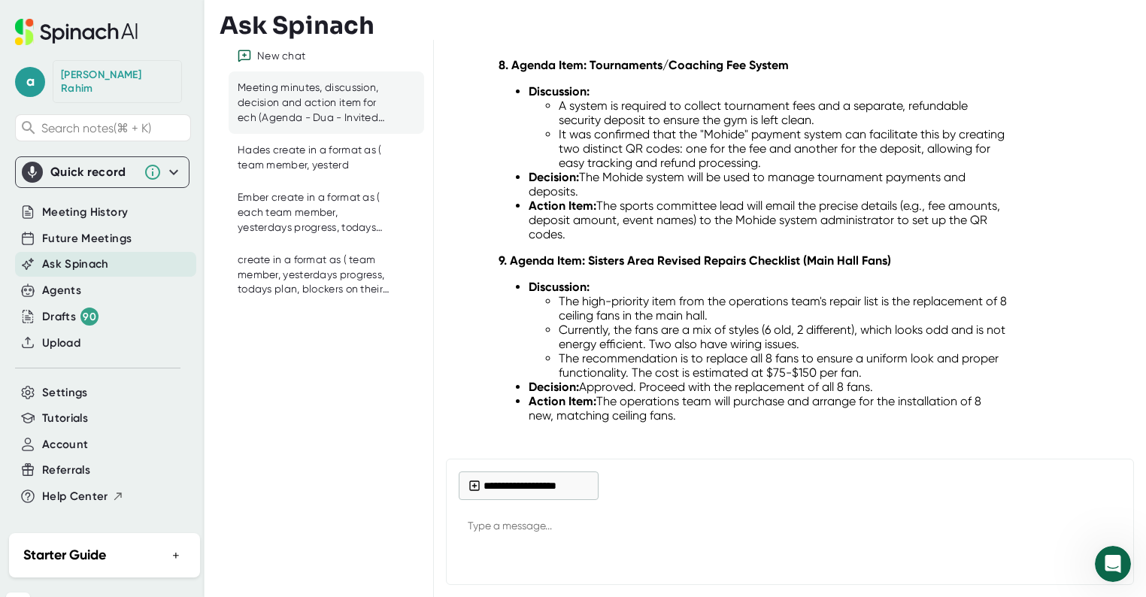
scroll to position [1775, 0]
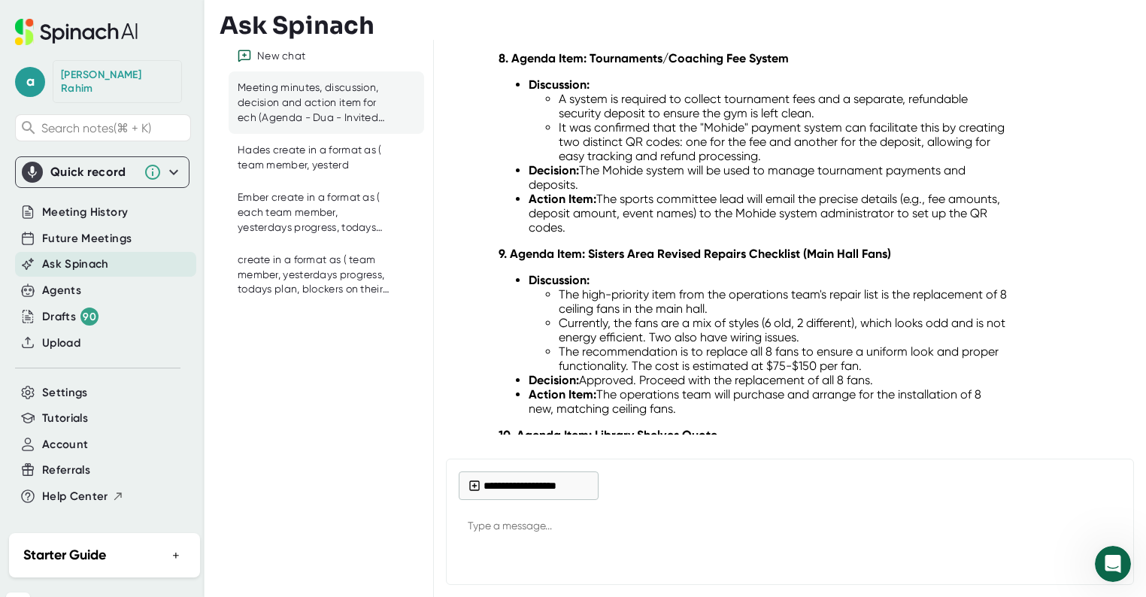
drag, startPoint x: 590, startPoint y: 74, endPoint x: 627, endPoint y: 233, distance: 163.7
copy div "Tournaments/Coaching Fee System Discussion: A system is required to collect tou…"
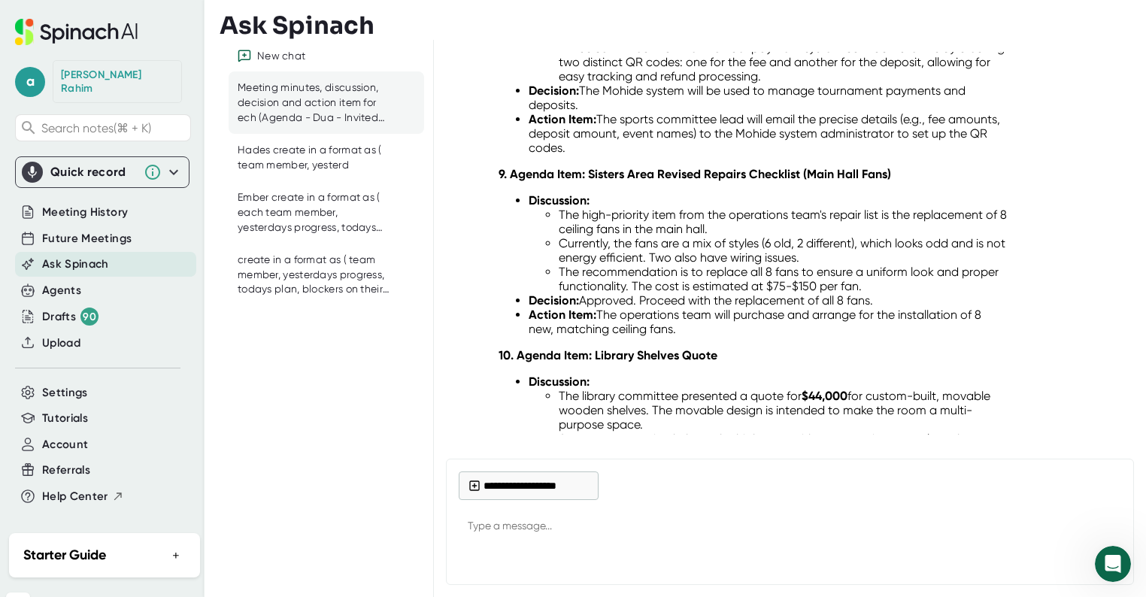
scroll to position [1951, 0]
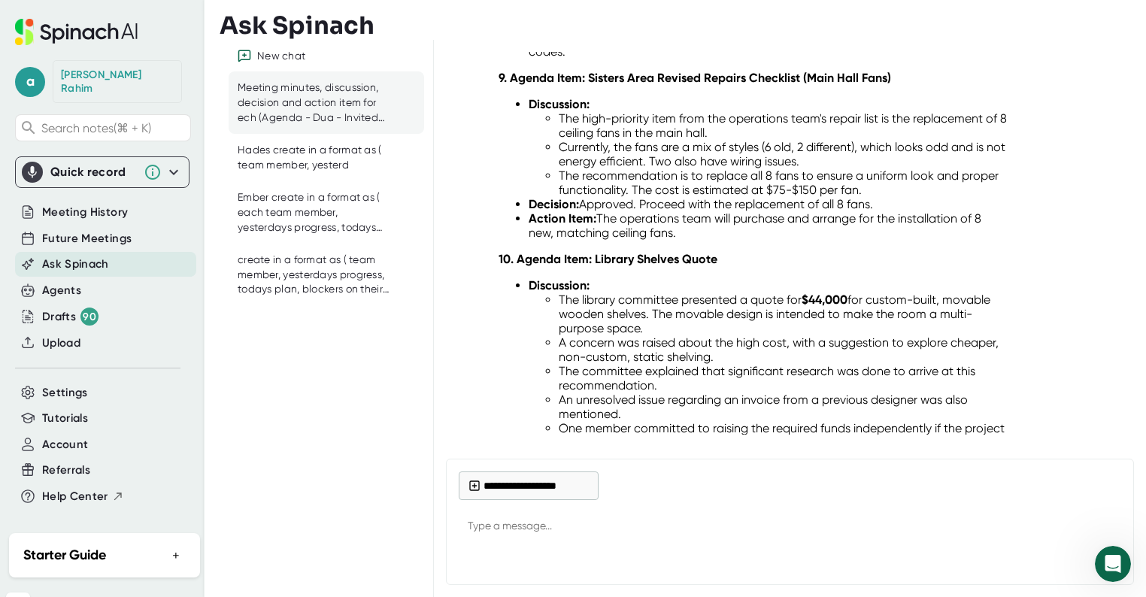
drag, startPoint x: 678, startPoint y: 247, endPoint x: 590, endPoint y: 93, distance: 176.9
copy div "Sisters Area Revised Repairs Checklist (Main Hall Fans) Discussion: The high-pr…"
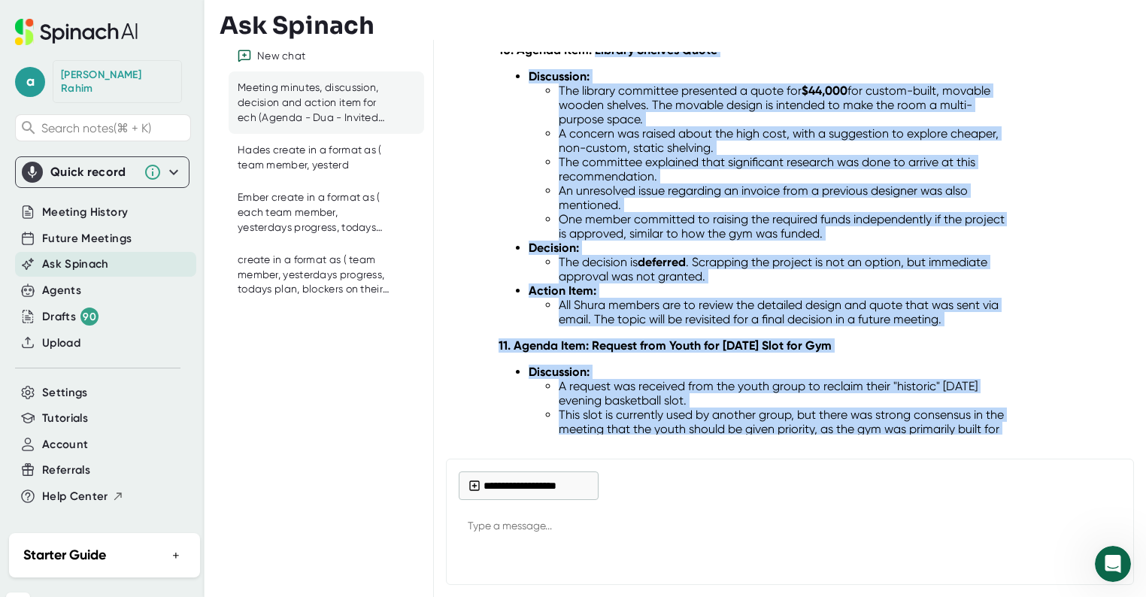
scroll to position [2307, 0]
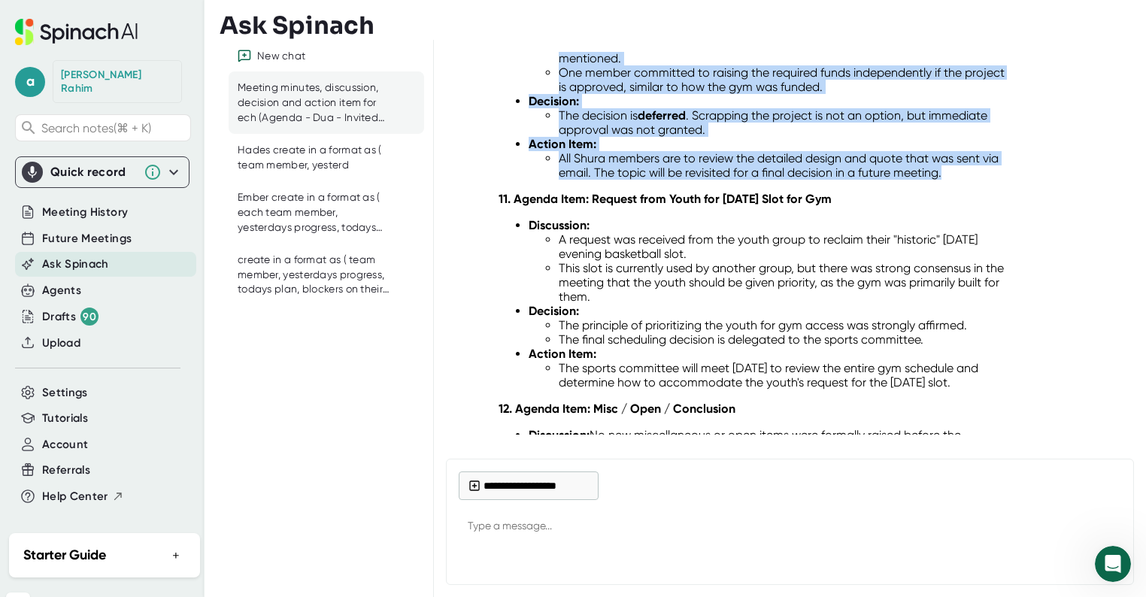
drag, startPoint x: 594, startPoint y: 229, endPoint x: 967, endPoint y: 178, distance: 376.5
copy div "Library Shelves Quote Discussion: The library committee presented a quote for $…"
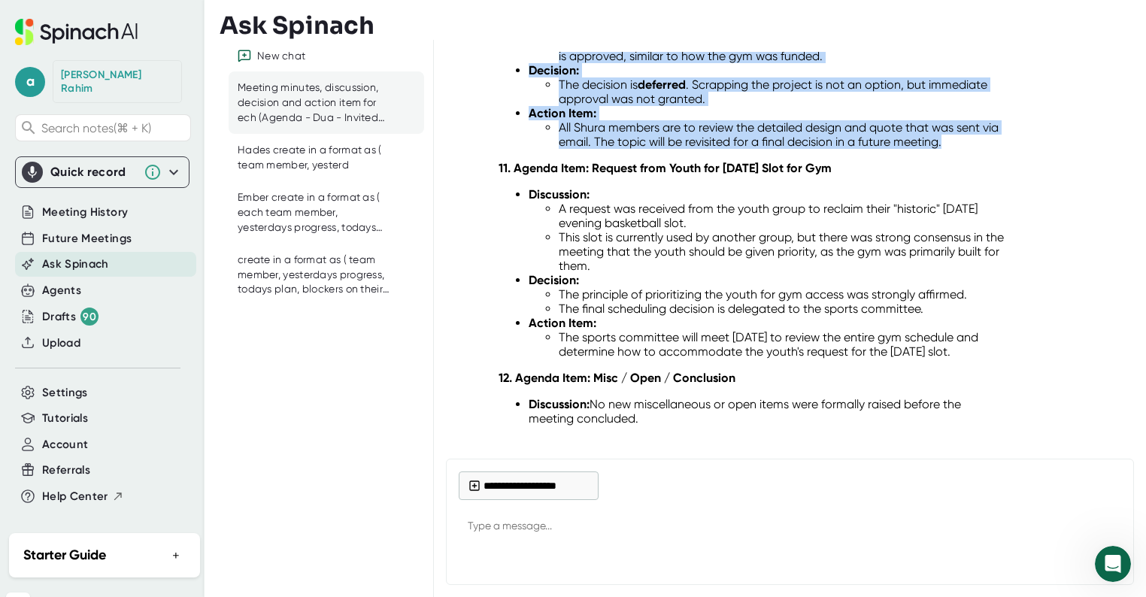
scroll to position [2378, 0]
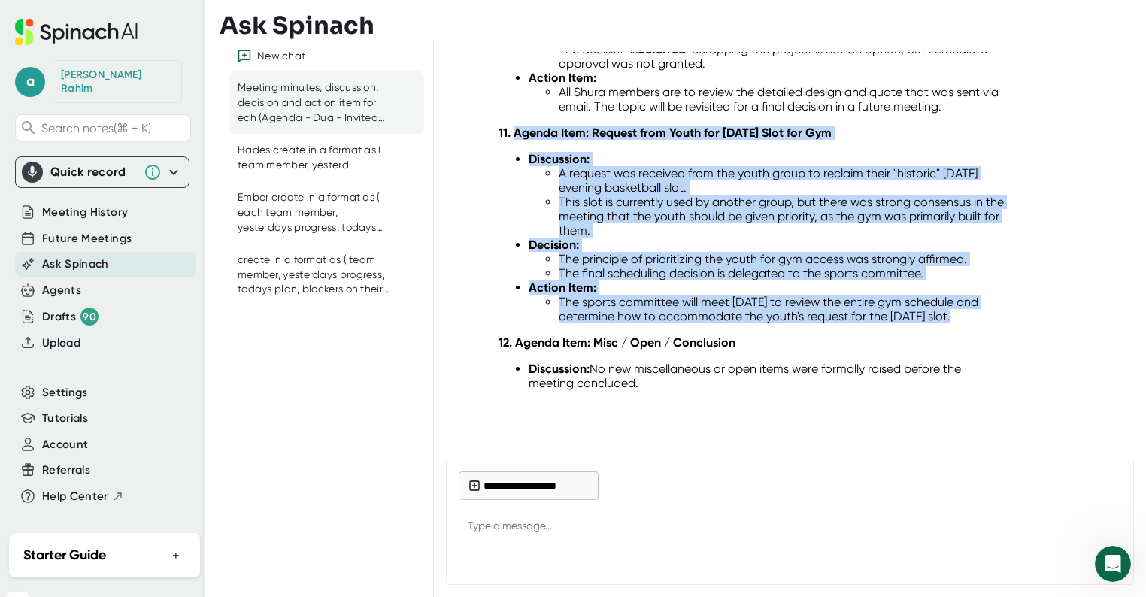
drag, startPoint x: 515, startPoint y: 132, endPoint x: 952, endPoint y: 332, distance: 480.6
copy div "Agenda Item: Request from Youth for [DATE] Slot for Gym Discussion: A request w…"
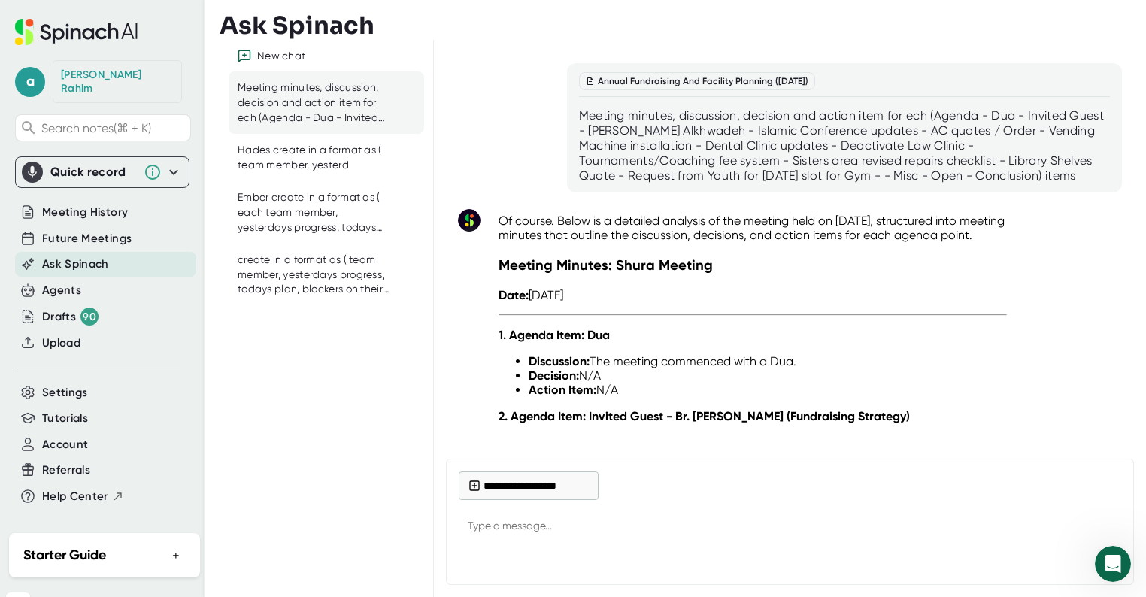
scroll to position [0, 0]
drag, startPoint x: 576, startPoint y: 116, endPoint x: 978, endPoint y: 114, distance: 401.7
click at [978, 114] on div "Meeting minutes, discussion, decision and action item for ech (Agenda - Dua - ⁠…" at bounding box center [844, 146] width 531 height 75
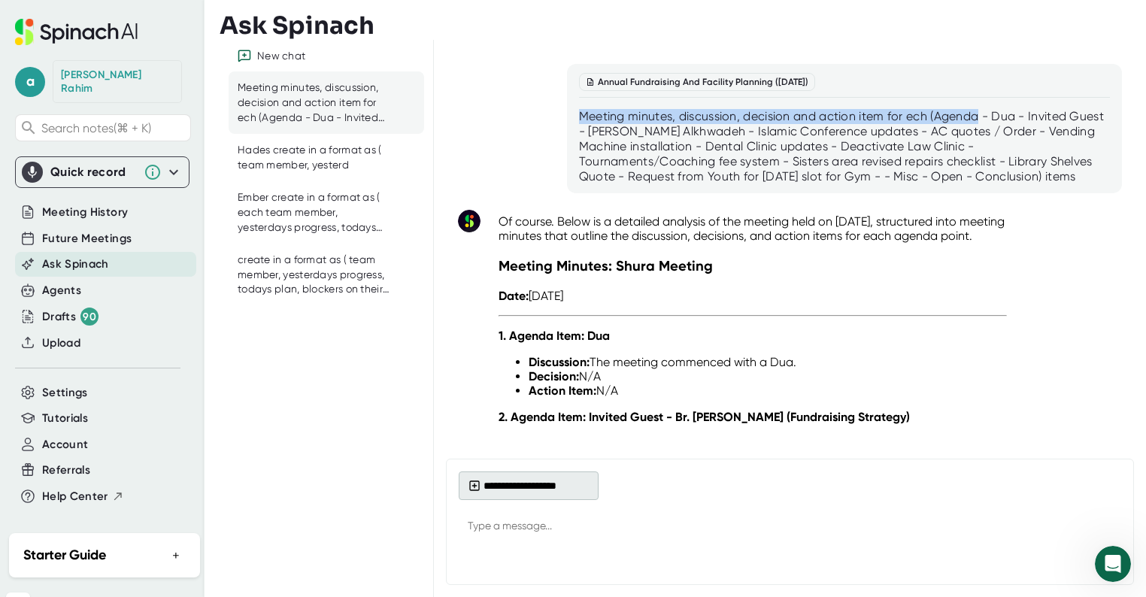
click at [519, 491] on button "**********" at bounding box center [529, 486] width 140 height 29
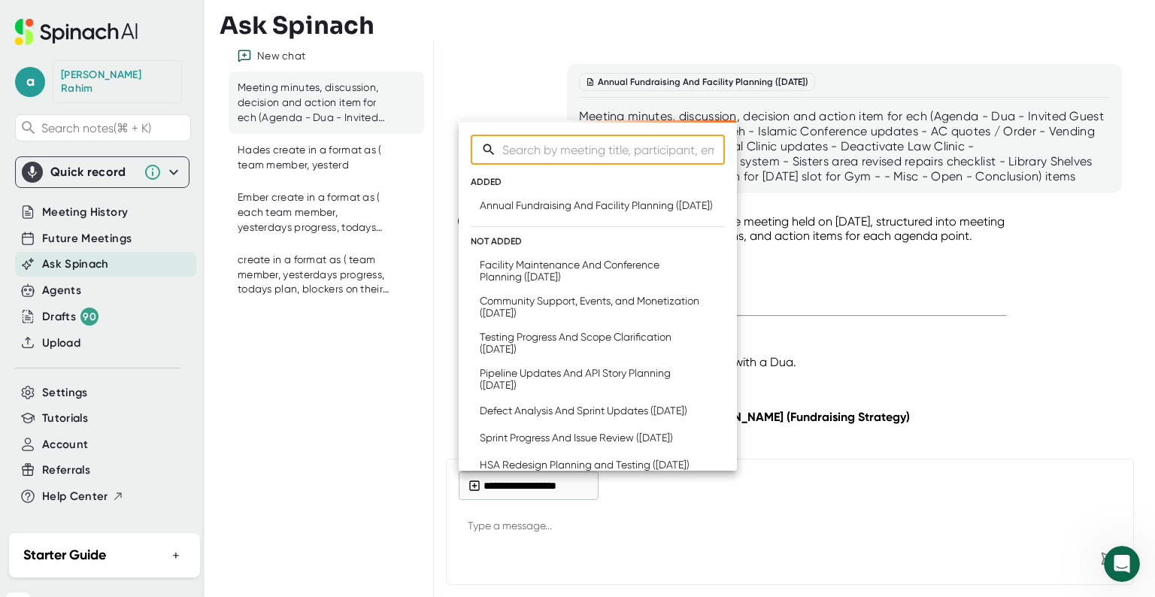
type textarea "x"
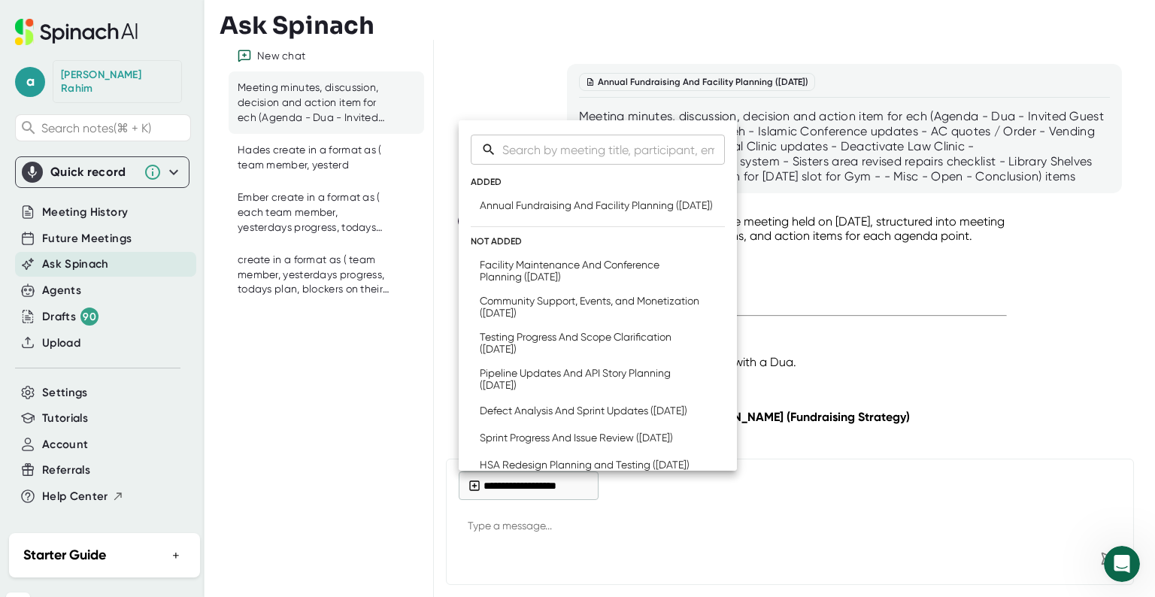
click at [99, 320] on div at bounding box center [577, 298] width 1155 height 597
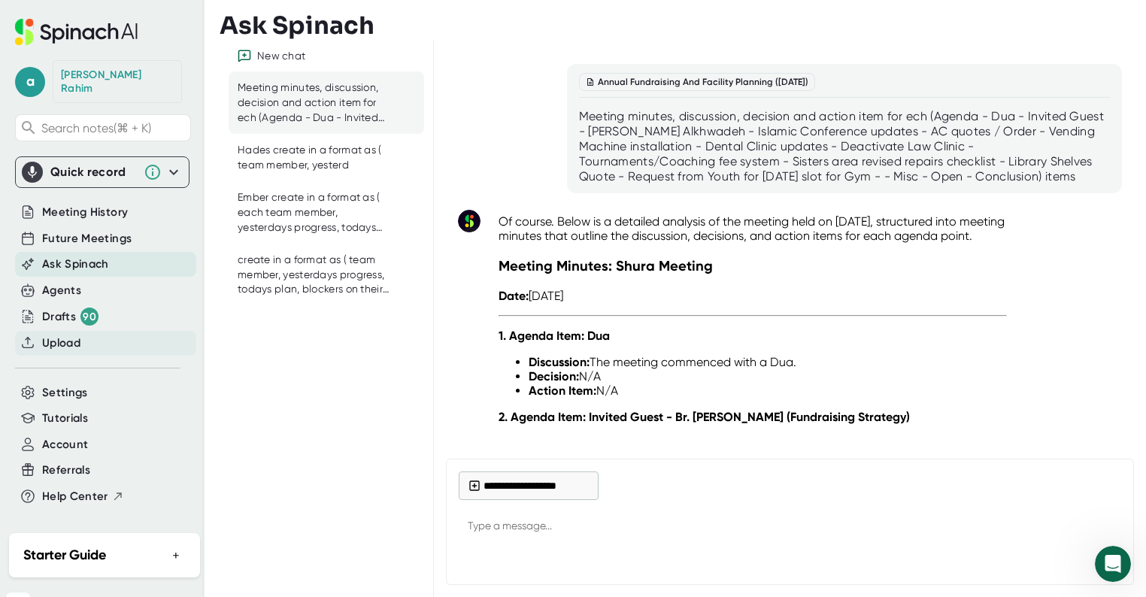
click at [79, 335] on span "Upload" at bounding box center [61, 343] width 38 height 17
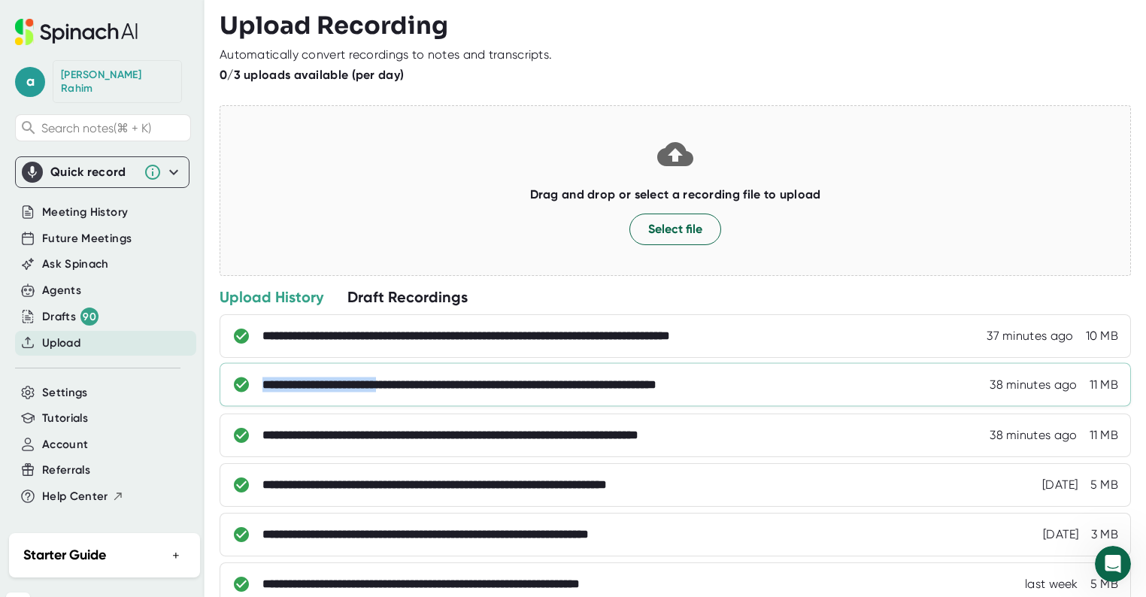
click at [420, 378] on div "**********" at bounding box center [528, 385] width 531 height 15
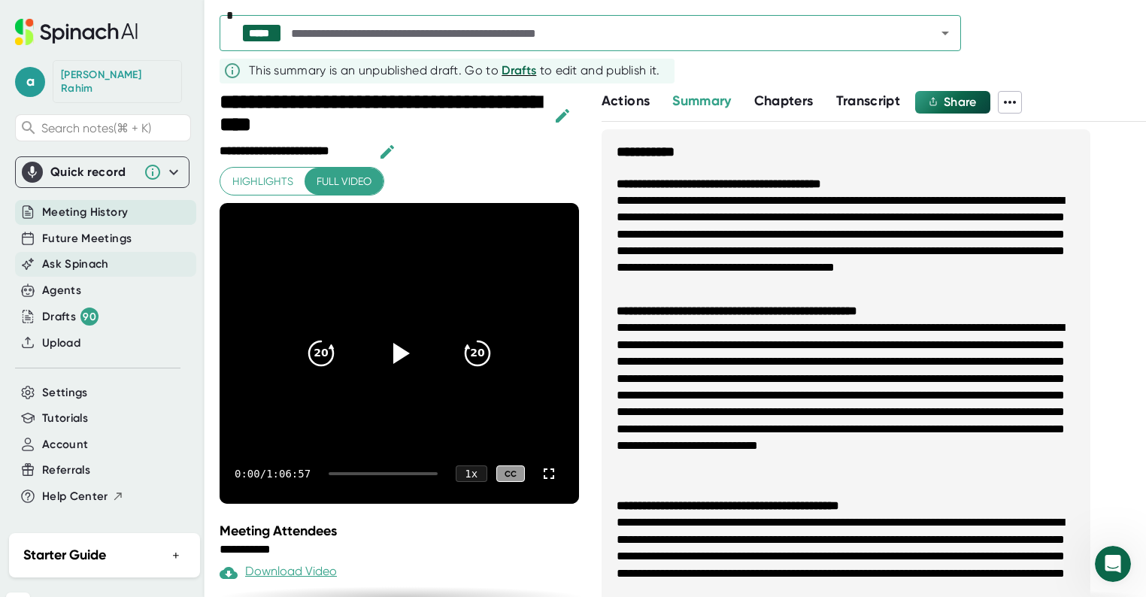
click at [77, 256] on span "Ask Spinach" at bounding box center [75, 264] width 67 height 17
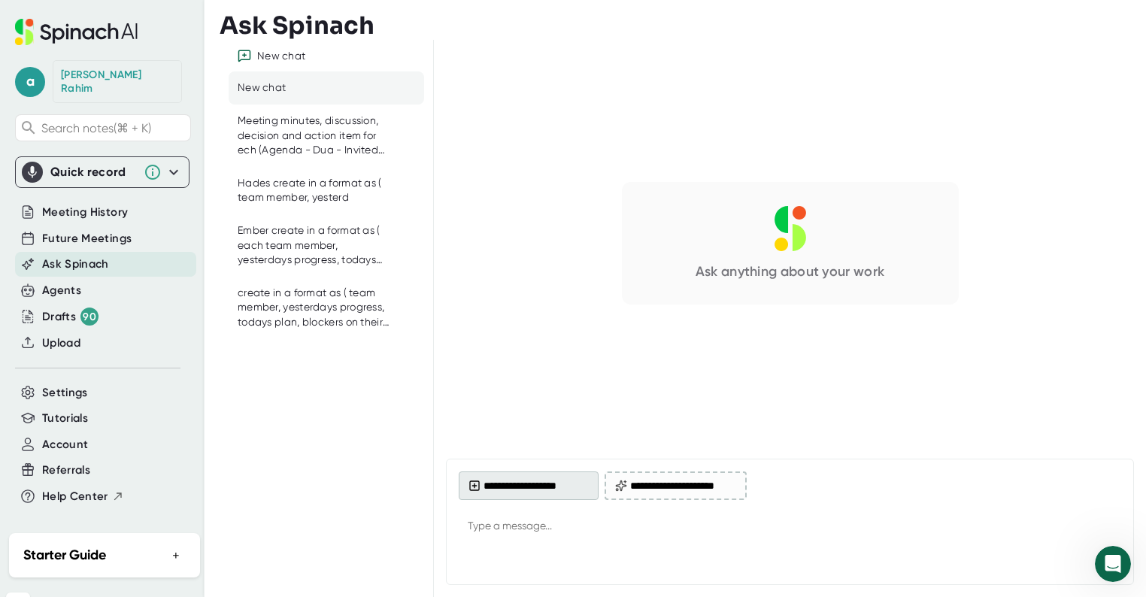
click at [498, 487] on button "**********" at bounding box center [529, 486] width 140 height 29
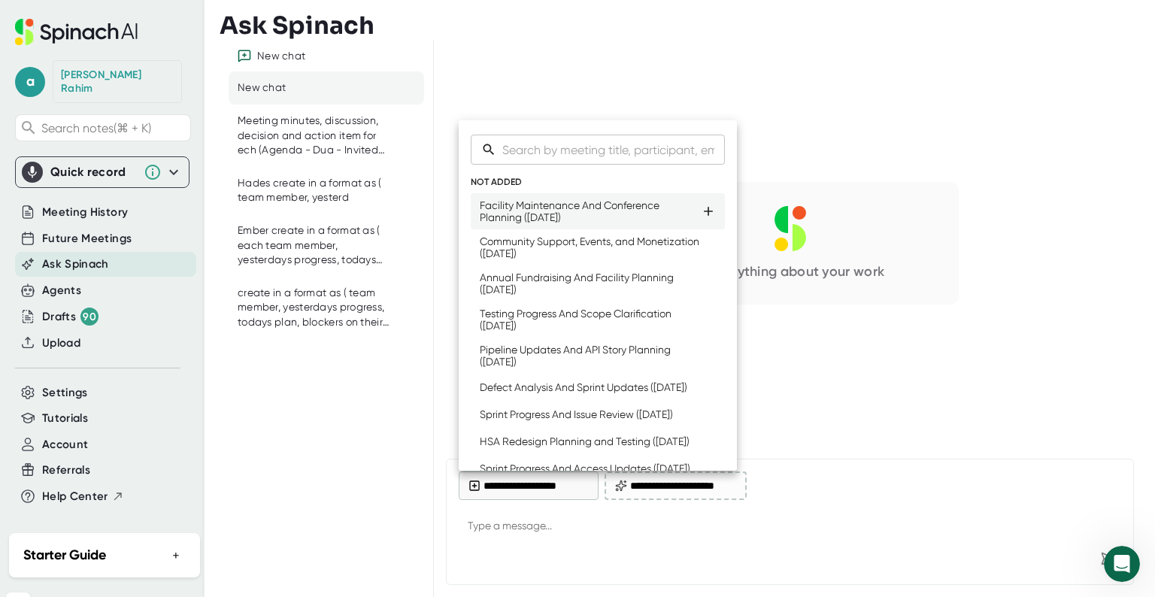
click at [531, 211] on div "Facility Maintenance And Conference Planning ([DATE])" at bounding box center [590, 211] width 221 height 24
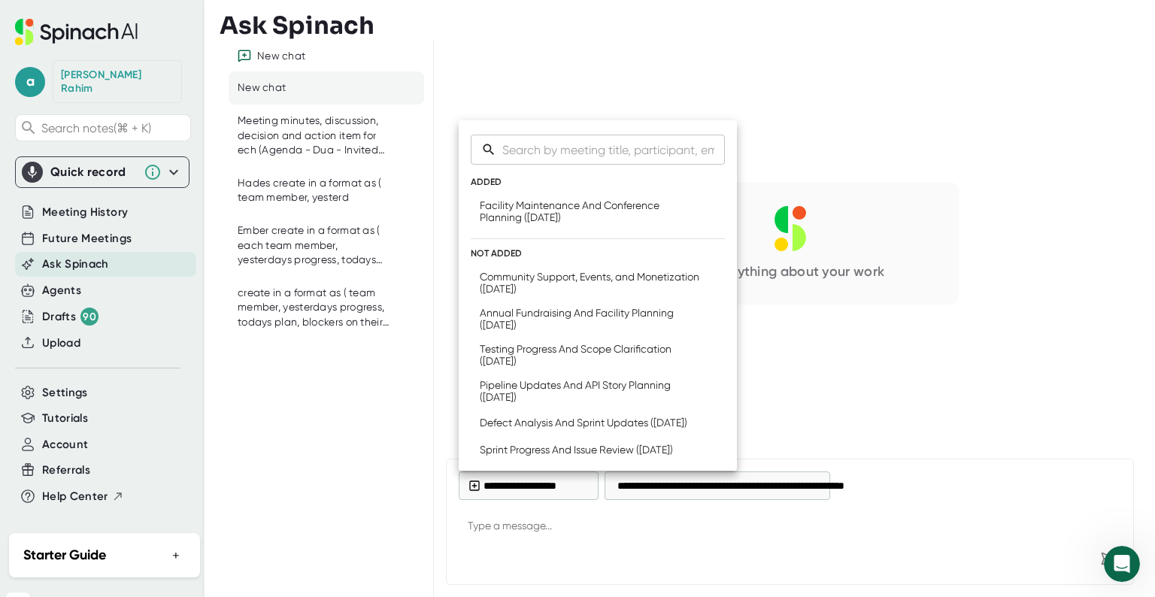
click at [536, 483] on div at bounding box center [577, 298] width 1155 height 597
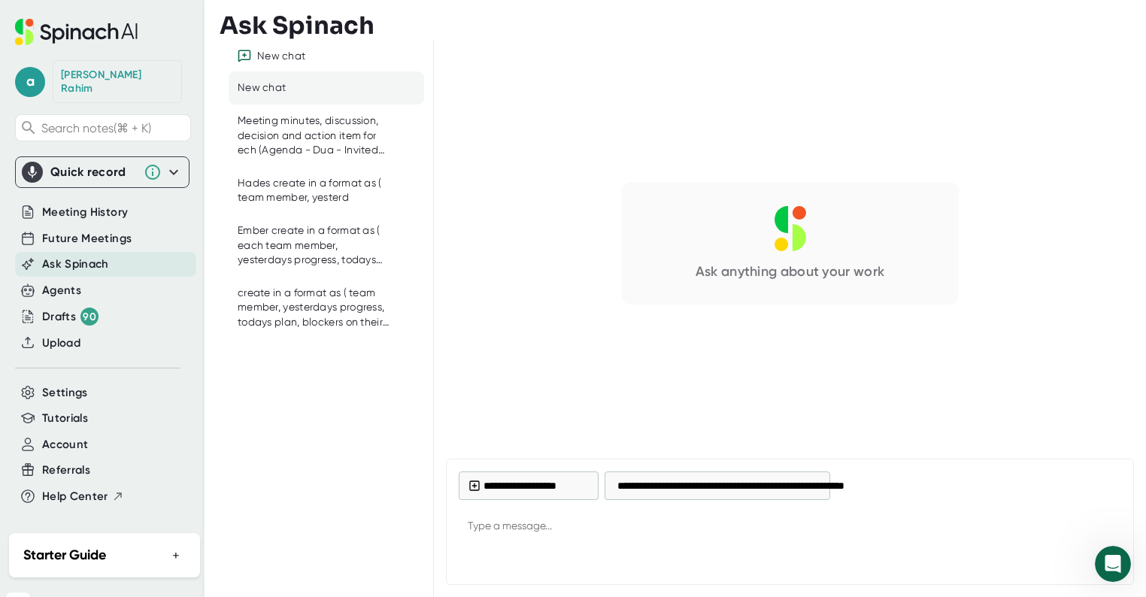
click at [536, 483] on button "**********" at bounding box center [529, 486] width 140 height 29
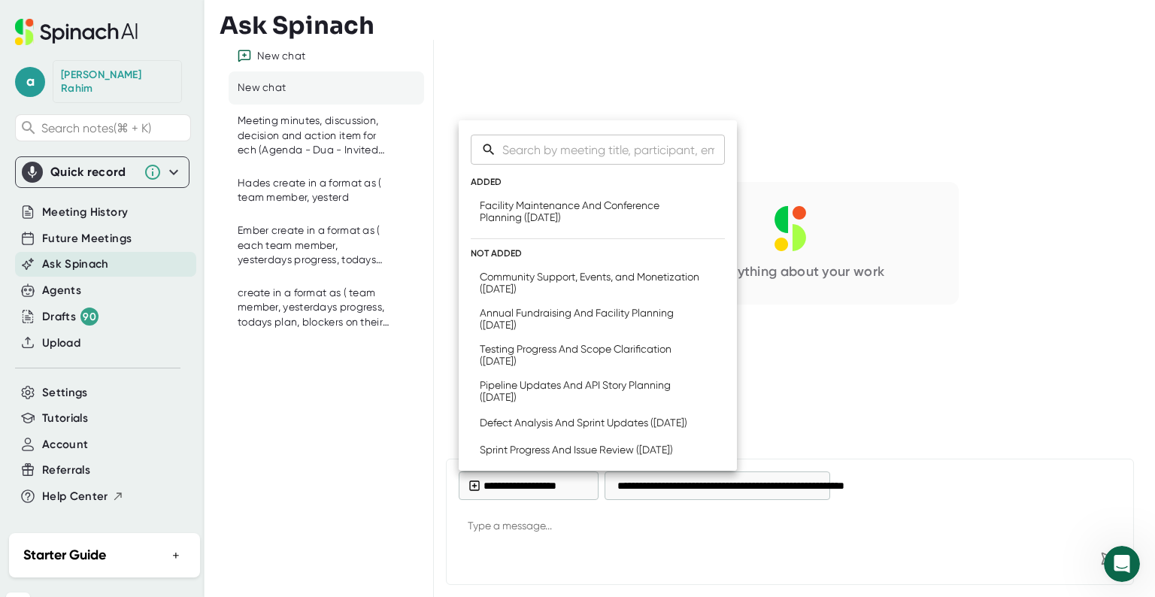
click at [539, 511] on div at bounding box center [577, 298] width 1155 height 597
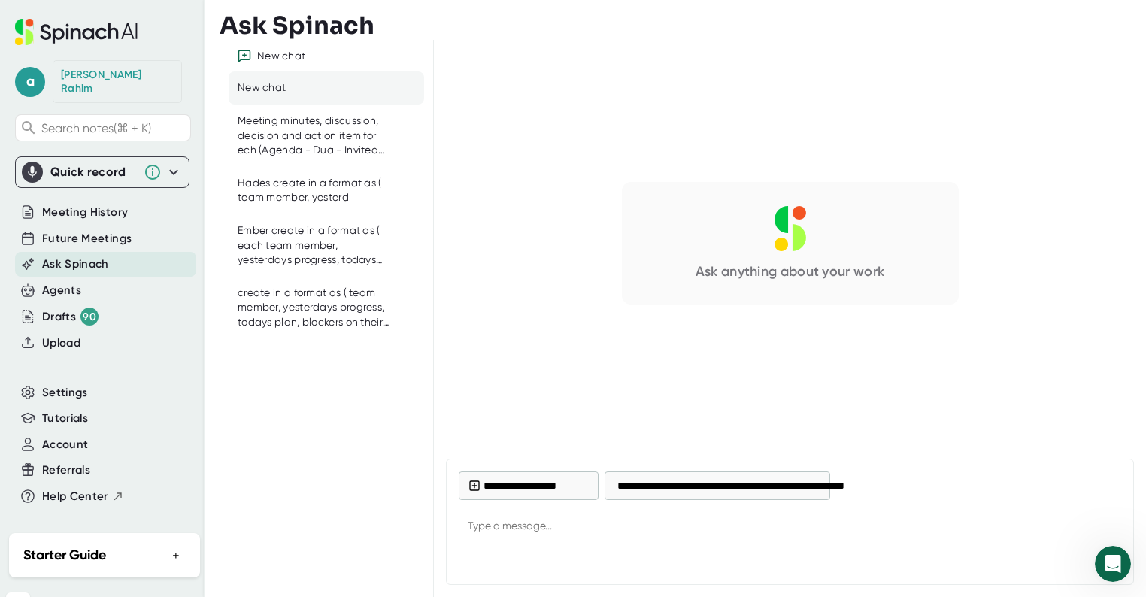
type textarea "x"
click at [530, 524] on textarea at bounding box center [790, 527] width 663 height 36
paste textarea "Meeting minutes, discussion, decision and action item for ech (Agenda"
type textarea "Meeting minutes, discussion, decision and action item for ech (Agenda"
type textarea "x"
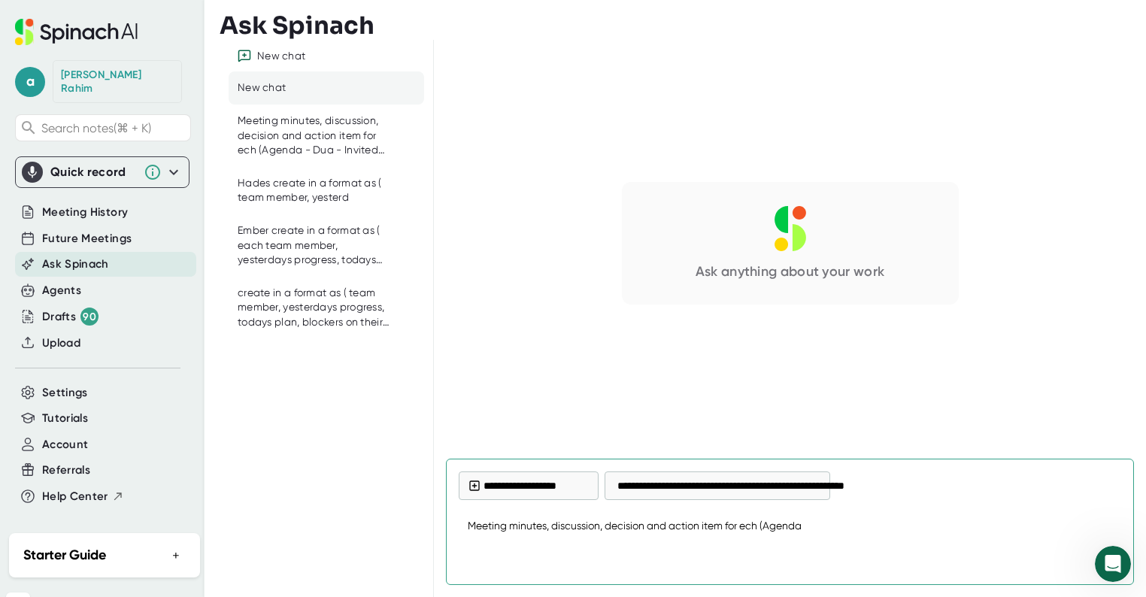
type textarea "Meeting minutes, discussion, decision and action item for ech (Agenda"
type textarea "x"
type textarea "Meeting minutes, discussion, decision and action item for ech (Agenda :"
type textarea "x"
type textarea "Meeting minutes, discussion, decision and action item for ech (Agenda :"
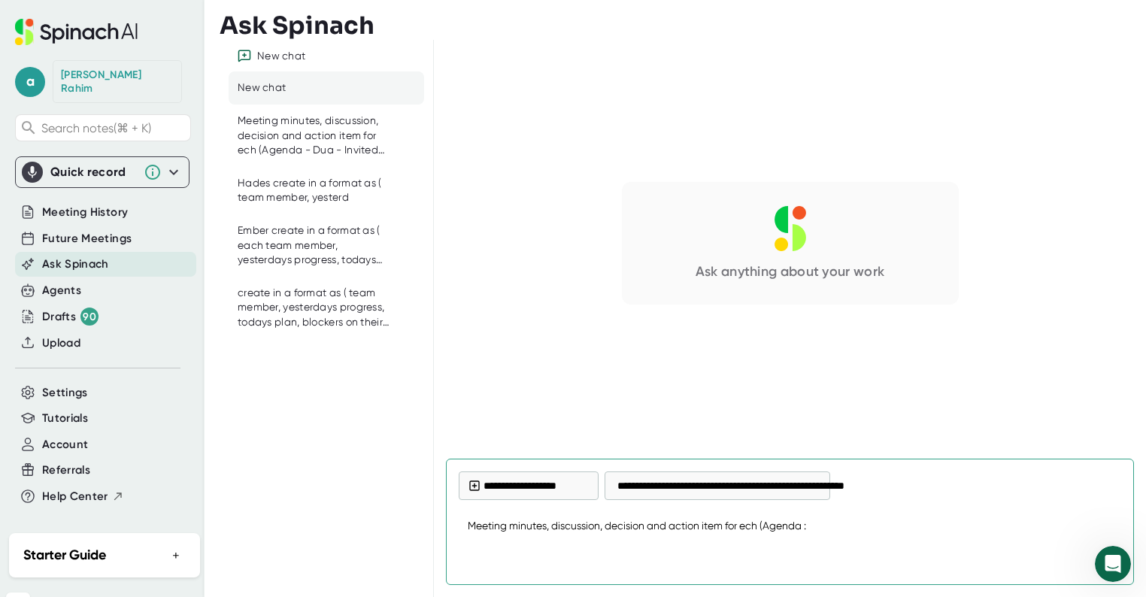
type textarea "x"
type textarea "Meeting minutes, discussion, decision and action item for ech (Agenda :"
type textarea "x"
paste textarea "- Dua - ⁠October [DEMOGRAPHIC_DATA] Conference - ⁠Dallas Morning News community…"
type textarea "Meeting minutes, discussion, decision and action item for ech (Agenda :- Dua - …"
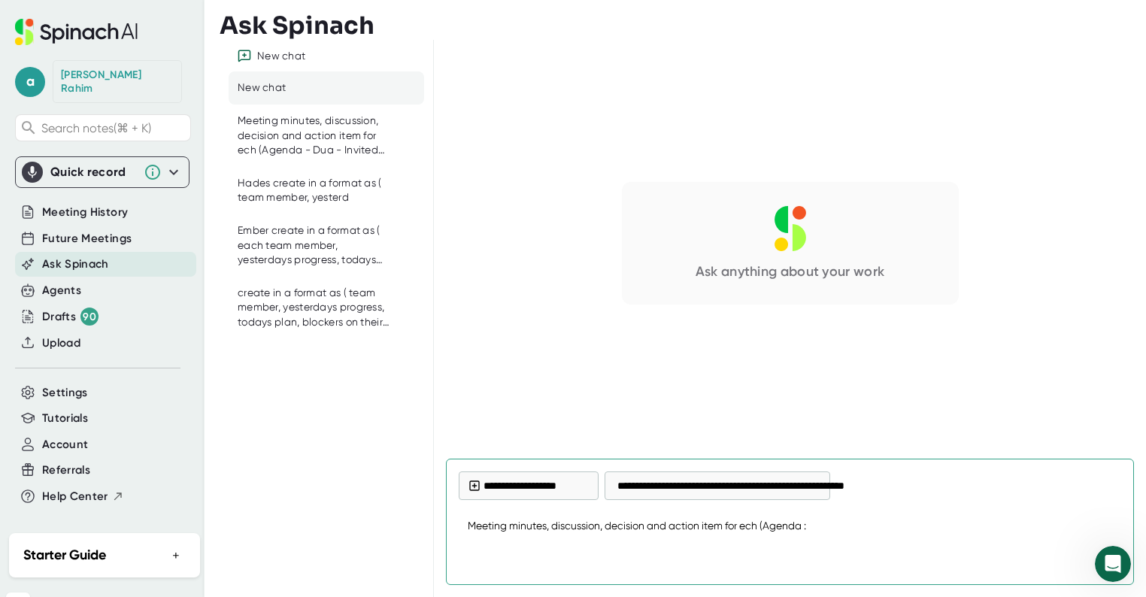
type textarea "x"
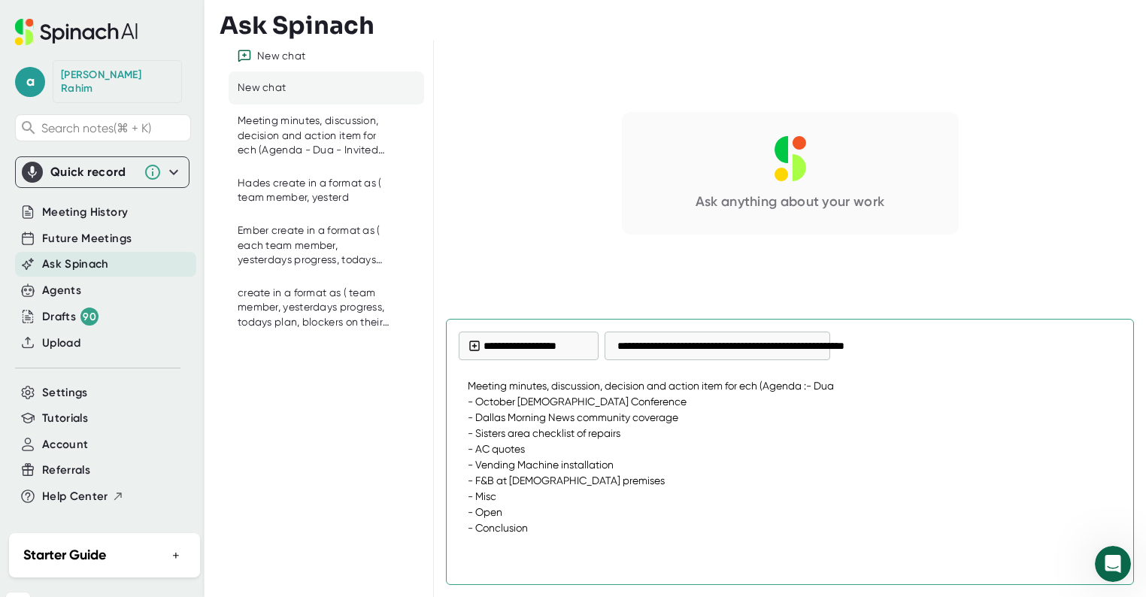
type textarea "Meeting minutes, discussion, decision and action item for ech (Agenda :- Dua - …"
type textarea "x"
type textarea "Meeting minutes, discussion, decision and action item for ech (Agenda :- Dua - …"
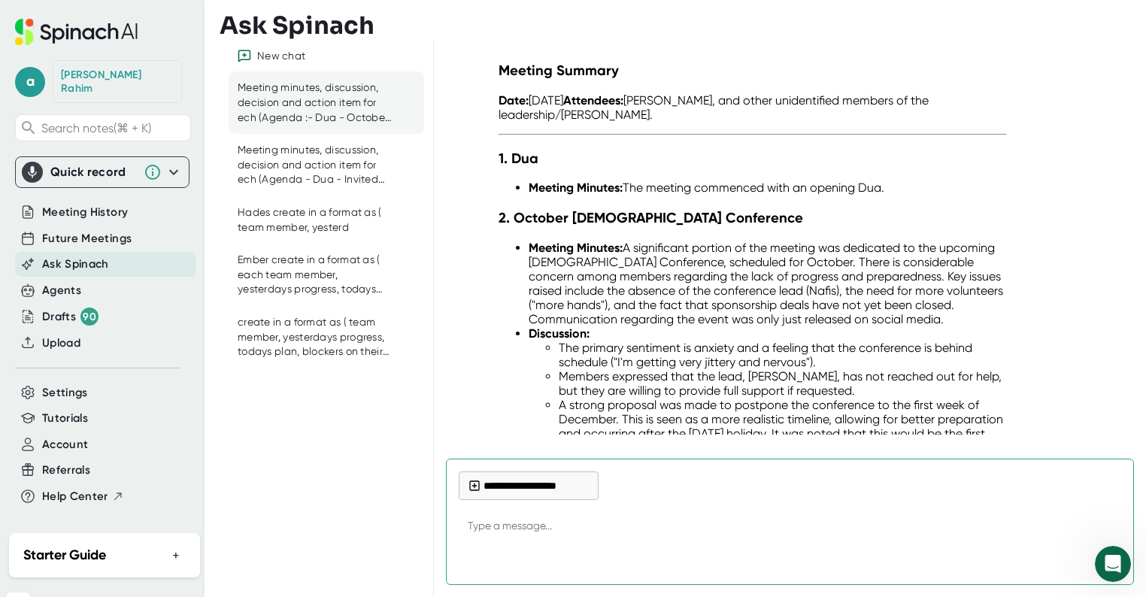
scroll to position [67, 0]
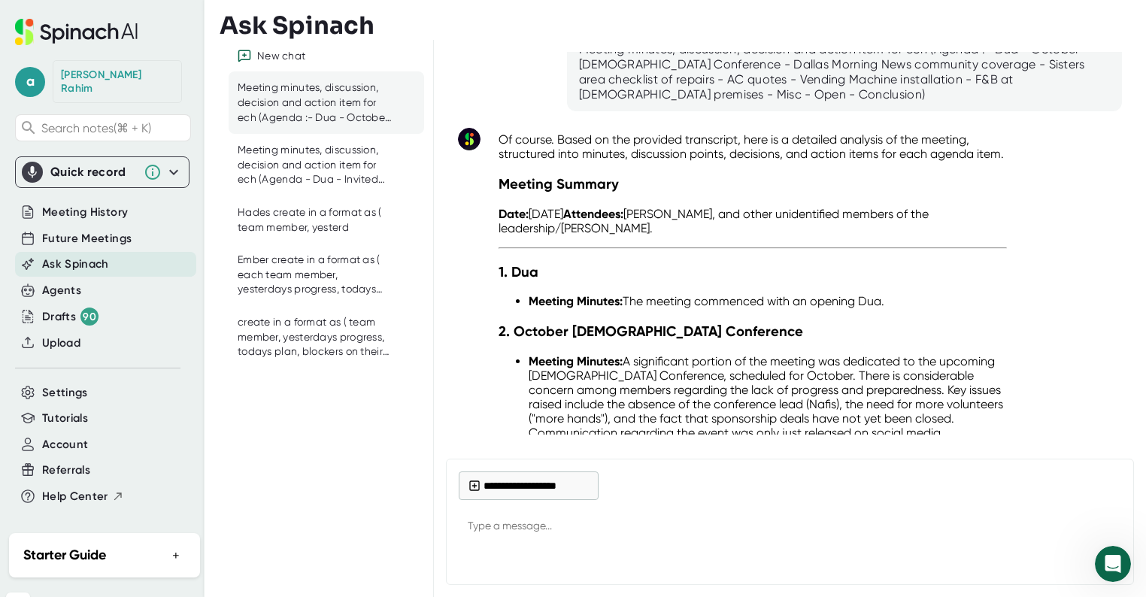
type textarea "x"
